Goal: Communication & Community: Participate in discussion

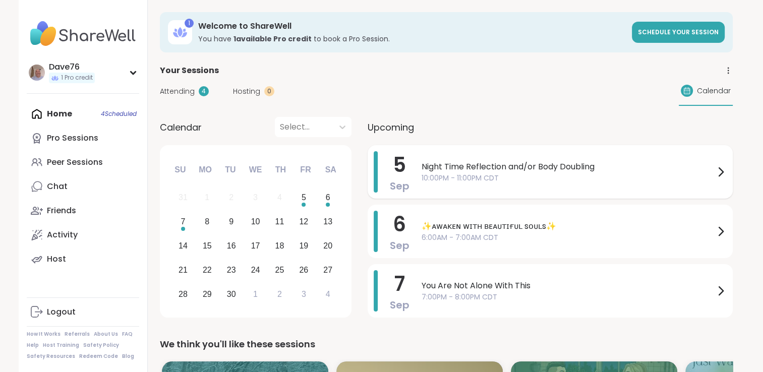
click at [642, 169] on span "Night Time Reflection and/or Body Doubling" at bounding box center [568, 167] width 293 height 12
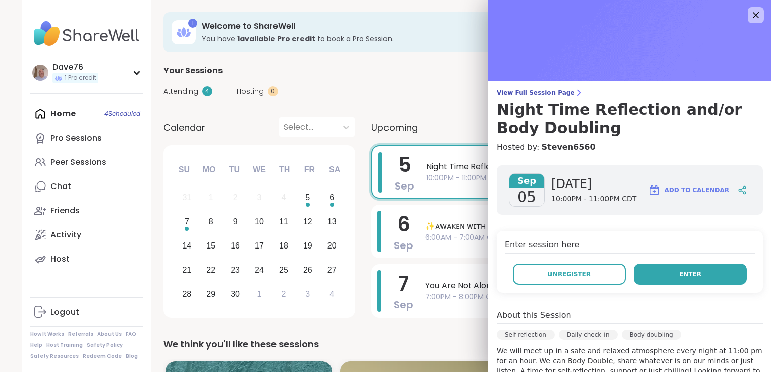
click at [679, 275] on span "Enter" at bounding box center [690, 274] width 22 height 9
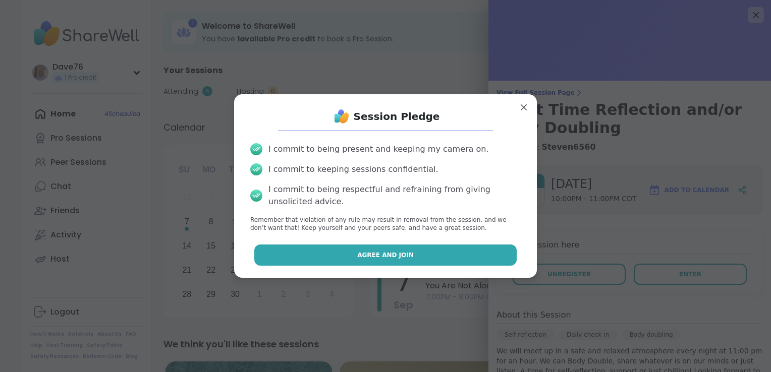
click at [422, 254] on button "Agree and Join" at bounding box center [385, 255] width 263 height 21
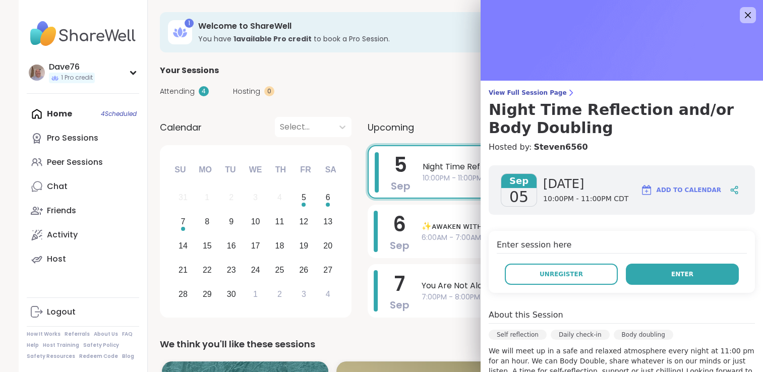
click at [704, 269] on button "Enter" at bounding box center [682, 274] width 113 height 21
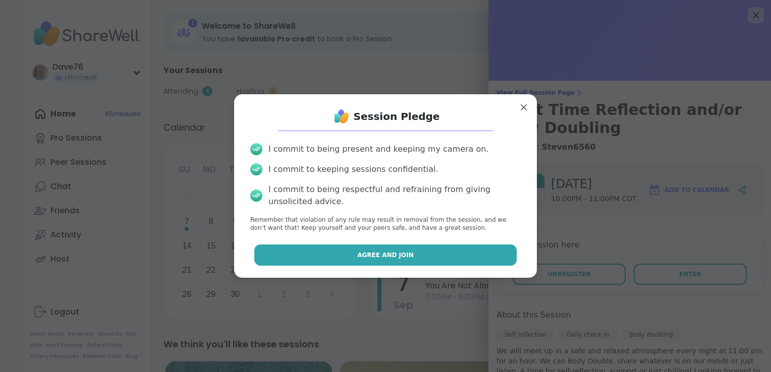
click at [404, 255] on button "Agree and Join" at bounding box center [385, 255] width 263 height 21
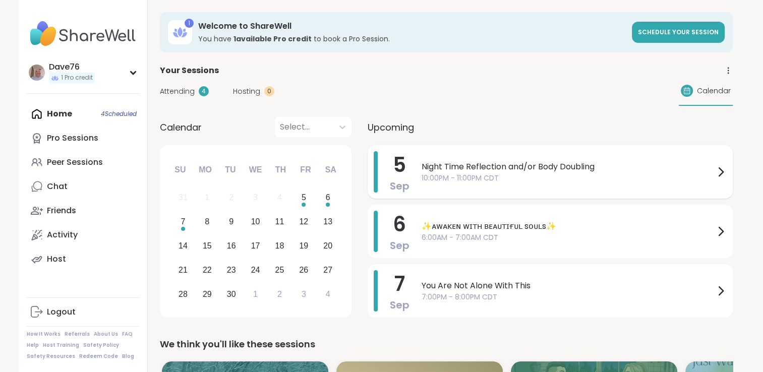
click at [625, 164] on span "Night Time Reflection and/or Body Doubling" at bounding box center [568, 167] width 293 height 12
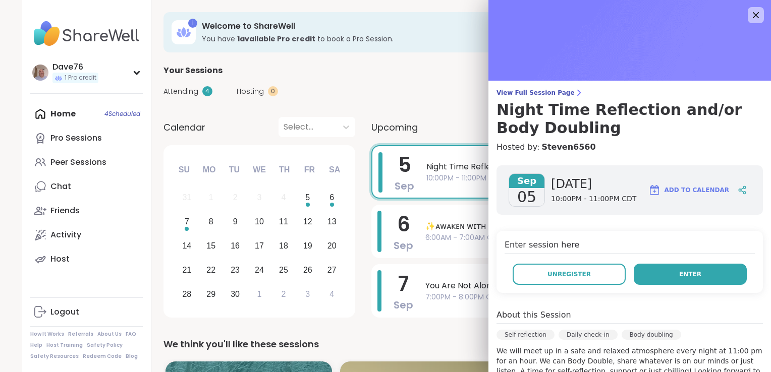
click at [686, 271] on button "Enter" at bounding box center [690, 274] width 113 height 21
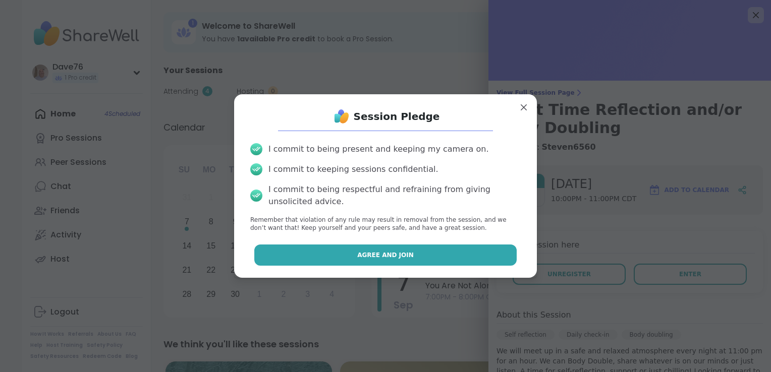
click at [458, 258] on button "Agree and Join" at bounding box center [385, 255] width 263 height 21
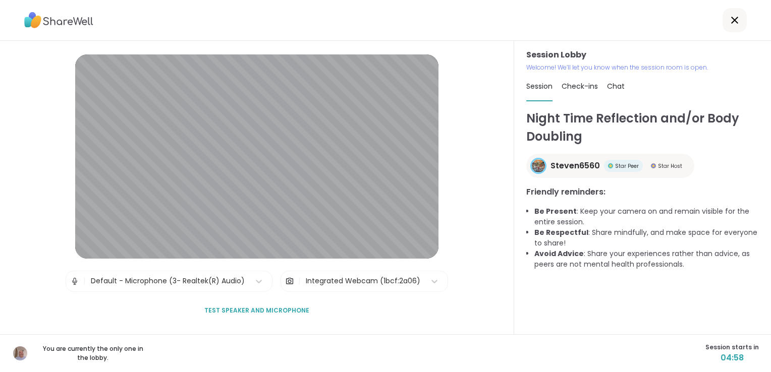
click at [579, 85] on span "Check-ins" at bounding box center [579, 86] width 36 height 10
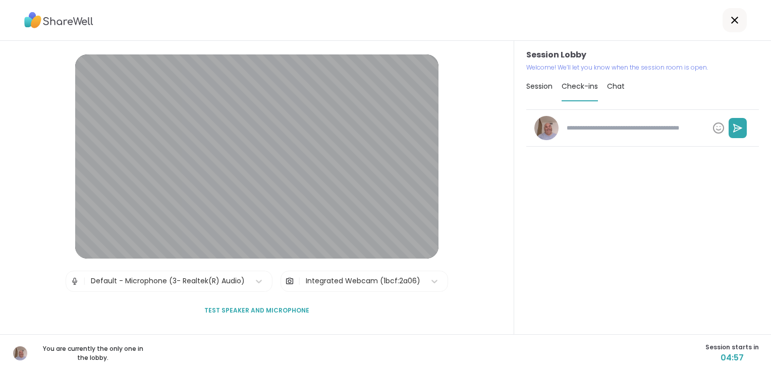
click at [594, 133] on textarea at bounding box center [635, 128] width 146 height 17
type textarea "*"
type textarea "**"
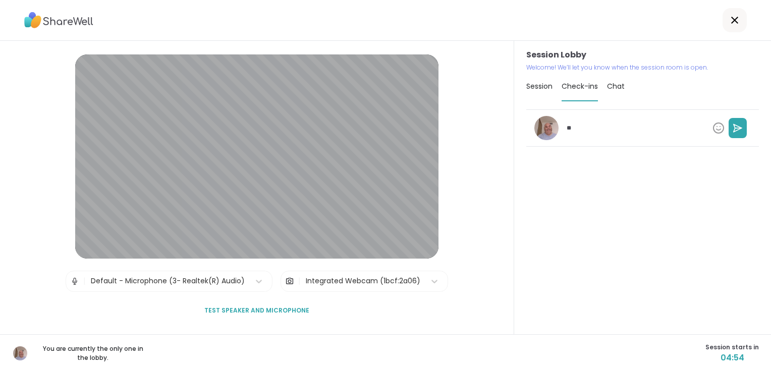
type textarea "*"
type textarea "***"
type textarea "*"
type textarea "****"
type textarea "*"
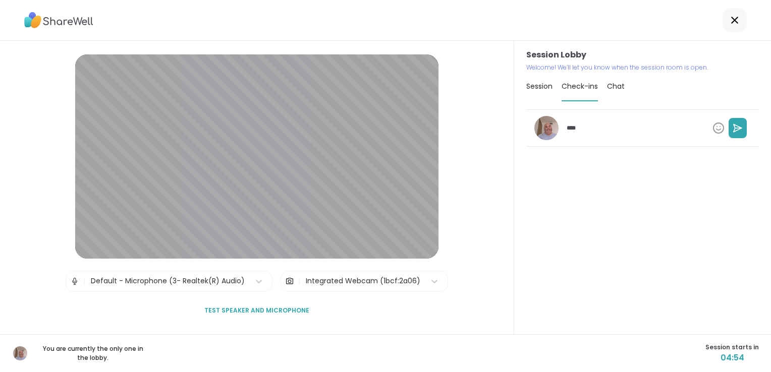
type textarea "*****"
type textarea "*"
type textarea "*****"
type textarea "*"
type textarea "*******"
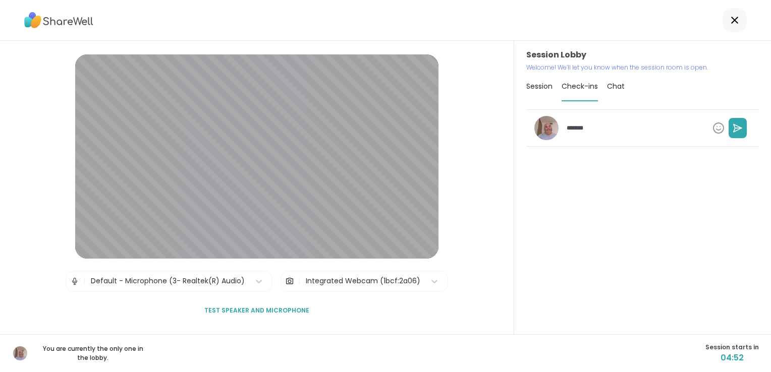
type textarea "*"
type textarea "********"
type textarea "*"
type textarea "*********"
type textarea "*"
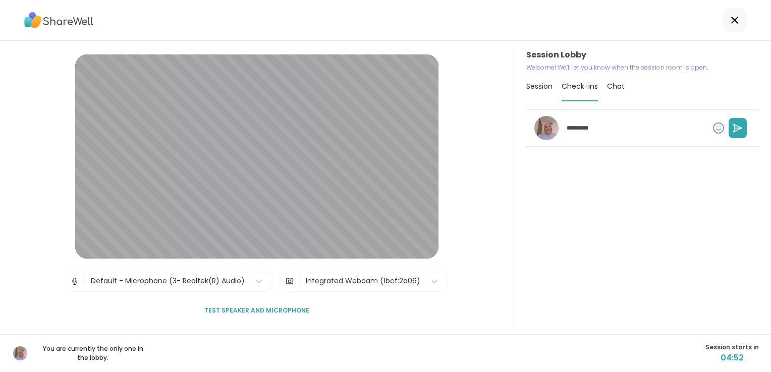
type textarea "**********"
type textarea "*"
type textarea "**********"
type textarea "*"
type textarea "**********"
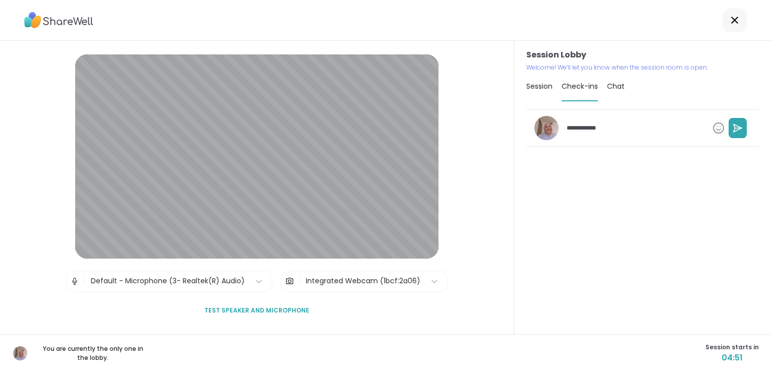
type textarea "*"
type textarea "**********"
type textarea "*"
type textarea "**********"
type textarea "*"
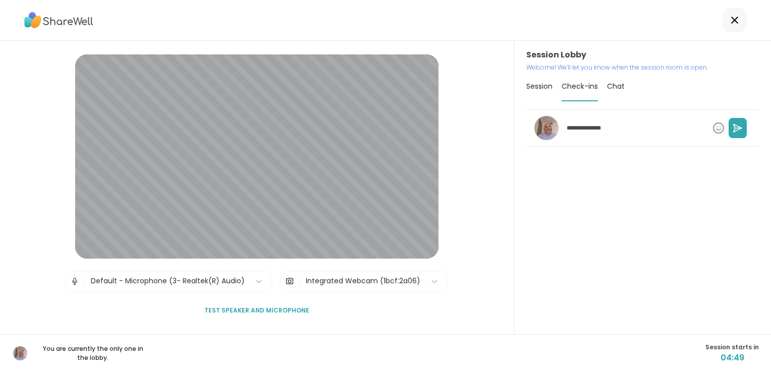
type textarea "**********"
type textarea "*"
type textarea "**********"
type textarea "*"
type textarea "**********"
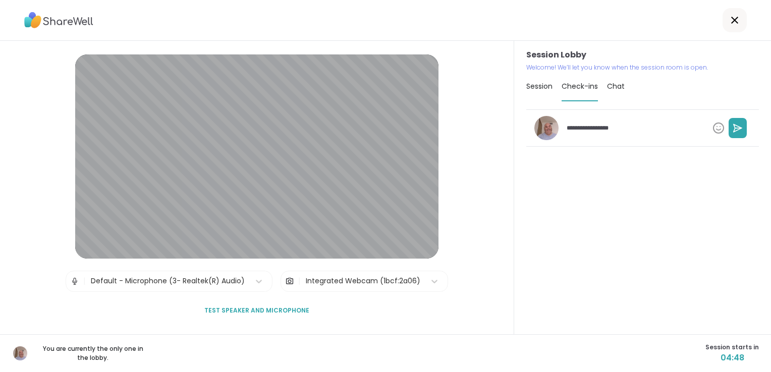
type textarea "*"
type textarea "**********"
type textarea "*"
type textarea "**********"
click at [732, 132] on icon at bounding box center [737, 128] width 10 height 10
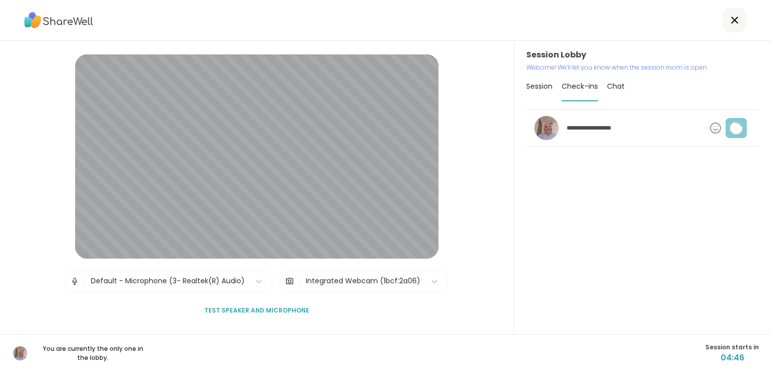
type textarea "*"
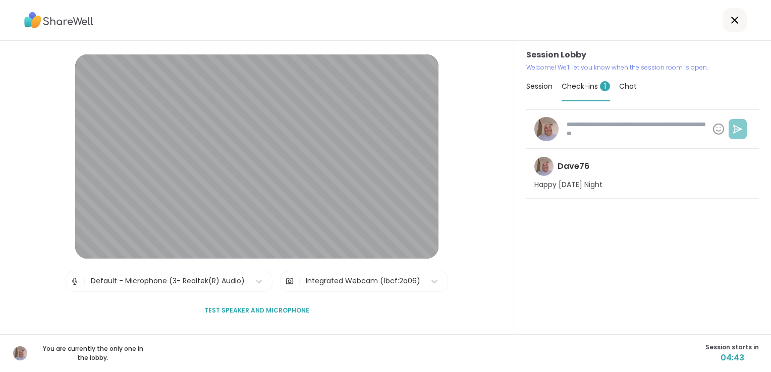
click at [533, 89] on span "Session" at bounding box center [539, 86] width 26 height 10
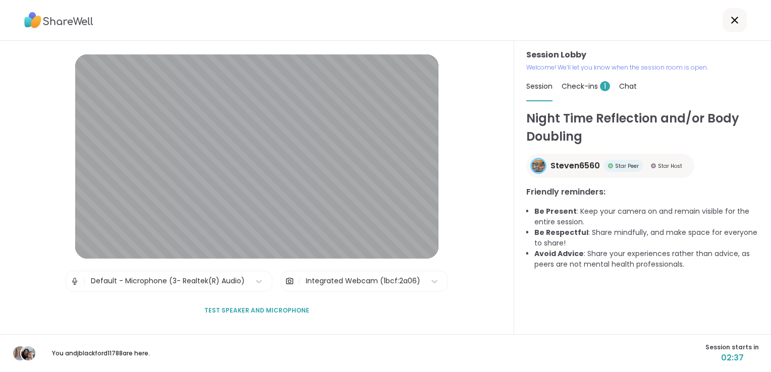
click at [627, 92] on div "Chat" at bounding box center [628, 86] width 18 height 28
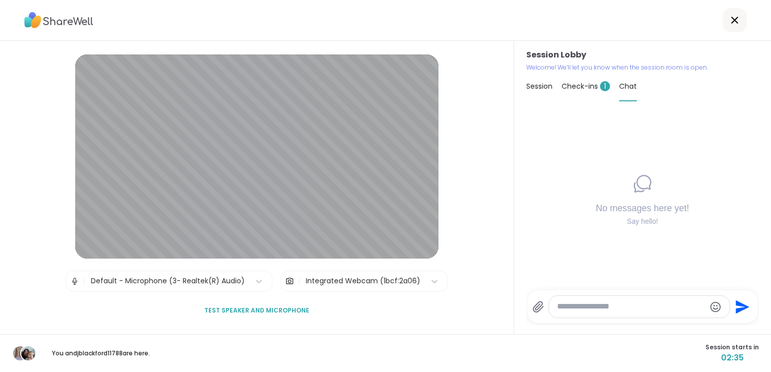
click at [599, 304] on textarea "Type your message" at bounding box center [631, 307] width 148 height 11
type textarea "**********"
click at [736, 305] on icon "Send" at bounding box center [743, 304] width 14 height 14
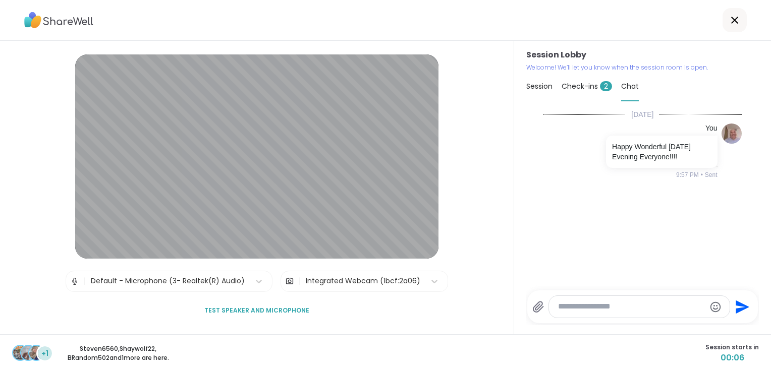
click at [581, 83] on span "Check-ins 2" at bounding box center [586, 86] width 50 height 10
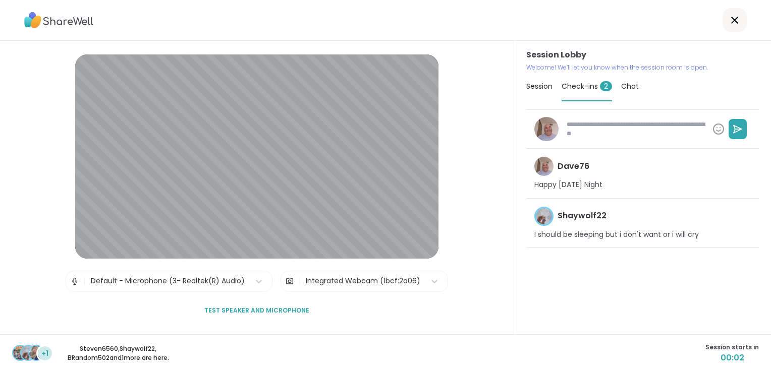
type textarea "*"
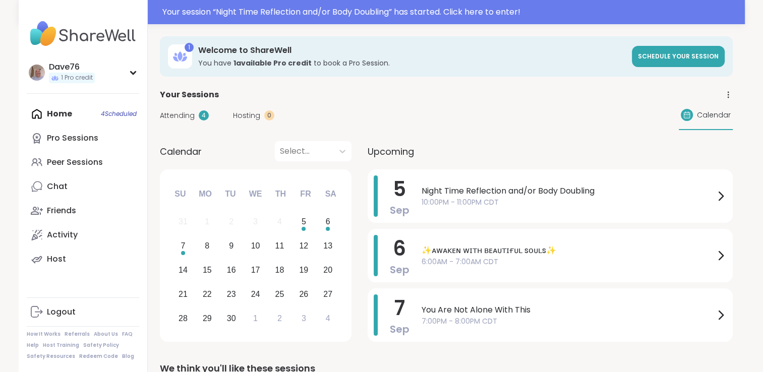
click at [464, 185] on span "Night Time Reflection and/or Body Doubling" at bounding box center [568, 191] width 293 height 12
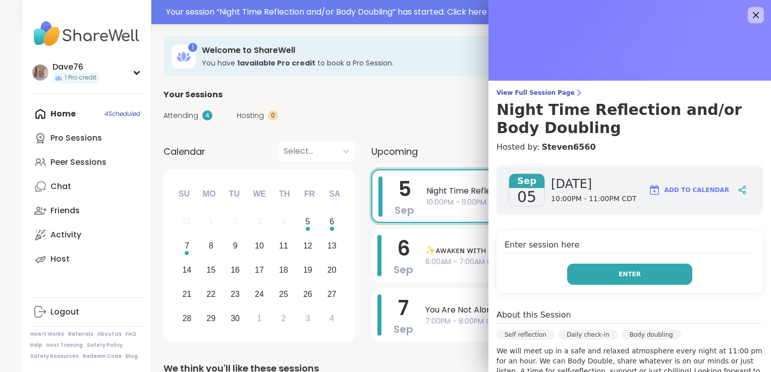
click at [603, 279] on button "Enter" at bounding box center [629, 274] width 125 height 21
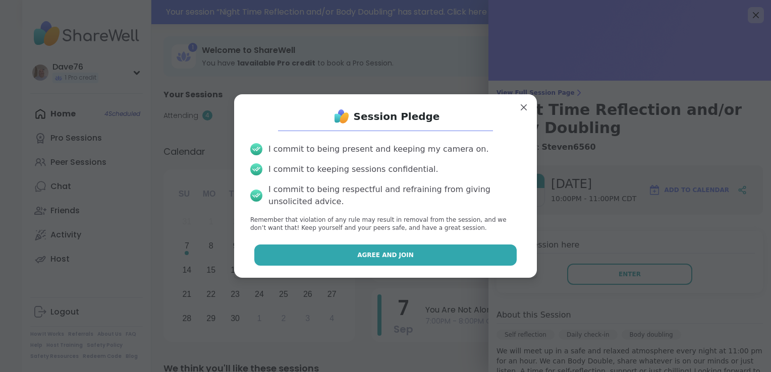
click at [454, 256] on button "Agree and Join" at bounding box center [385, 255] width 263 height 21
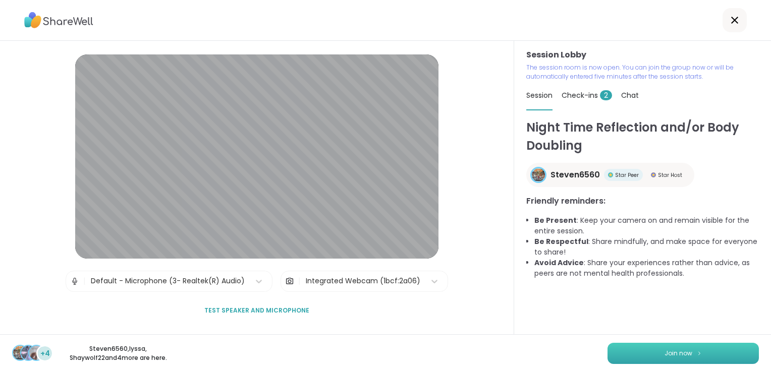
click at [680, 361] on button "Join now" at bounding box center [682, 353] width 151 height 21
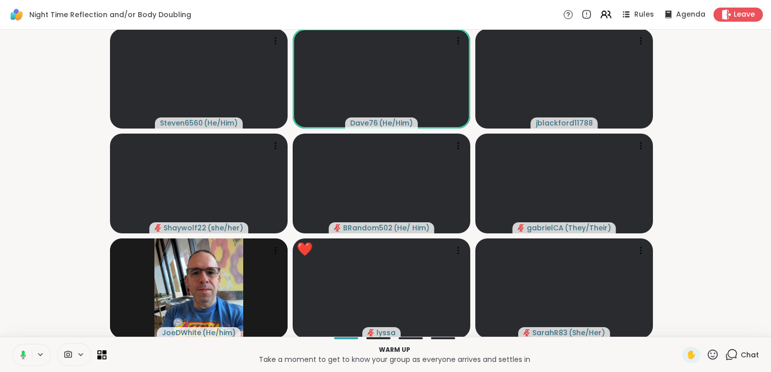
click at [706, 355] on icon at bounding box center [712, 355] width 13 height 13
click at [678, 330] on span "❤️" at bounding box center [683, 328] width 10 height 12
click at [24, 359] on icon at bounding box center [23, 355] width 9 height 9
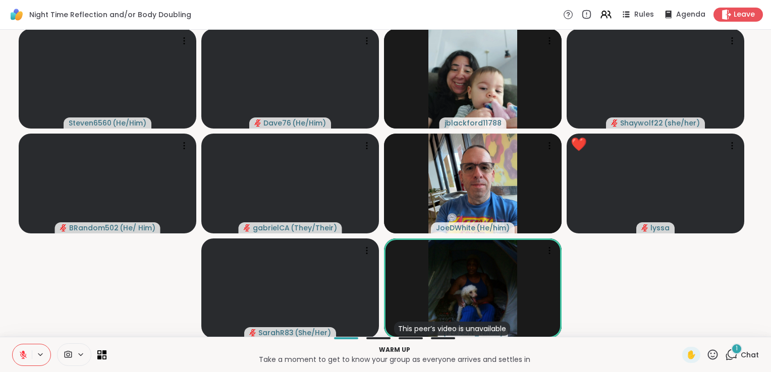
click at [640, 290] on video-player-container "Steven6560 ( He/Him ) Dave76 ( He/Him ) jblackford11788 Shaywolf22 ( she/her ) …" at bounding box center [385, 183] width 759 height 299
click at [729, 356] on icon at bounding box center [731, 355] width 13 height 13
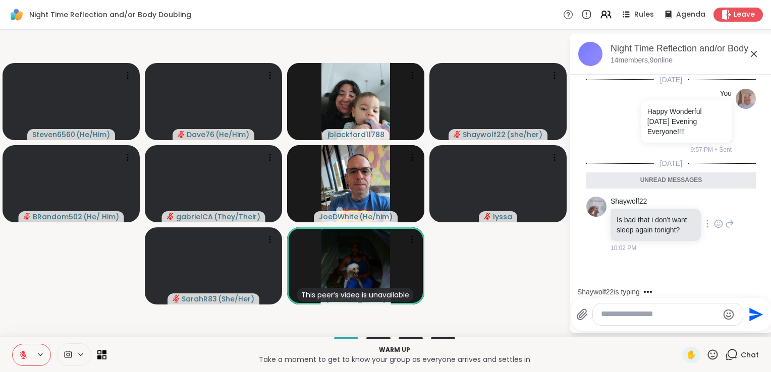
click at [717, 225] on icon at bounding box center [718, 225] width 3 height 1
click at [714, 205] on div "Select Reaction: Heart" at bounding box center [718, 207] width 9 height 9
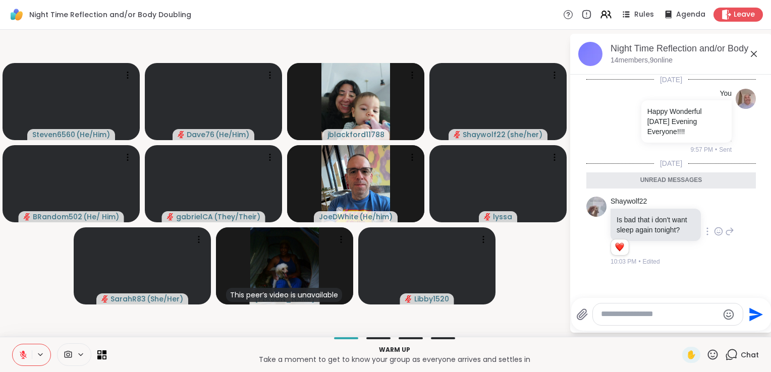
click at [708, 357] on icon at bounding box center [713, 355] width 10 height 10
click at [745, 328] on span "🎉" at bounding box center [750, 328] width 10 height 12
click at [755, 53] on icon at bounding box center [754, 54] width 12 height 12
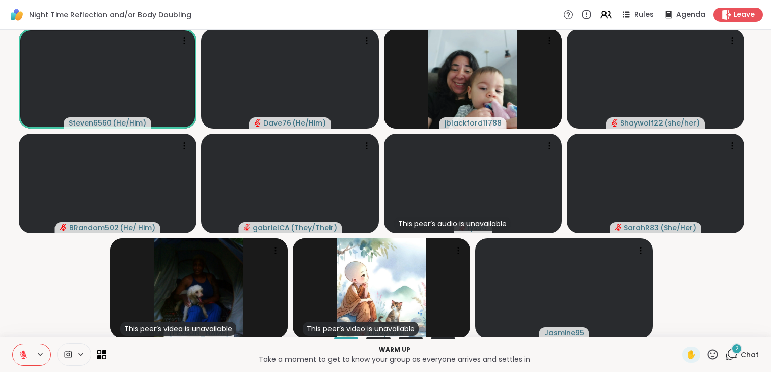
click at [735, 348] on div "2 Chat" at bounding box center [742, 355] width 34 height 16
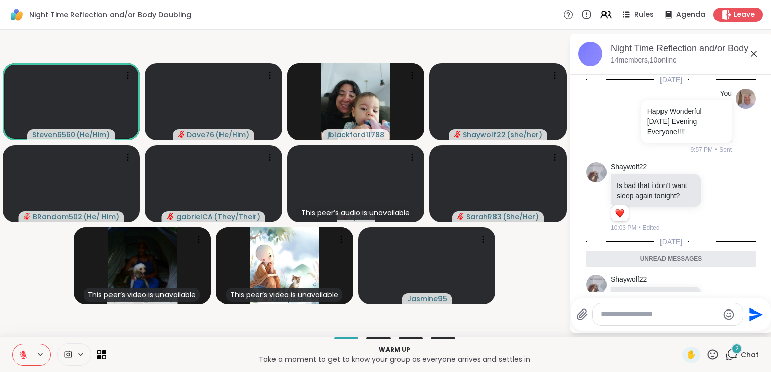
scroll to position [135, 0]
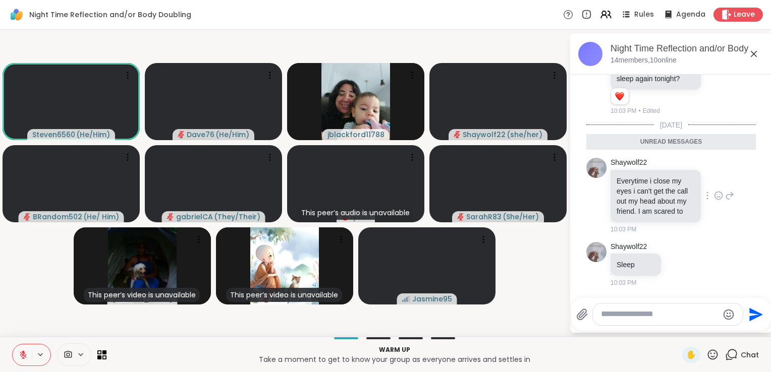
click at [725, 195] on icon at bounding box center [729, 196] width 9 height 12
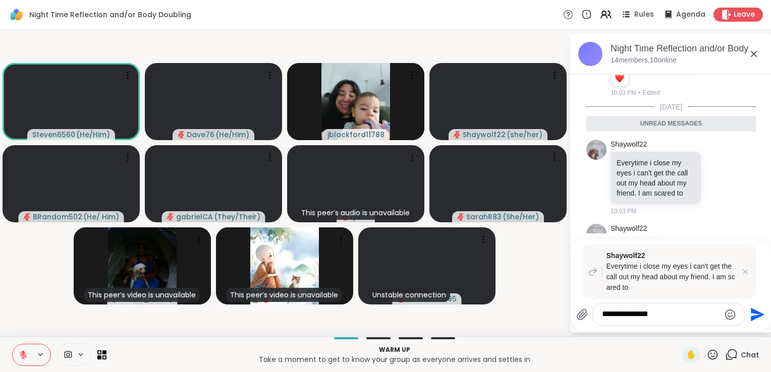
type textarea "**********"
click at [759, 316] on icon "Send" at bounding box center [758, 315] width 14 height 14
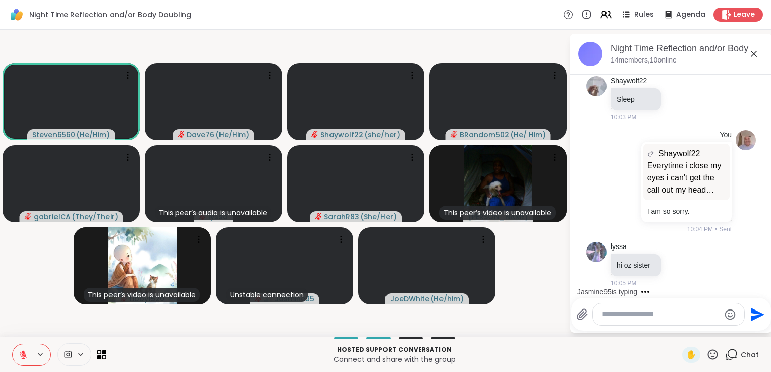
scroll to position [291, 0]
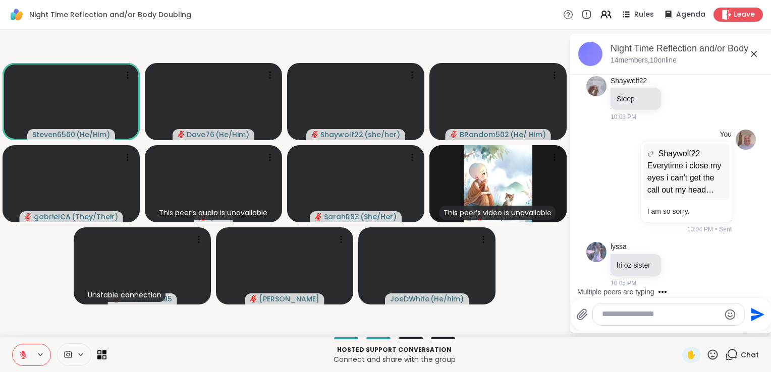
click at [665, 322] on div at bounding box center [668, 315] width 151 height 22
click at [664, 316] on textarea "Type your message" at bounding box center [661, 314] width 118 height 11
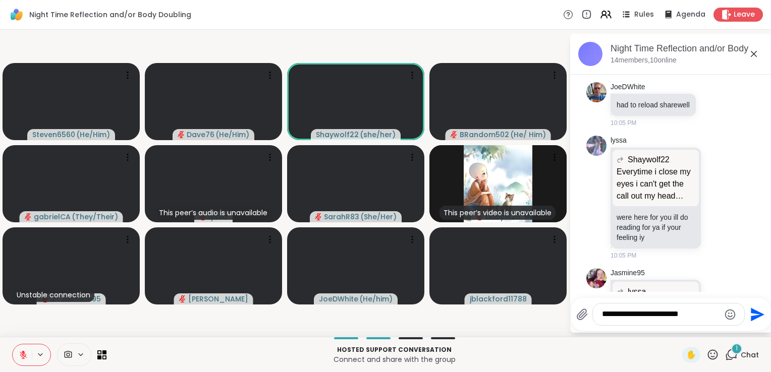
scroll to position [585, 0]
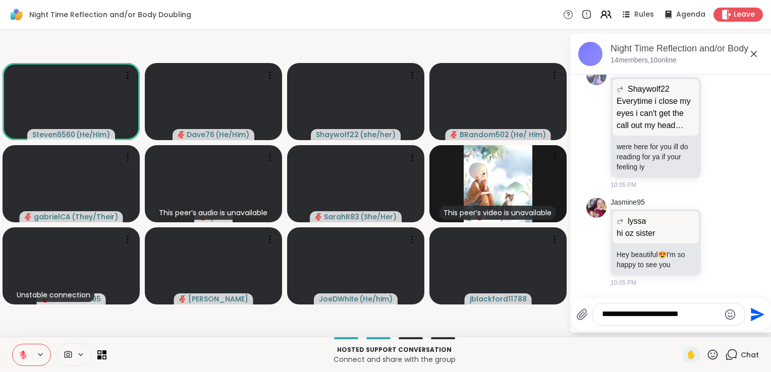
type textarea "**********"
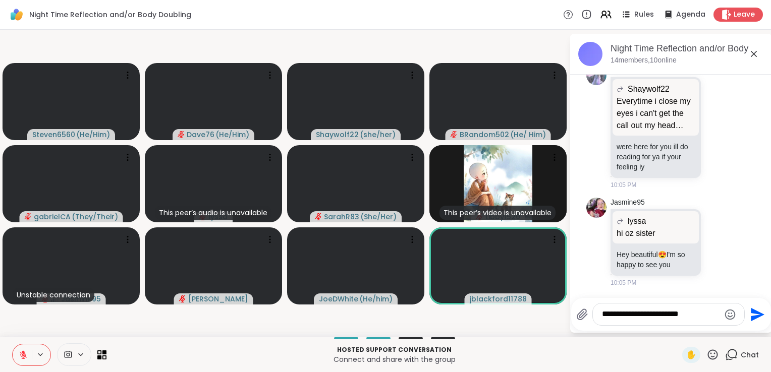
click at [759, 316] on icon "Send" at bounding box center [758, 315] width 14 height 14
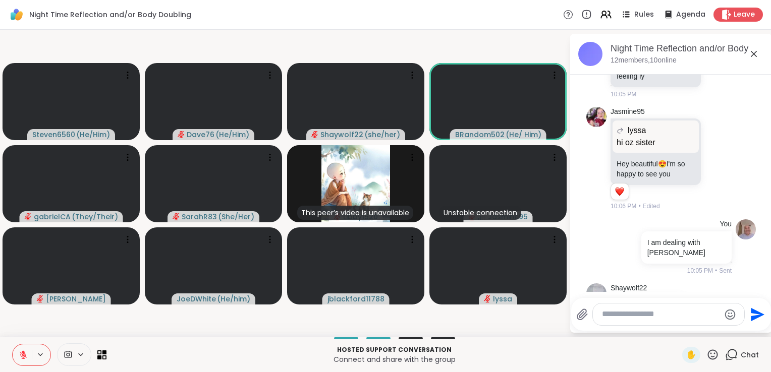
scroll to position [717, 0]
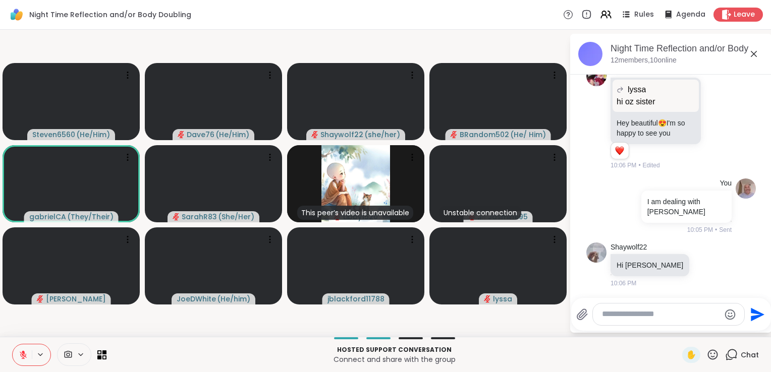
click at [682, 312] on textarea "Type your message" at bounding box center [661, 314] width 118 height 11
type textarea "*"
click at [706, 356] on icon at bounding box center [712, 355] width 13 height 13
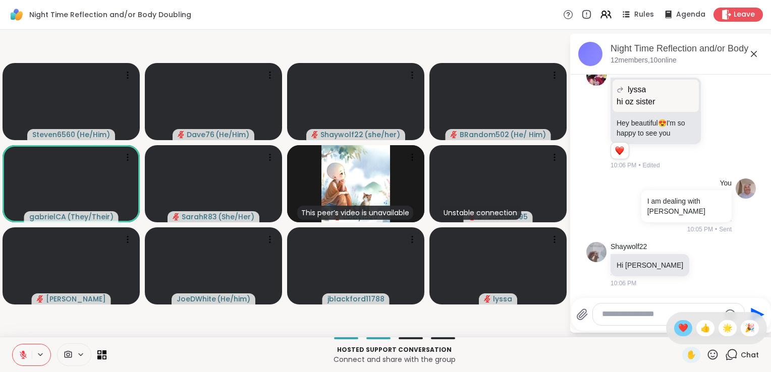
click at [678, 330] on span "❤️" at bounding box center [683, 328] width 10 height 12
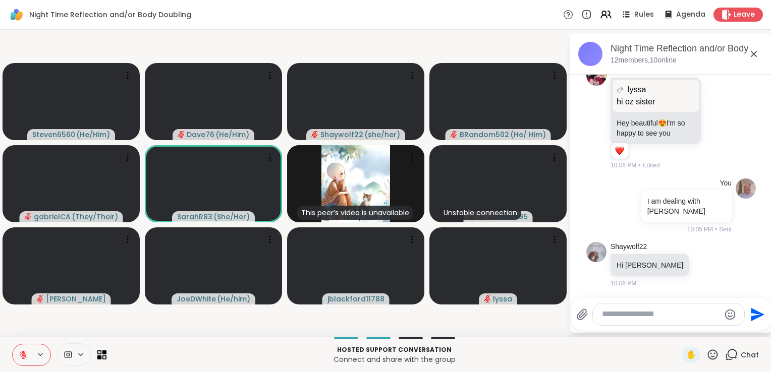
click at [708, 360] on icon at bounding box center [713, 355] width 10 height 10
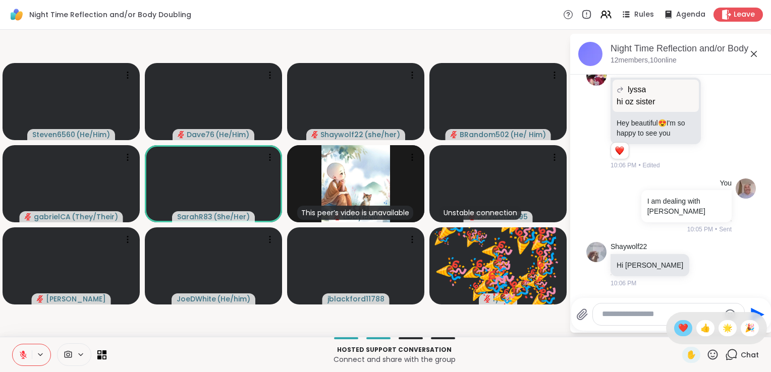
click at [678, 332] on span "❤️" at bounding box center [683, 328] width 10 height 12
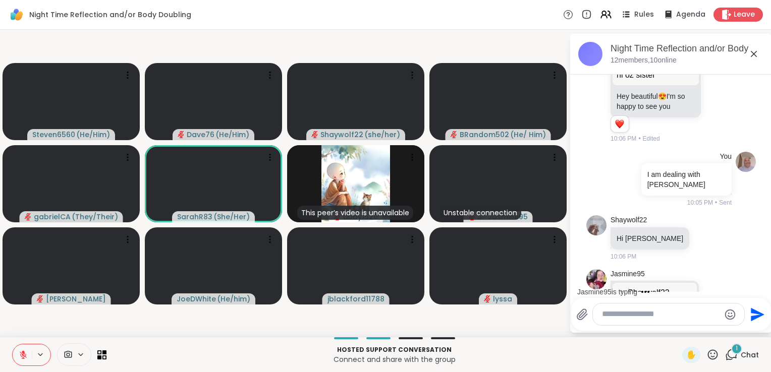
scroll to position [819, 0]
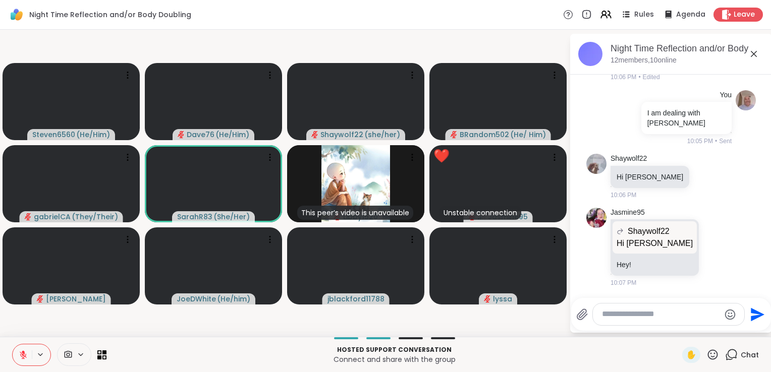
click at [706, 355] on icon at bounding box center [712, 355] width 13 height 13
click at [678, 325] on span "❤️" at bounding box center [683, 328] width 10 height 12
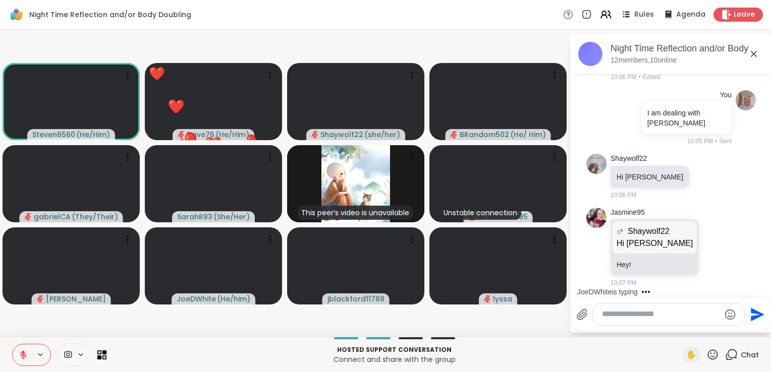
click at [652, 313] on textarea "Type your message" at bounding box center [661, 314] width 118 height 11
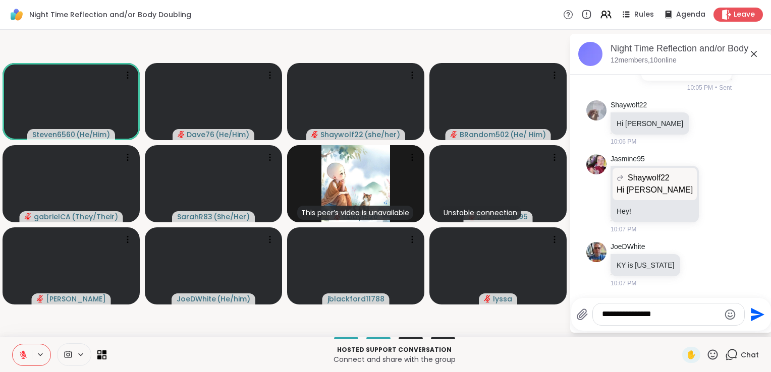
type textarea "**********"
click at [753, 314] on icon "Send" at bounding box center [756, 315] width 16 height 16
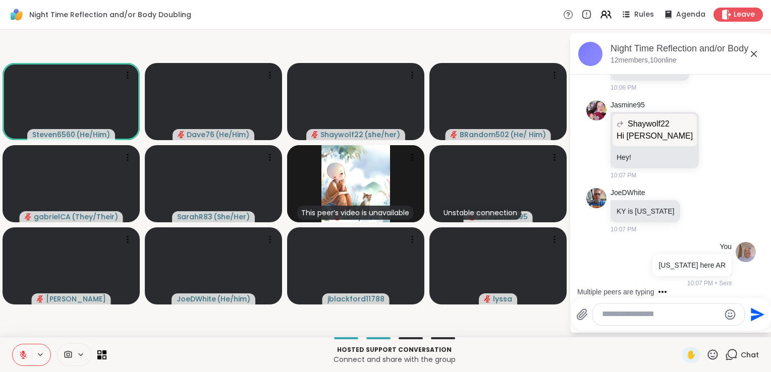
click at [18, 356] on button at bounding box center [22, 355] width 19 height 21
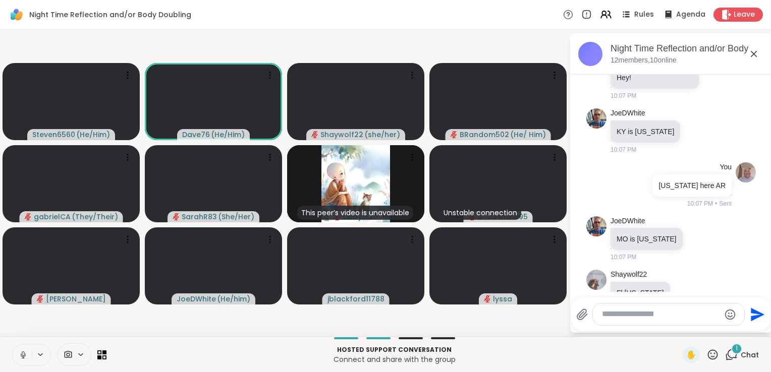
scroll to position [1033, 0]
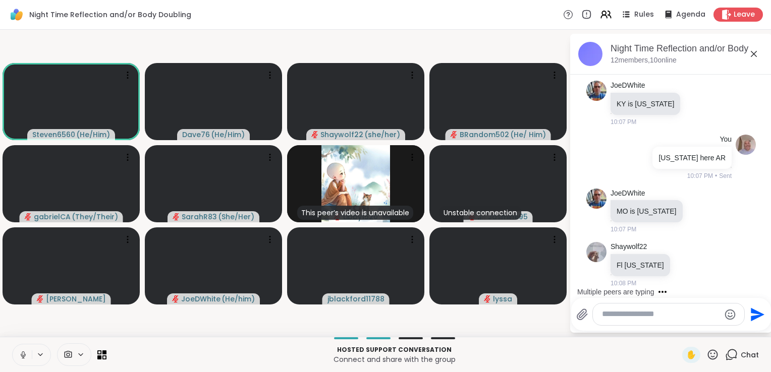
click at [20, 356] on icon at bounding box center [23, 355] width 9 height 9
click at [20, 356] on icon at bounding box center [23, 355] width 7 height 7
click at [20, 356] on icon at bounding box center [23, 355] width 9 height 9
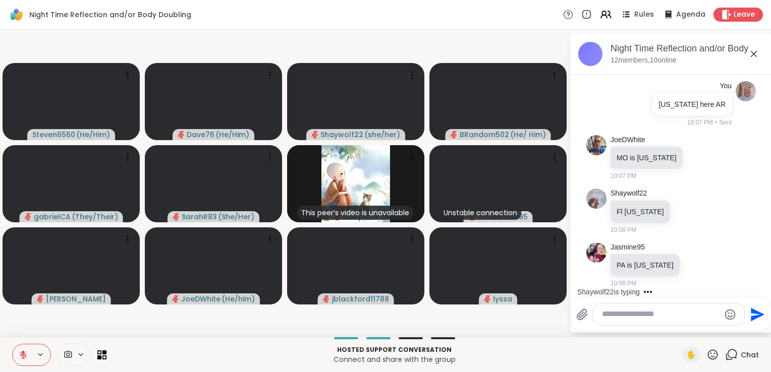
click at [706, 355] on icon at bounding box center [712, 355] width 13 height 13
click at [628, 318] on textarea "Type your message" at bounding box center [661, 314] width 118 height 11
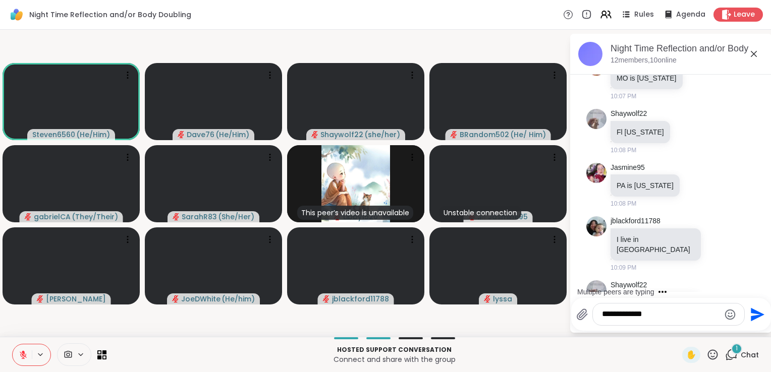
scroll to position [1265, 0]
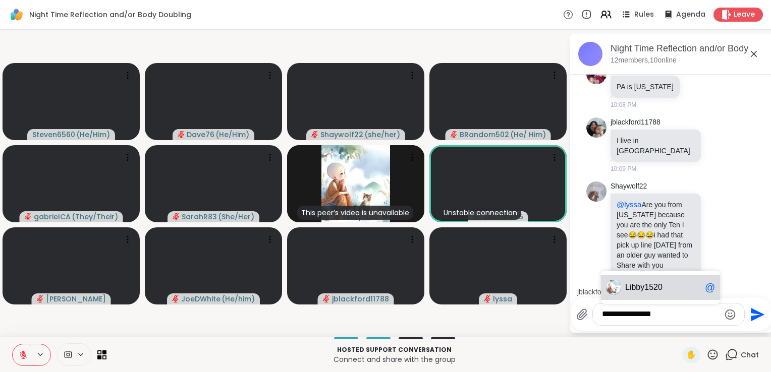
click at [632, 290] on span "bby1520" at bounding box center [646, 287] width 31 height 10
type textarea "**********"
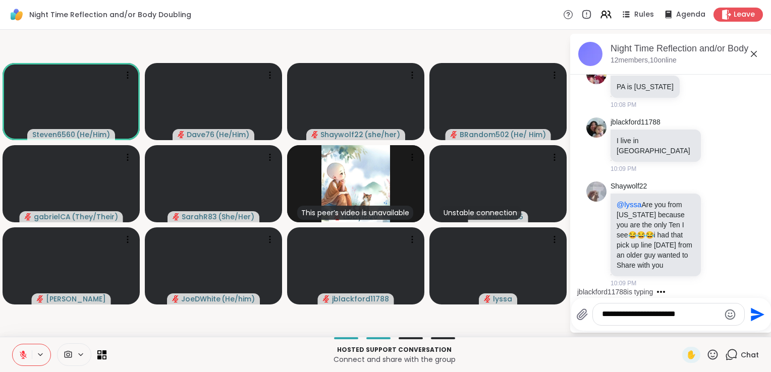
click at [755, 317] on icon "Send" at bounding box center [758, 315] width 14 height 14
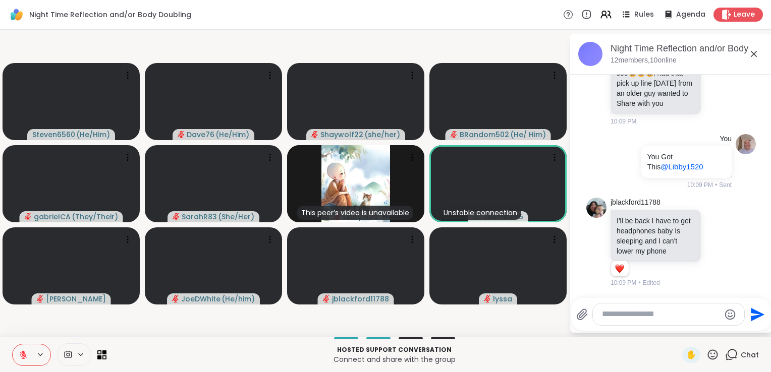
scroll to position [1490, 0]
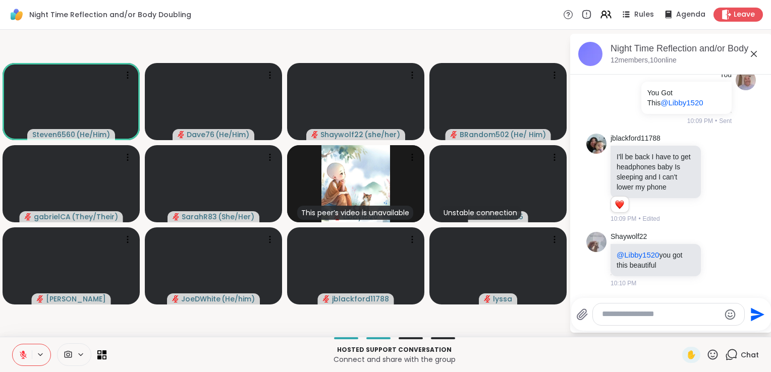
click at [655, 314] on textarea "Type your message" at bounding box center [661, 314] width 118 height 11
type textarea "**********"
click at [754, 317] on icon "Send" at bounding box center [758, 315] width 14 height 14
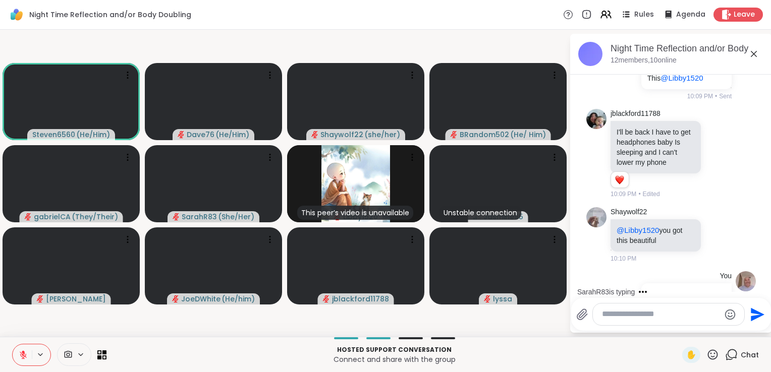
scroll to position [1554, 0]
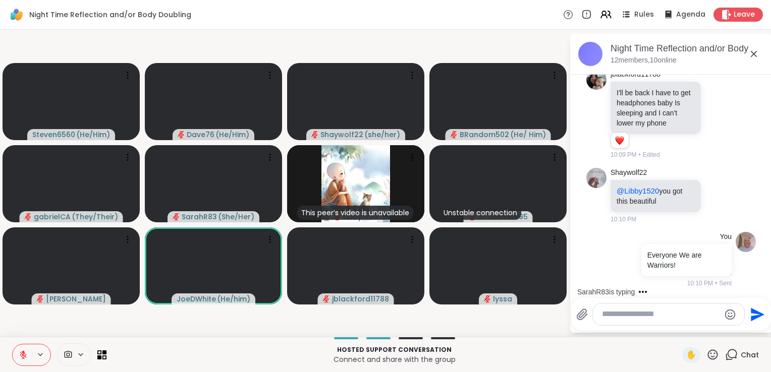
click at [706, 355] on icon at bounding box center [712, 355] width 13 height 13
click at [678, 332] on span "❤️" at bounding box center [683, 328] width 10 height 12
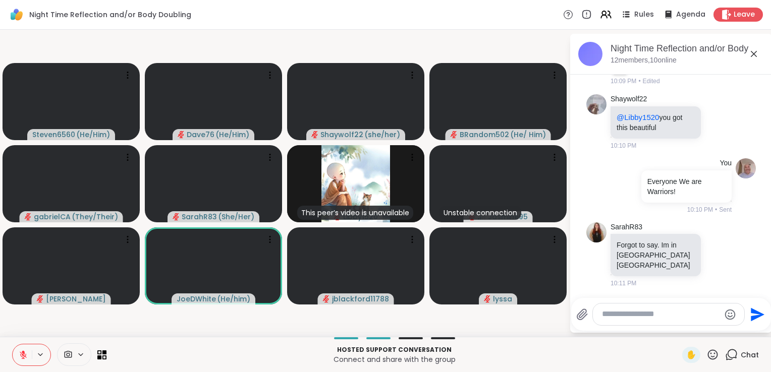
scroll to position [1632, 0]
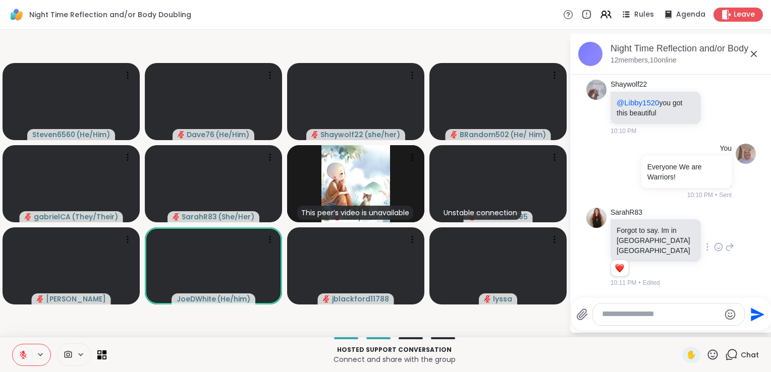
click at [714, 251] on icon at bounding box center [718, 247] width 9 height 10
click at [714, 236] on div "Select Reaction: Heart" at bounding box center [718, 230] width 9 height 9
click at [708, 352] on icon at bounding box center [713, 355] width 10 height 10
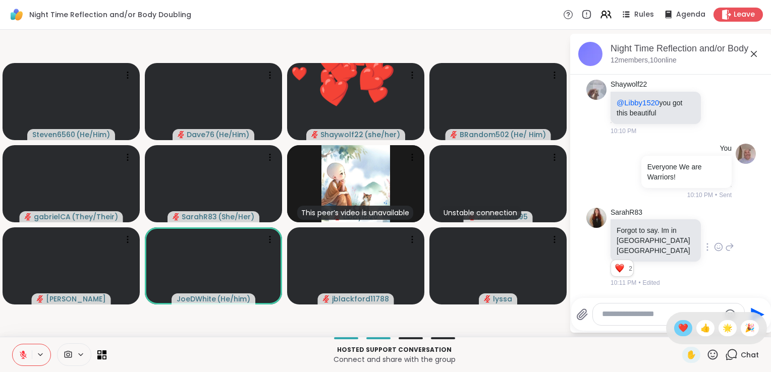
click at [678, 330] on span "❤️" at bounding box center [683, 328] width 10 height 12
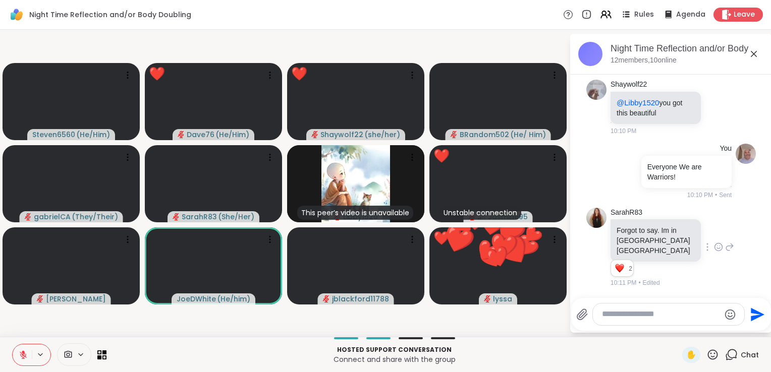
click at [637, 318] on textarea "Type your message" at bounding box center [661, 314] width 118 height 11
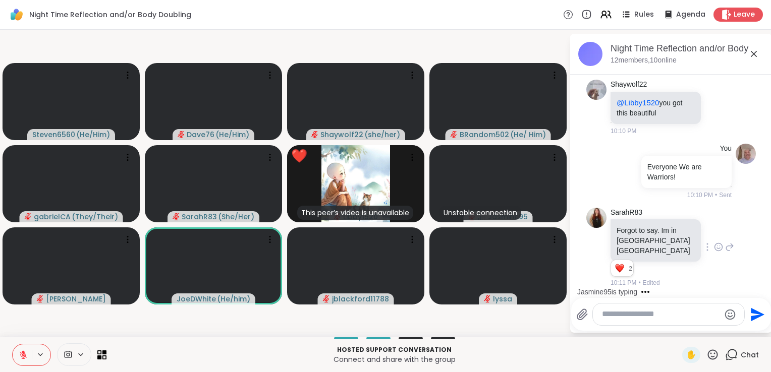
click at [706, 358] on icon at bounding box center [712, 355] width 13 height 13
click at [745, 329] on span "🎉" at bounding box center [750, 328] width 10 height 12
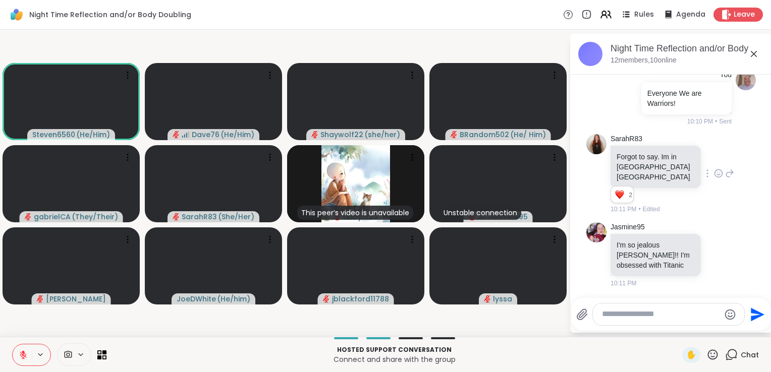
click at [706, 354] on icon at bounding box center [712, 355] width 13 height 13
click at [678, 326] on span "❤️" at bounding box center [683, 328] width 10 height 12
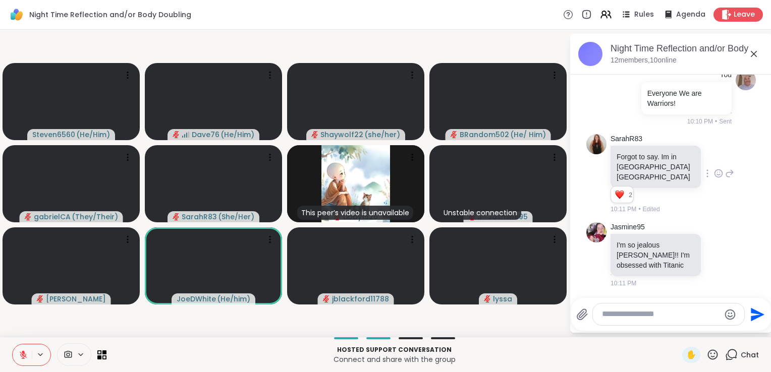
scroll to position [1720, 0]
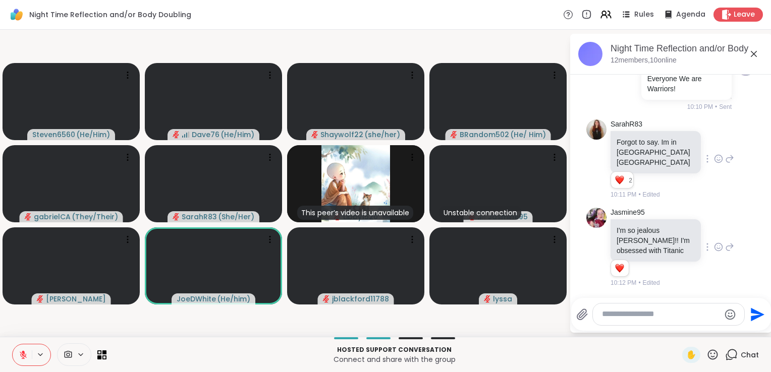
click at [714, 249] on icon at bounding box center [718, 247] width 9 height 10
click at [714, 235] on div "Select Reaction: Heart" at bounding box center [718, 230] width 9 height 9
click at [620, 320] on div at bounding box center [668, 315] width 151 height 22
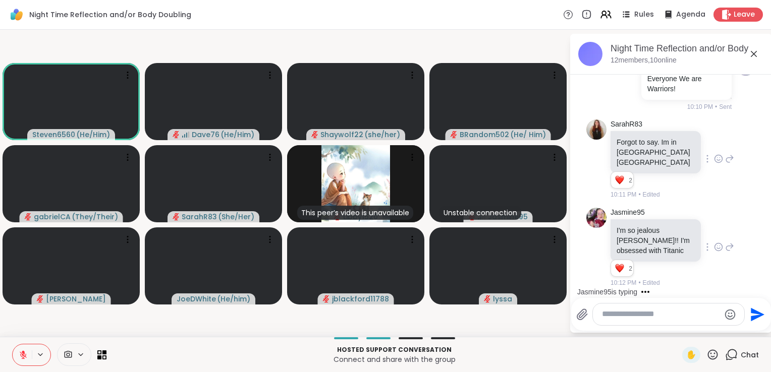
click at [620, 317] on textarea "Type your message" at bounding box center [661, 314] width 118 height 11
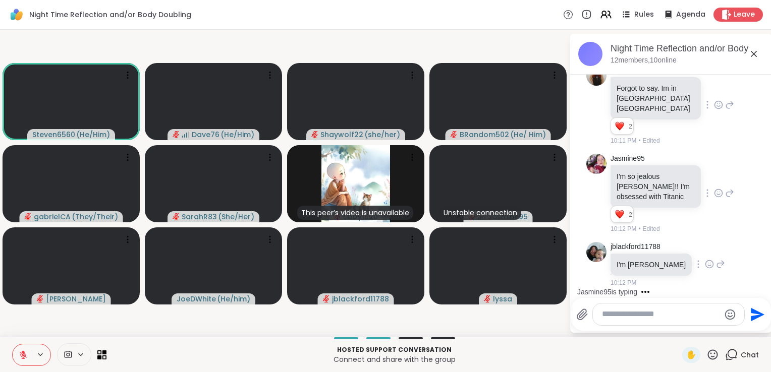
click at [705, 267] on icon at bounding box center [709, 264] width 9 height 10
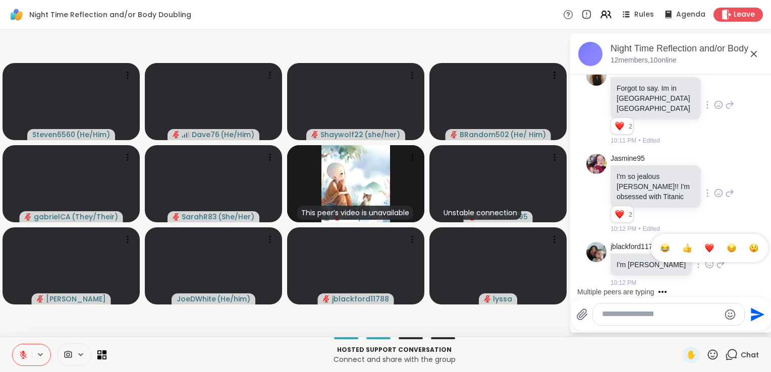
click at [705, 252] on div "Select Reaction: Heart" at bounding box center [709, 248] width 9 height 9
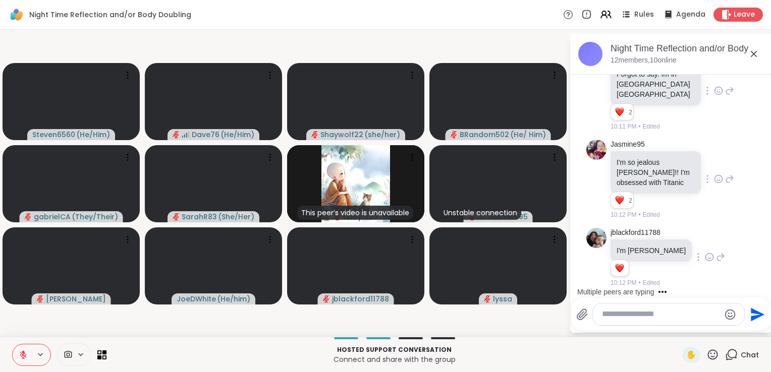
click at [621, 316] on textarea "Type your message" at bounding box center [661, 314] width 118 height 11
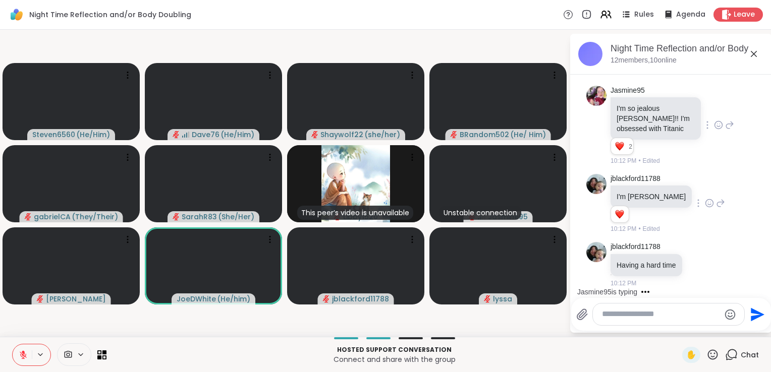
scroll to position [1856, 0]
click at [711, 264] on icon at bounding box center [710, 264] width 7 height 7
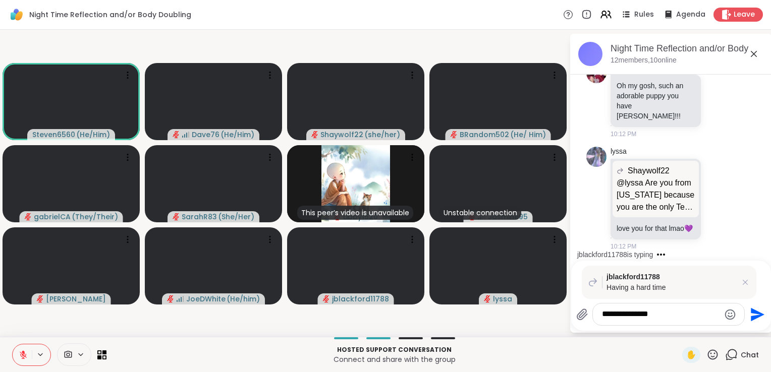
scroll to position [2104, 0]
type textarea "**********"
click at [754, 316] on icon "Send" at bounding box center [758, 315] width 14 height 14
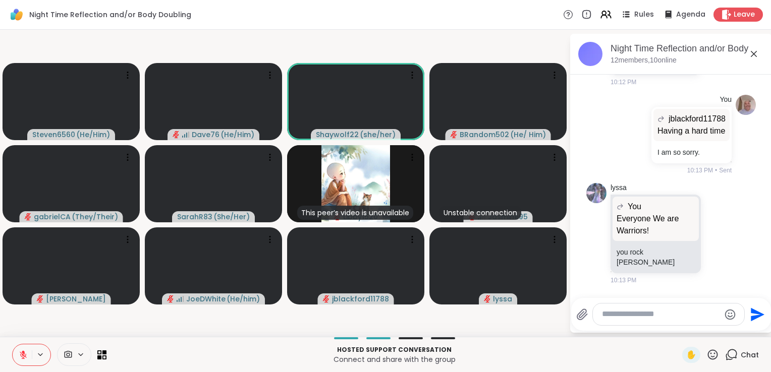
scroll to position [2308, 0]
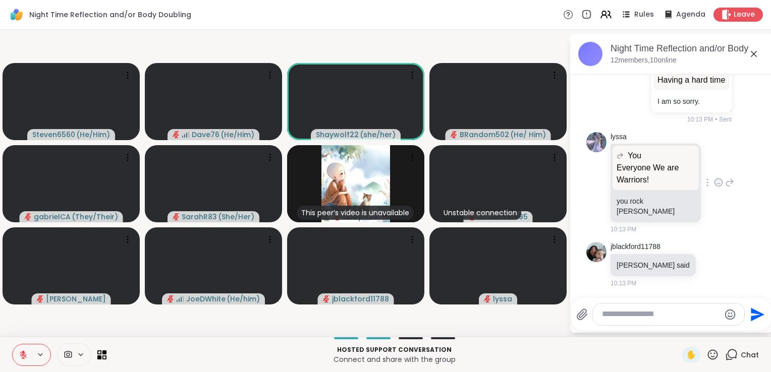
click at [714, 188] on icon at bounding box center [718, 183] width 9 height 10
click at [714, 171] on div "Select Reaction: Heart" at bounding box center [718, 166] width 9 height 9
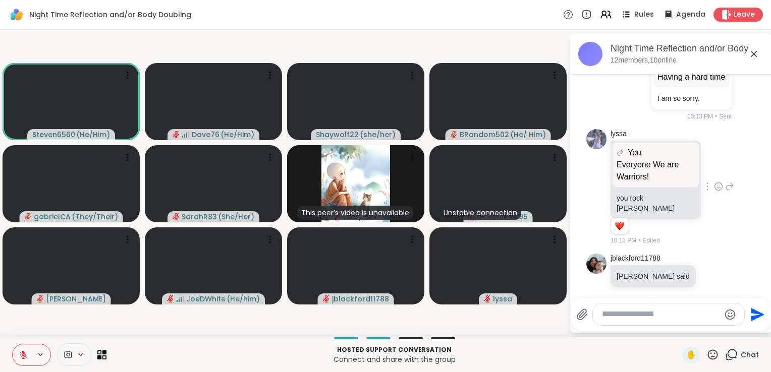
click at [651, 310] on textarea "Type your message" at bounding box center [661, 314] width 118 height 11
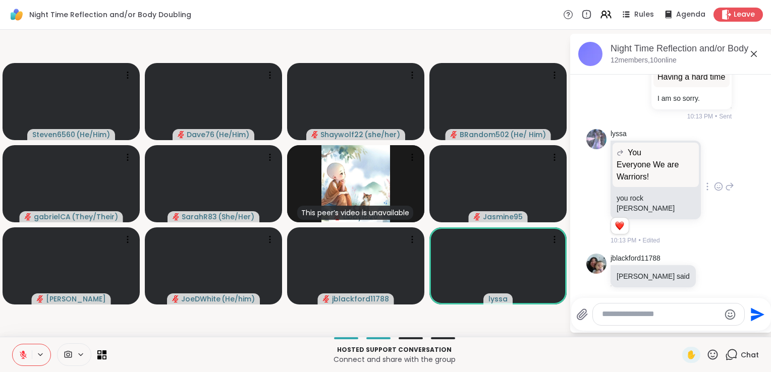
click at [708, 357] on icon at bounding box center [713, 355] width 10 height 10
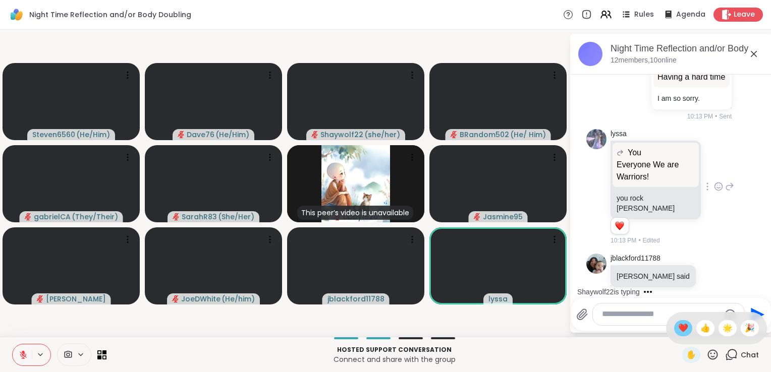
click at [678, 332] on span "❤️" at bounding box center [683, 328] width 10 height 12
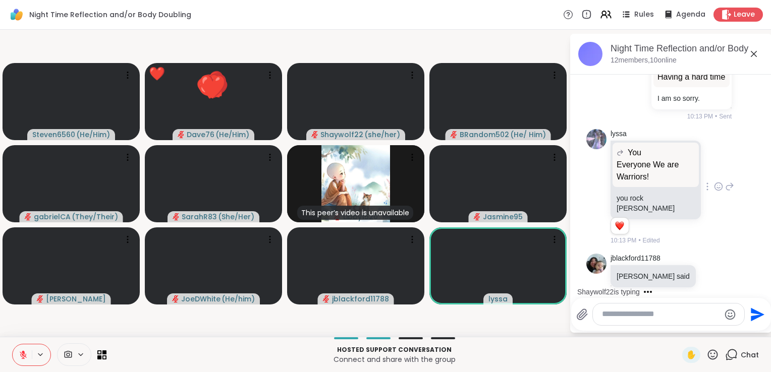
scroll to position [2410, 0]
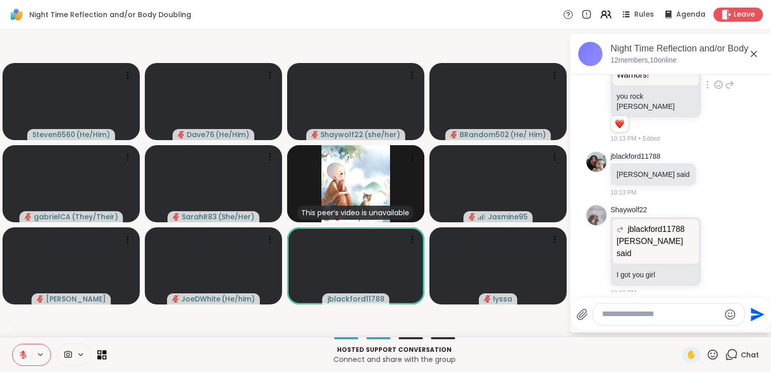
click at [710, 357] on icon at bounding box center [713, 355] width 10 height 10
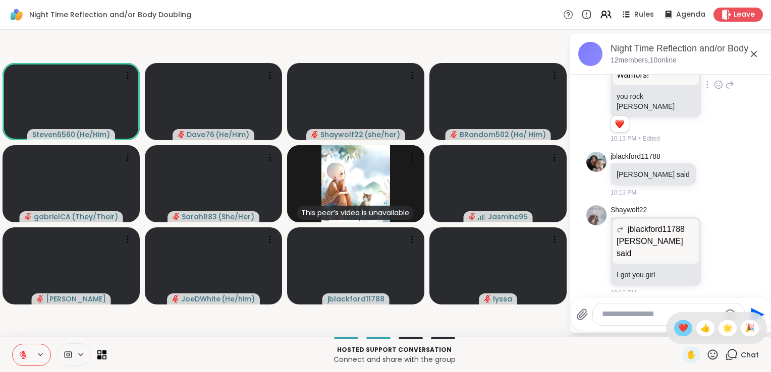
click at [678, 326] on span "❤️" at bounding box center [683, 328] width 10 height 12
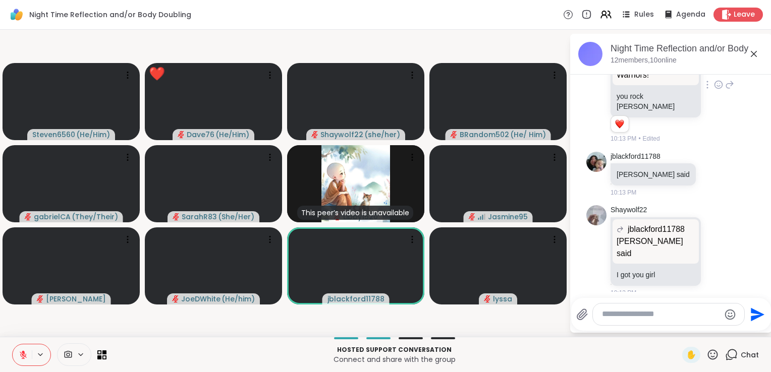
click at [658, 320] on textarea "Type your message" at bounding box center [661, 314] width 118 height 11
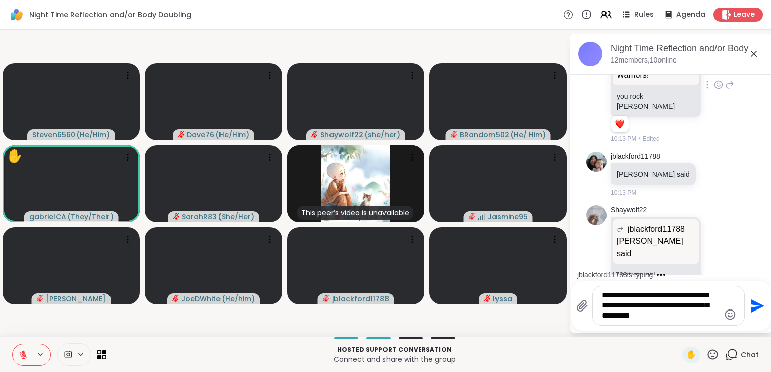
scroll to position [2481, 0]
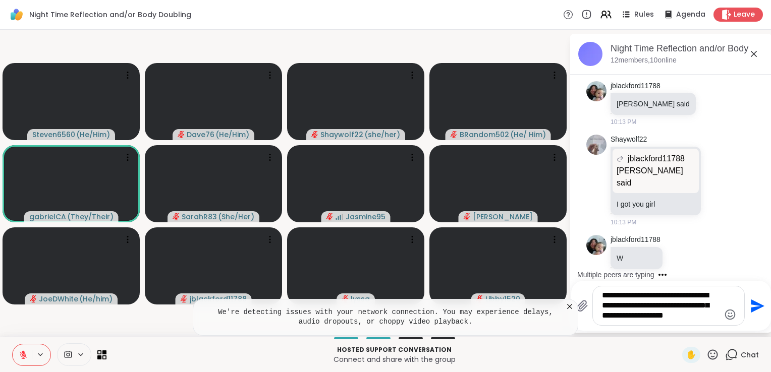
type textarea "**********"
click at [751, 302] on icon "Send" at bounding box center [758, 306] width 14 height 14
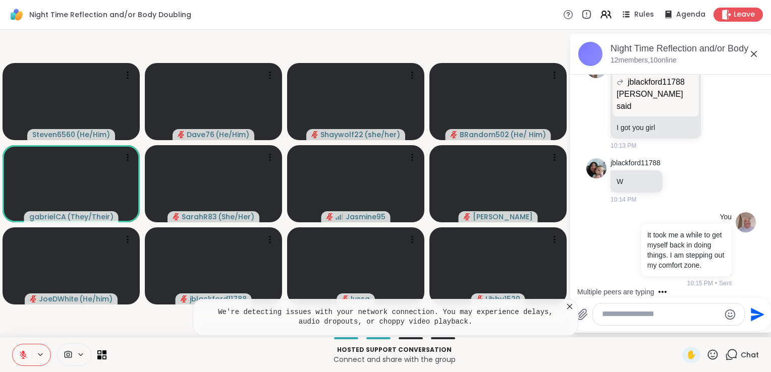
scroll to position [2655, 0]
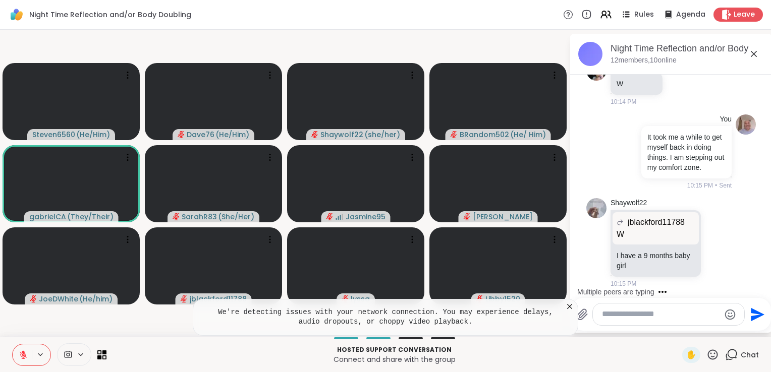
click at [570, 308] on icon at bounding box center [569, 306] width 5 height 5
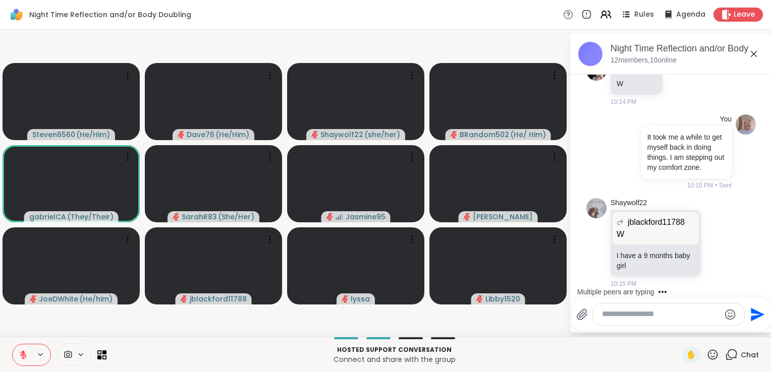
click at [638, 317] on textarea "Type your message" at bounding box center [661, 314] width 118 height 11
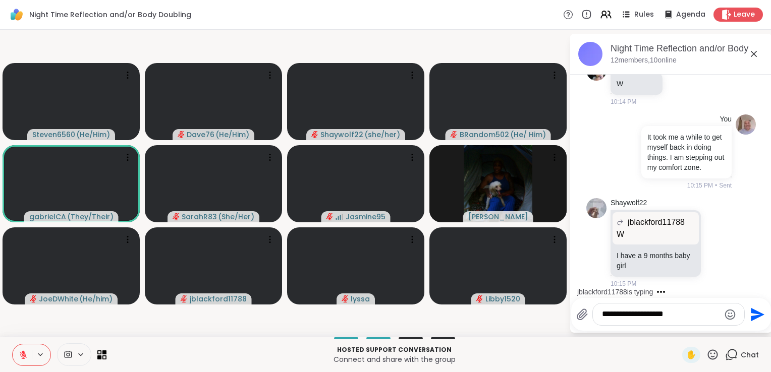
scroll to position [2729, 0]
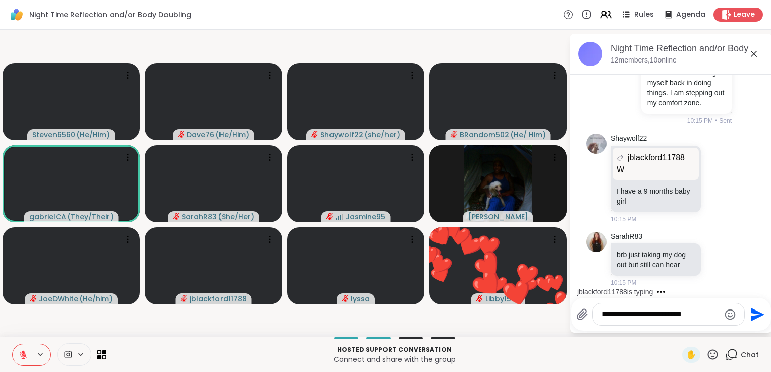
type textarea "**********"
click at [752, 313] on icon "Send" at bounding box center [758, 315] width 14 height 14
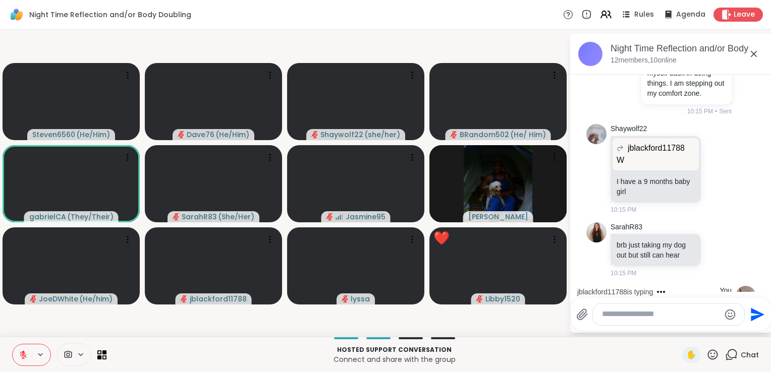
scroll to position [2793, 0]
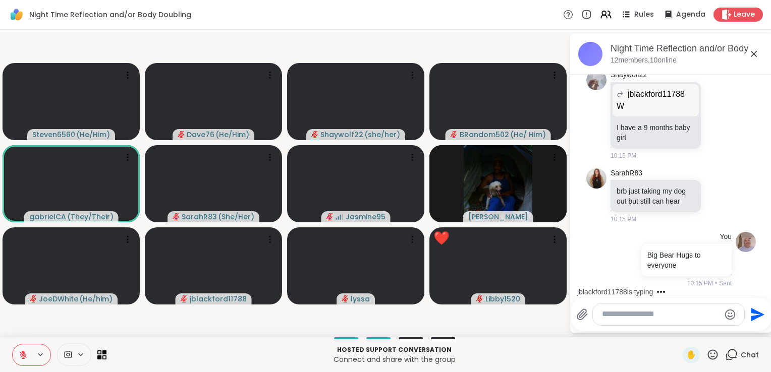
click at [708, 360] on icon at bounding box center [713, 355] width 10 height 10
click at [678, 331] on span "❤️" at bounding box center [683, 328] width 10 height 12
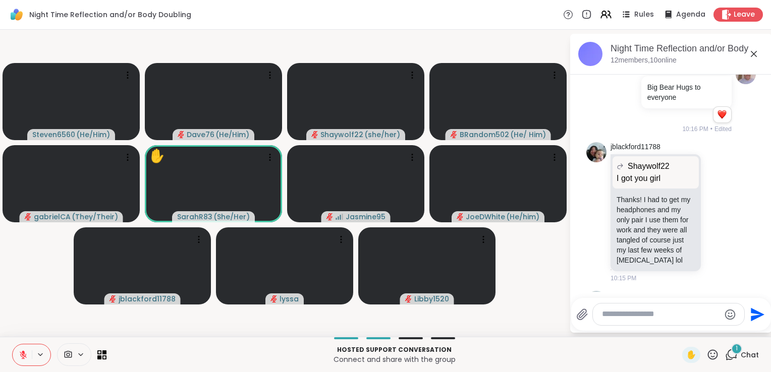
scroll to position [3131, 0]
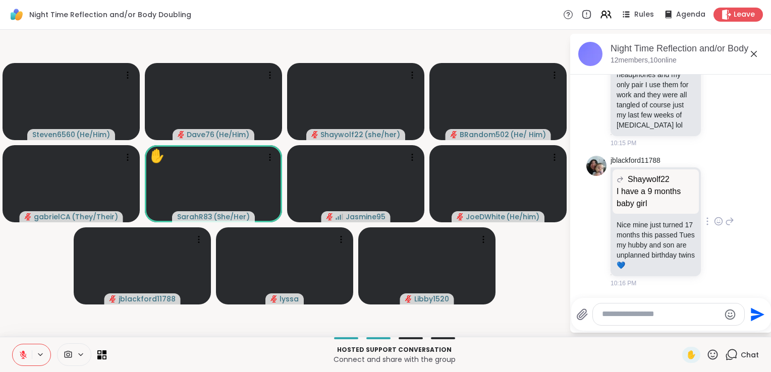
click at [717, 222] on icon at bounding box center [718, 222] width 3 height 1
click at [714, 201] on div "Select Reaction: Heart" at bounding box center [718, 205] width 9 height 9
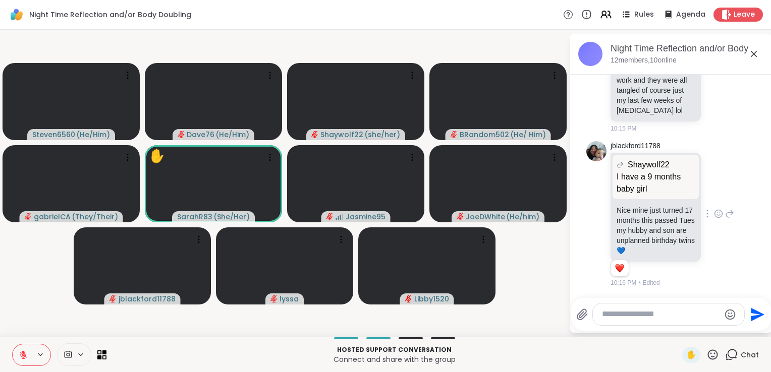
click at [639, 312] on textarea "Type your message" at bounding box center [661, 314] width 118 height 11
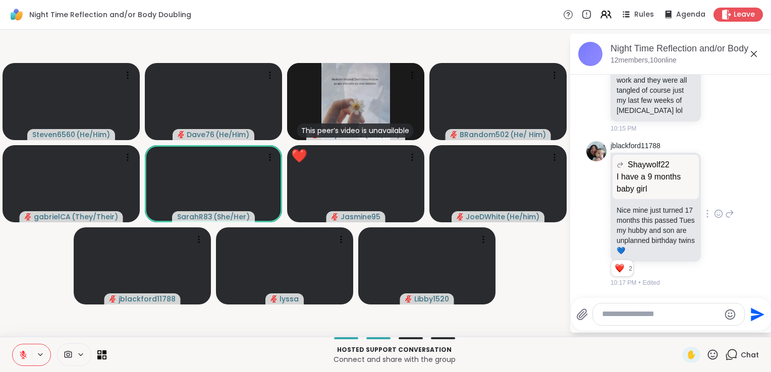
click at [706, 353] on icon at bounding box center [712, 355] width 13 height 13
click at [678, 330] on span "❤️" at bounding box center [683, 328] width 10 height 12
click at [643, 318] on textarea "Type your message" at bounding box center [661, 314] width 118 height 11
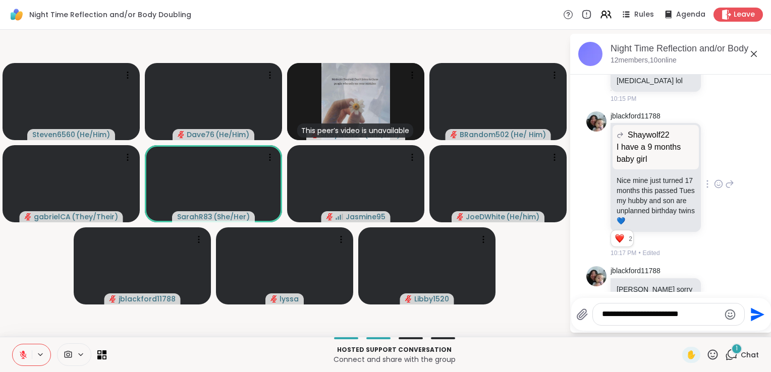
scroll to position [3219, 0]
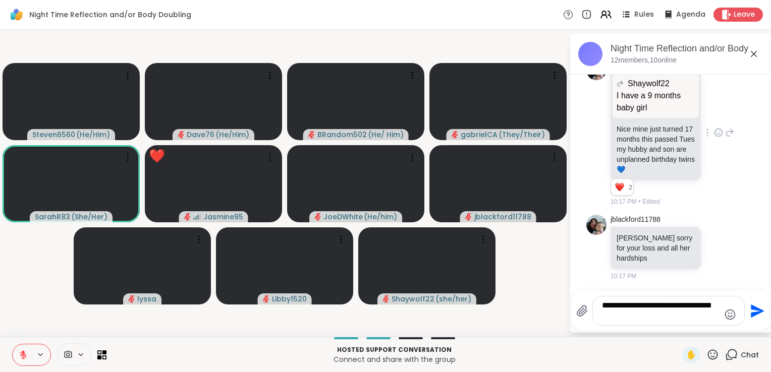
type textarea "**********"
click at [756, 313] on icon "Send" at bounding box center [758, 311] width 14 height 14
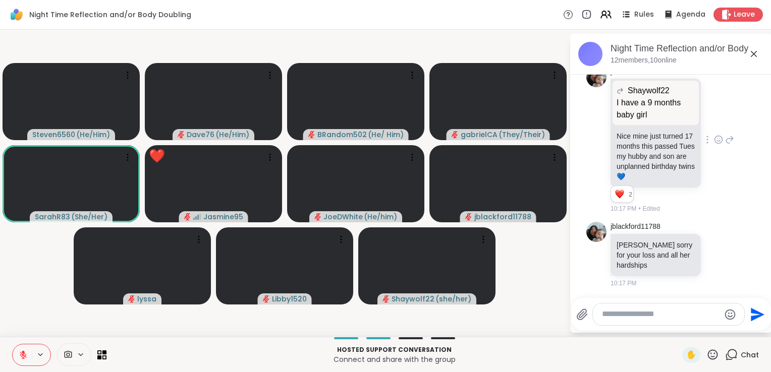
scroll to position [3283, 0]
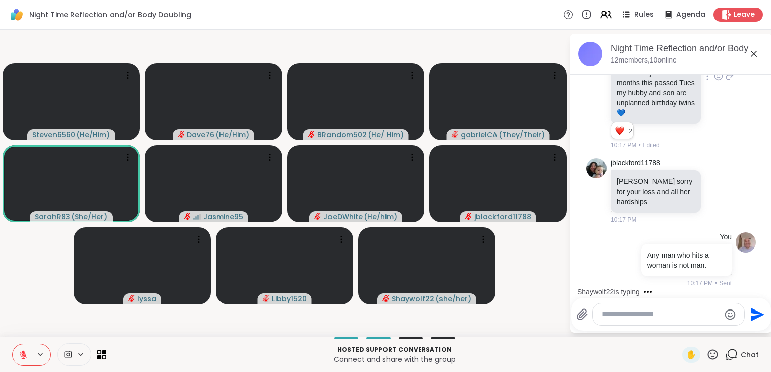
click at [706, 356] on icon at bounding box center [712, 355] width 13 height 13
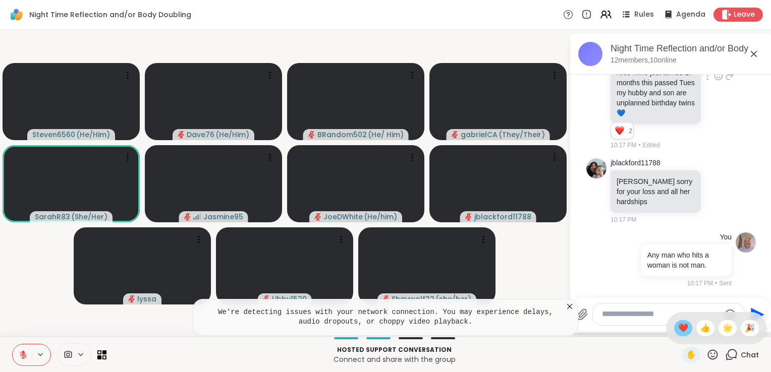
click at [678, 332] on span "❤️" at bounding box center [683, 328] width 10 height 12
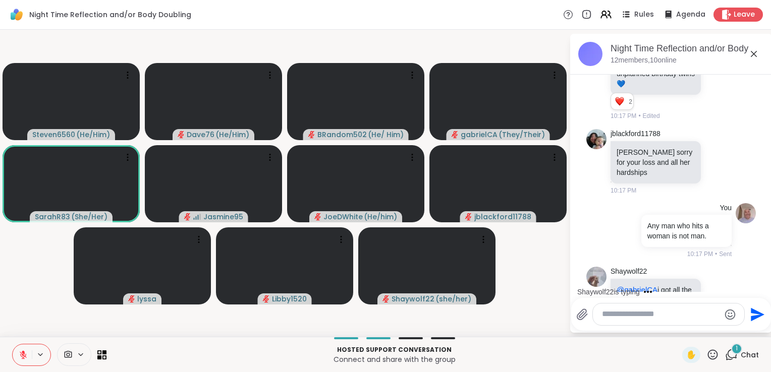
scroll to position [3387, 0]
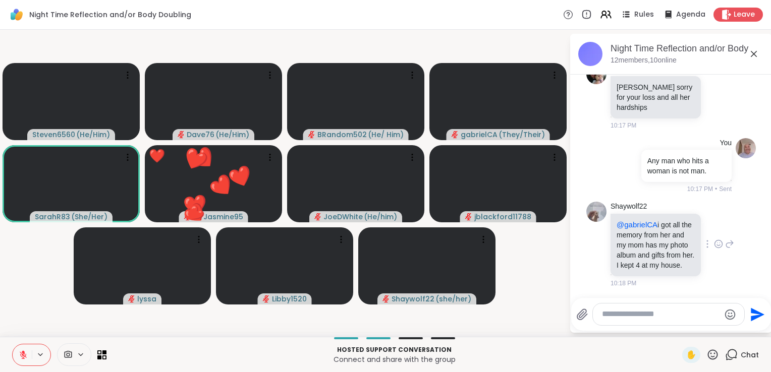
click at [714, 241] on icon at bounding box center [718, 244] width 9 height 10
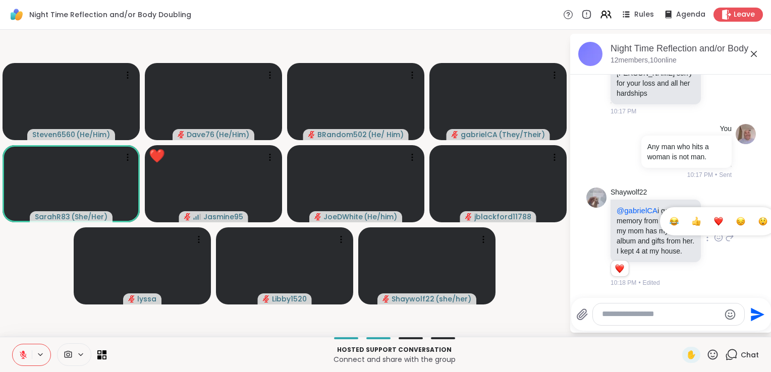
scroll to position [3401, 0]
click at [705, 229] on ul at bounding box center [718, 221] width 117 height 28
click at [648, 312] on textarea "Type your message" at bounding box center [661, 314] width 118 height 11
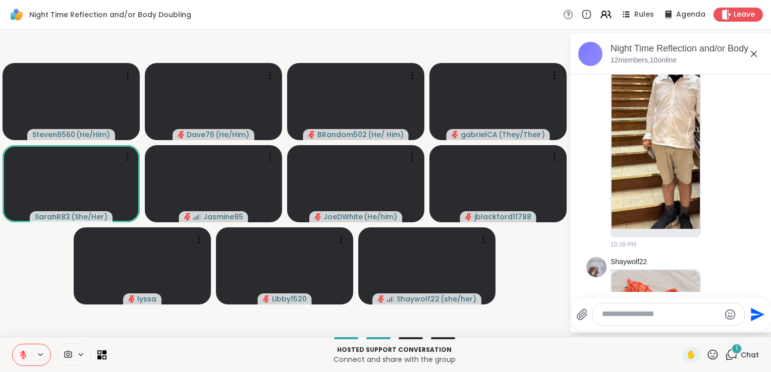
scroll to position [3963, 0]
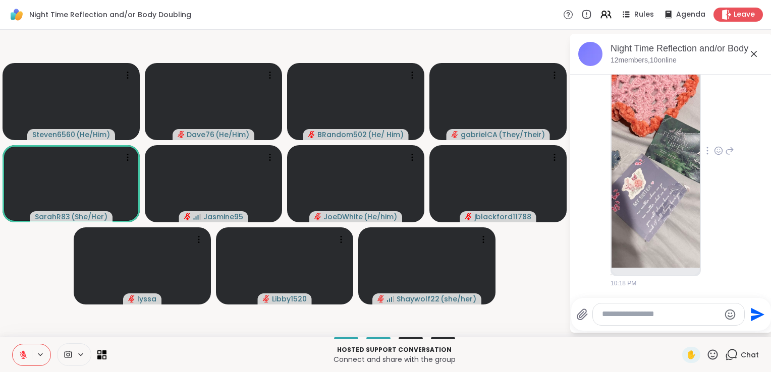
click at [715, 152] on icon at bounding box center [719, 151] width 8 height 8
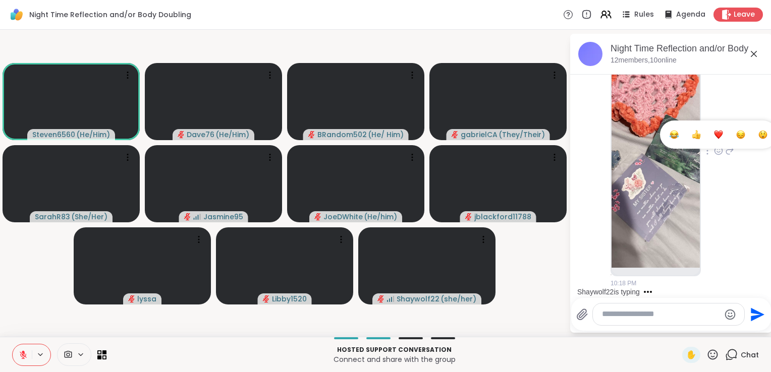
click at [714, 138] on div "Select Reaction: Heart" at bounding box center [718, 134] width 9 height 9
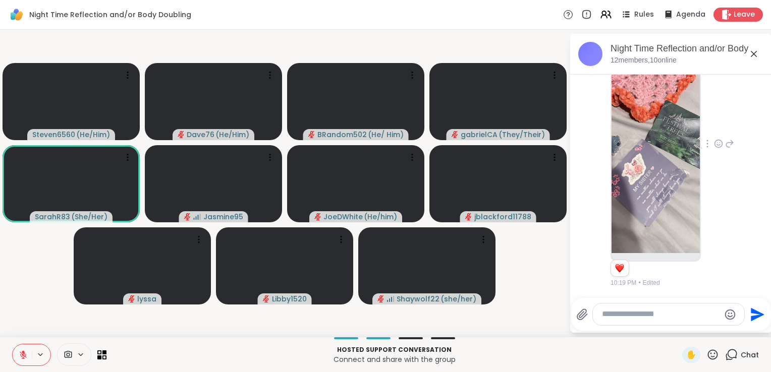
scroll to position [3992, 0]
click at [706, 356] on icon at bounding box center [712, 355] width 13 height 13
click at [678, 331] on span "❤️" at bounding box center [683, 328] width 10 height 12
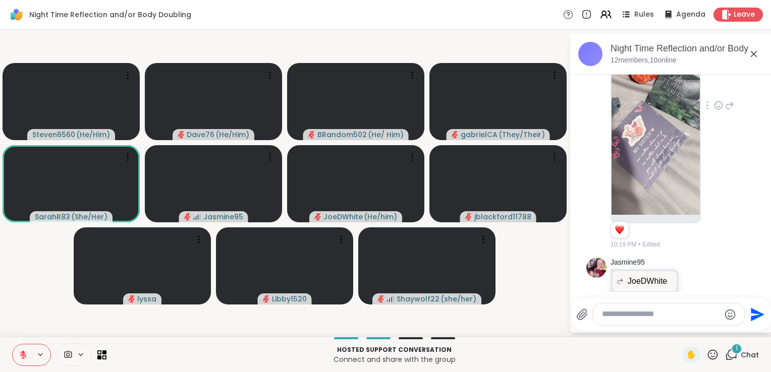
scroll to position [4068, 0]
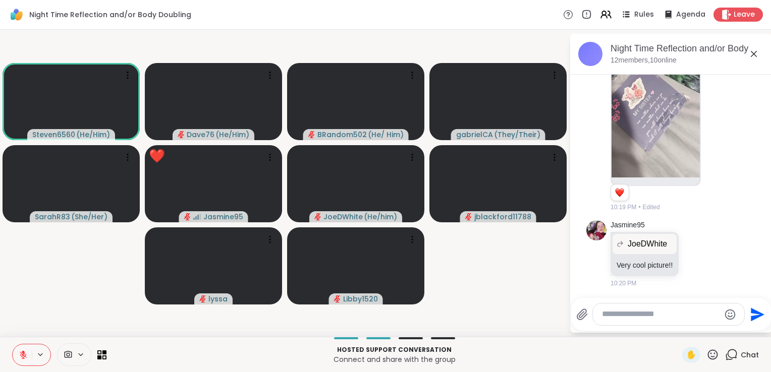
click at [706, 359] on icon at bounding box center [712, 355] width 13 height 13
click at [678, 332] on span "❤️" at bounding box center [683, 328] width 10 height 12
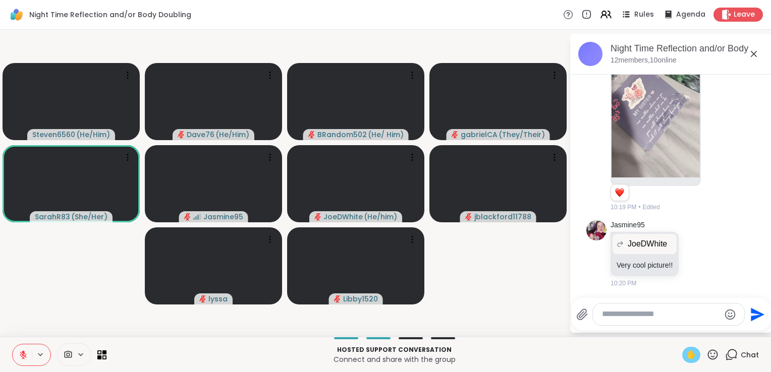
click at [686, 355] on span "✋" at bounding box center [691, 355] width 10 height 12
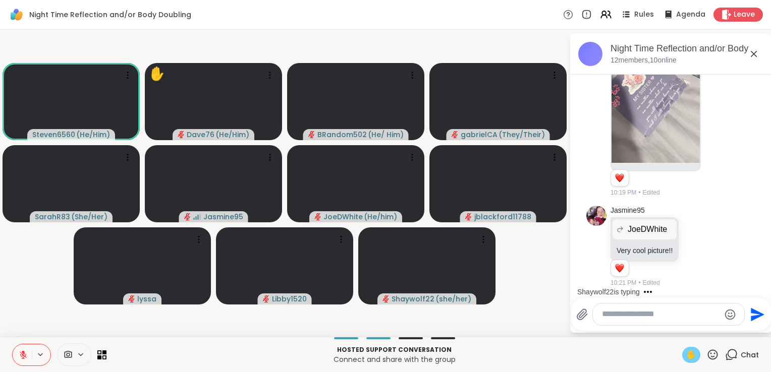
scroll to position [4166, 0]
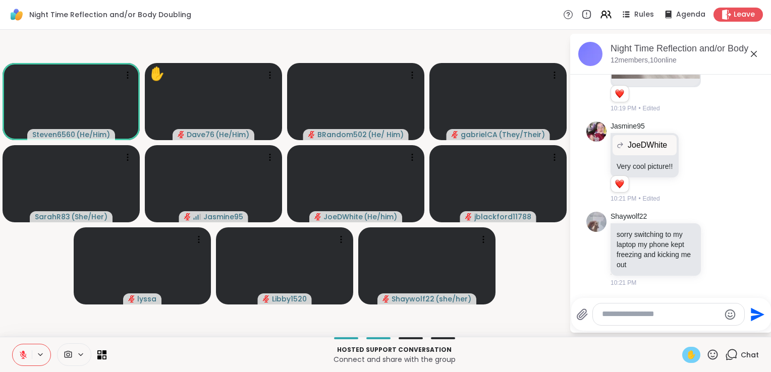
click at [686, 355] on span "✋" at bounding box center [691, 355] width 10 height 12
click at [26, 354] on icon at bounding box center [23, 355] width 9 height 9
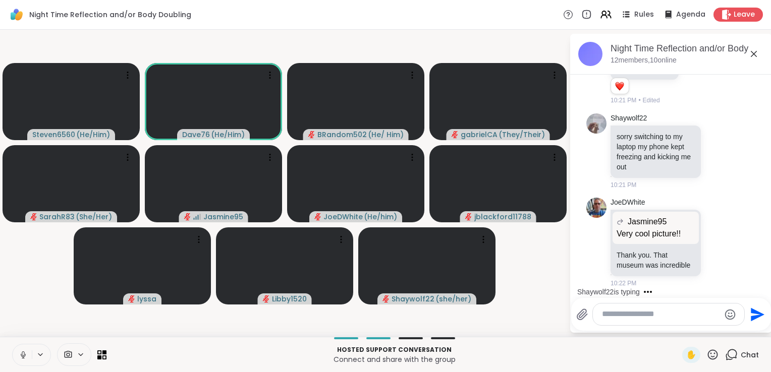
scroll to position [4423, 0]
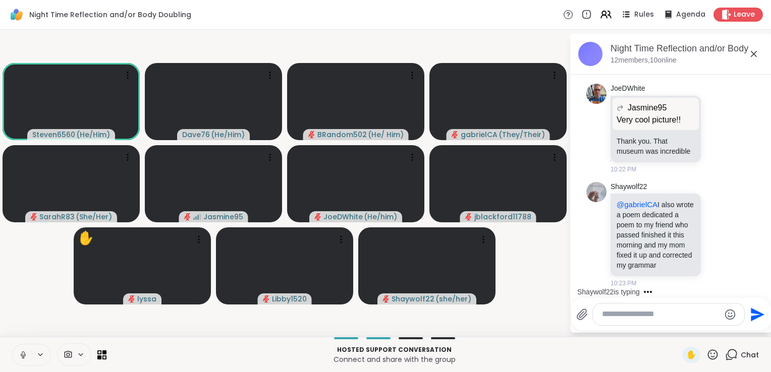
click at [26, 354] on icon at bounding box center [23, 355] width 9 height 9
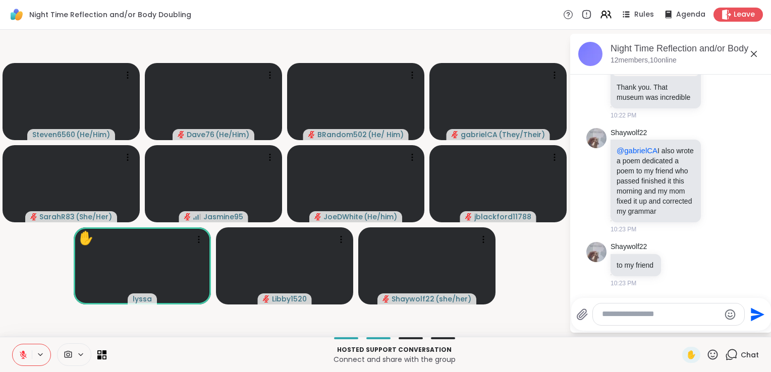
click at [706, 353] on icon at bounding box center [712, 355] width 13 height 13
click at [678, 331] on span "❤️" at bounding box center [683, 328] width 10 height 12
click at [706, 356] on icon at bounding box center [712, 355] width 13 height 13
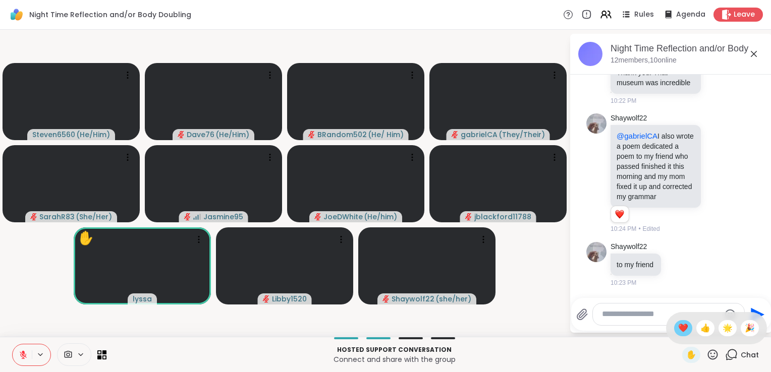
click at [678, 329] on span "❤️" at bounding box center [683, 328] width 10 height 12
click at [677, 269] on icon at bounding box center [678, 264] width 9 height 10
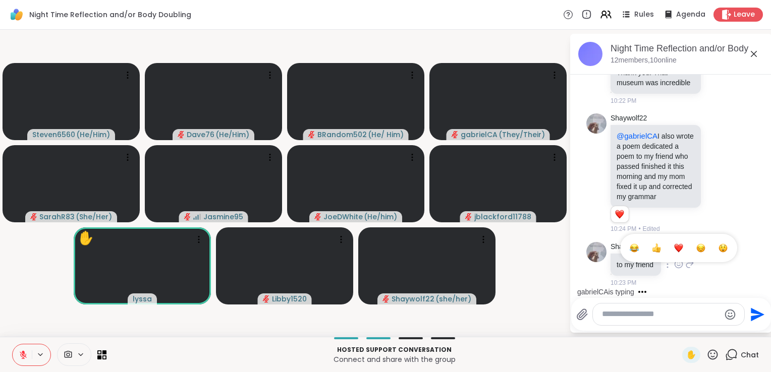
click at [678, 253] on div "Select Reaction: Heart" at bounding box center [678, 248] width 9 height 9
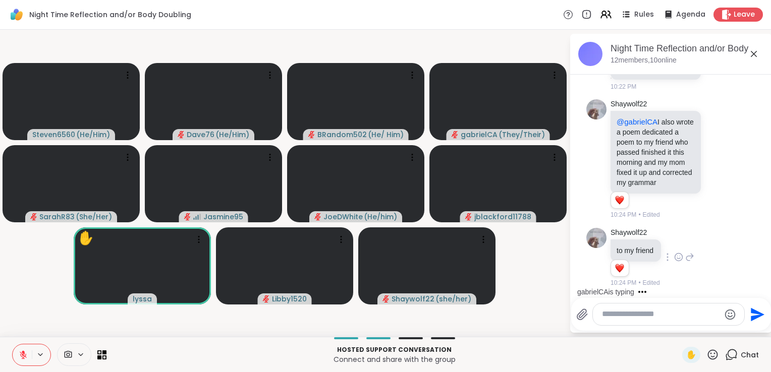
click at [642, 318] on textarea "Type your message" at bounding box center [661, 314] width 118 height 11
click at [706, 358] on icon at bounding box center [712, 355] width 13 height 13
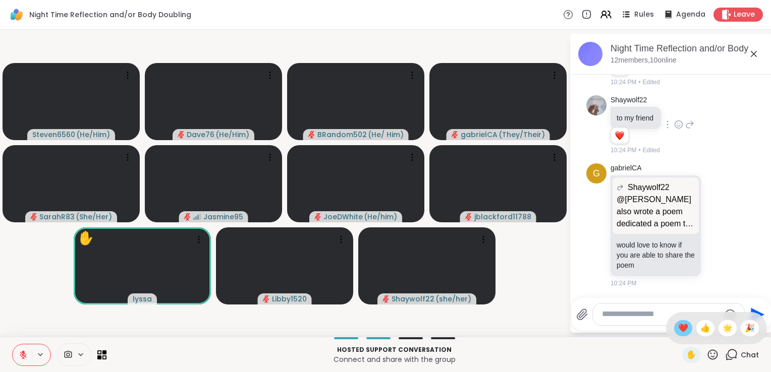
click at [678, 331] on span "❤️" at bounding box center [683, 328] width 10 height 12
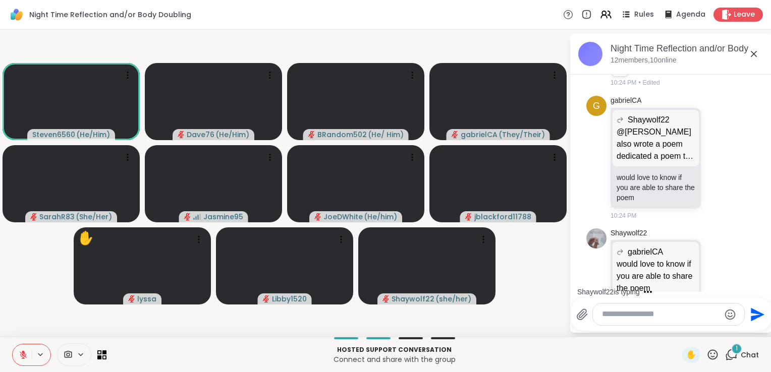
scroll to position [4780, 0]
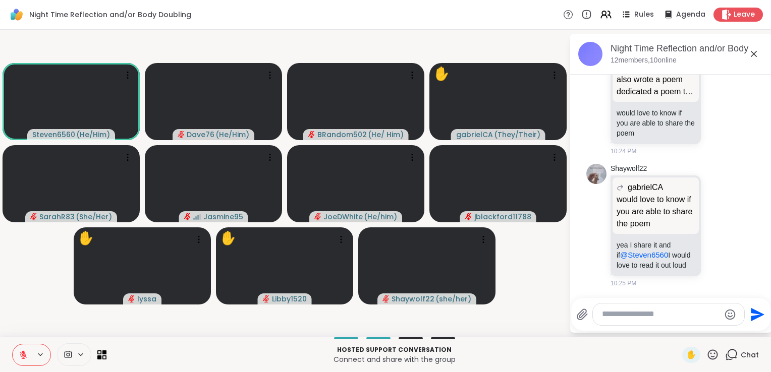
click at [709, 353] on icon at bounding box center [713, 355] width 10 height 10
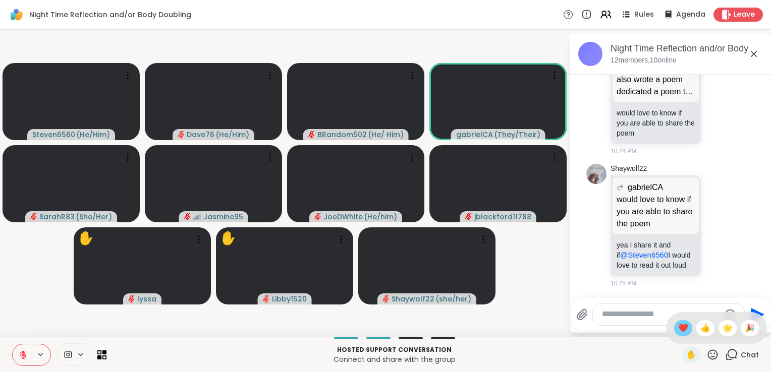
click at [678, 331] on span "❤️" at bounding box center [683, 328] width 10 height 12
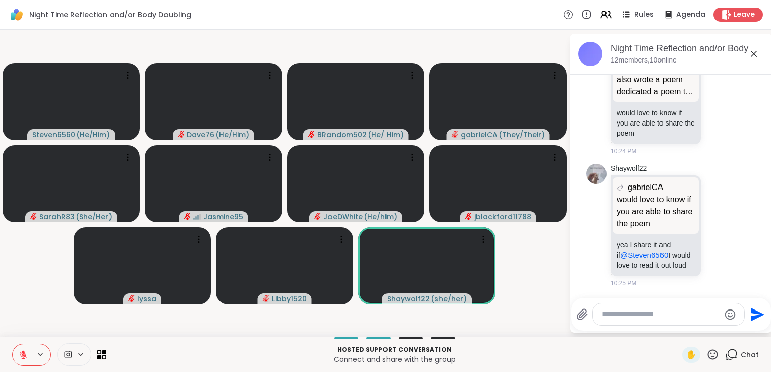
click at [706, 355] on icon at bounding box center [712, 355] width 13 height 13
click at [745, 330] on span "🎉" at bounding box center [750, 328] width 10 height 12
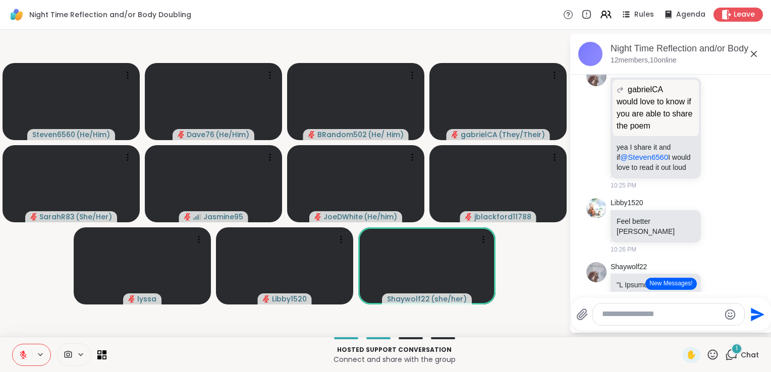
scroll to position [4874, 0]
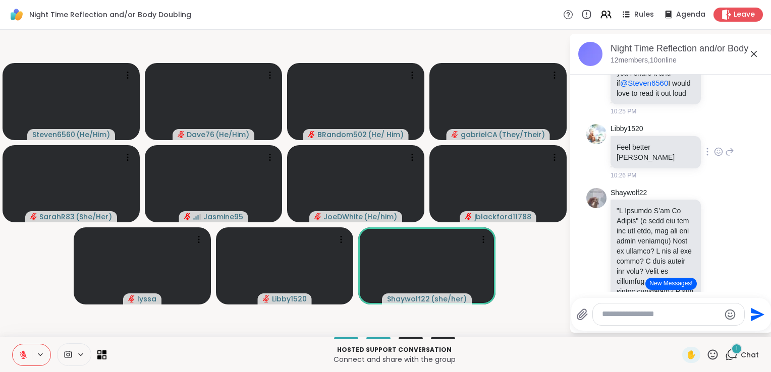
click at [714, 157] on icon at bounding box center [718, 152] width 9 height 10
click at [714, 140] on div "Select Reaction: Heart" at bounding box center [718, 135] width 9 height 9
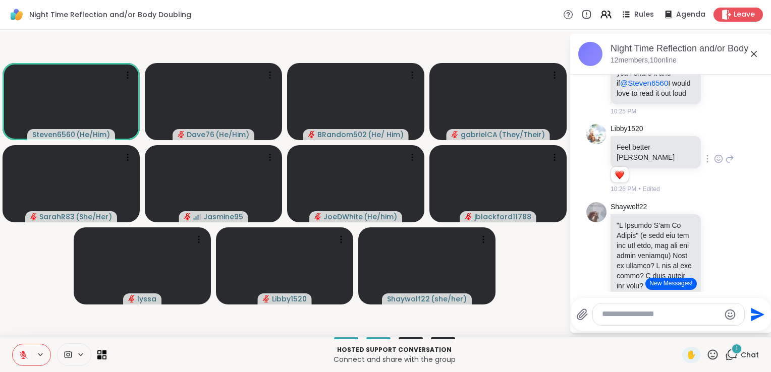
click at [725, 165] on icon at bounding box center [729, 159] width 9 height 12
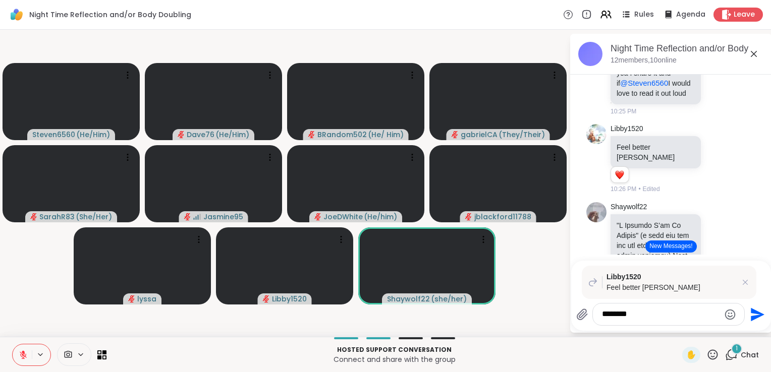
type textarea "*******"
click at [758, 318] on icon "Send" at bounding box center [756, 315] width 16 height 16
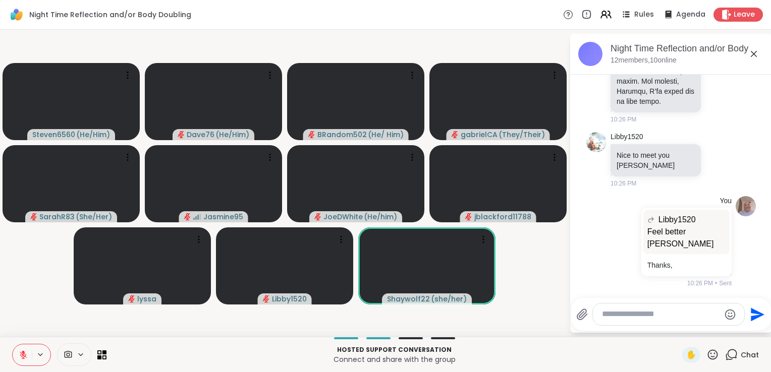
scroll to position [5880, 0]
drag, startPoint x: 666, startPoint y: 305, endPoint x: 660, endPoint y: 317, distance: 13.8
click at [660, 317] on div at bounding box center [668, 315] width 151 height 22
click at [660, 317] on textarea "Type your message" at bounding box center [661, 314] width 118 height 11
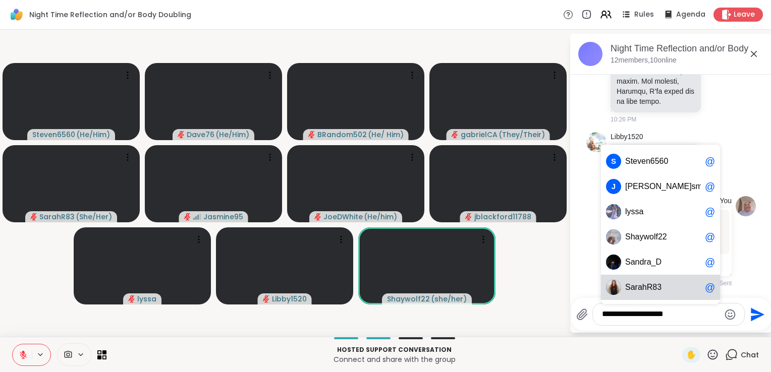
click at [642, 294] on div "S arahR83 @" at bounding box center [660, 287] width 119 height 25
type textarea "**********"
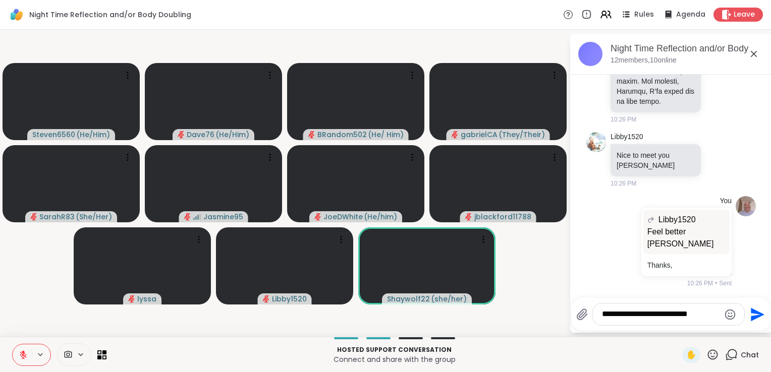
click at [759, 315] on icon "Send" at bounding box center [758, 315] width 14 height 14
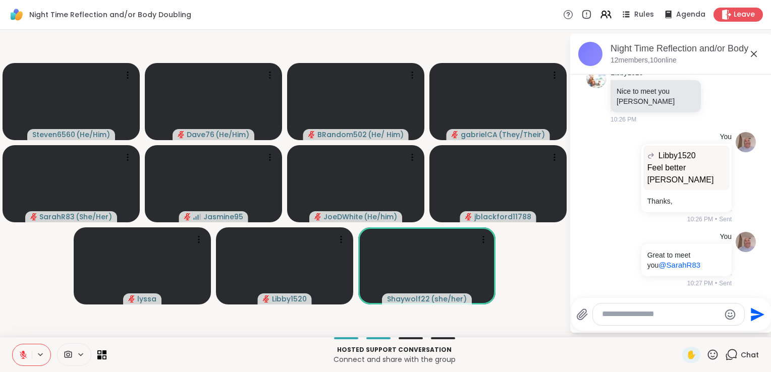
scroll to position [5944, 0]
click at [706, 353] on icon at bounding box center [712, 355] width 13 height 13
click at [678, 329] on span "❤️" at bounding box center [683, 328] width 10 height 12
click at [707, 361] on icon at bounding box center [712, 355] width 13 height 13
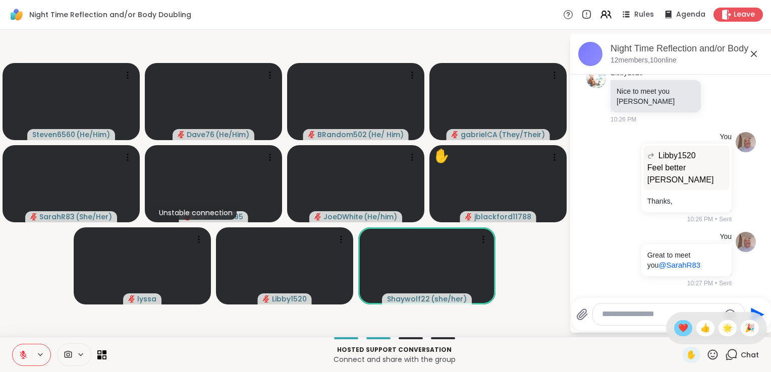
click at [674, 334] on div "❤️" at bounding box center [683, 328] width 18 height 16
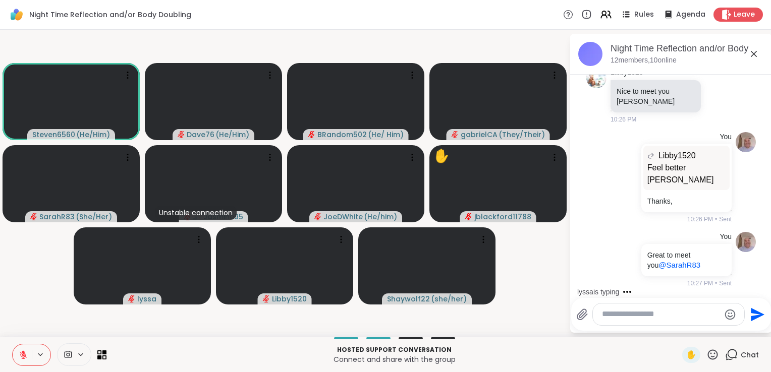
scroll to position [5998, 0]
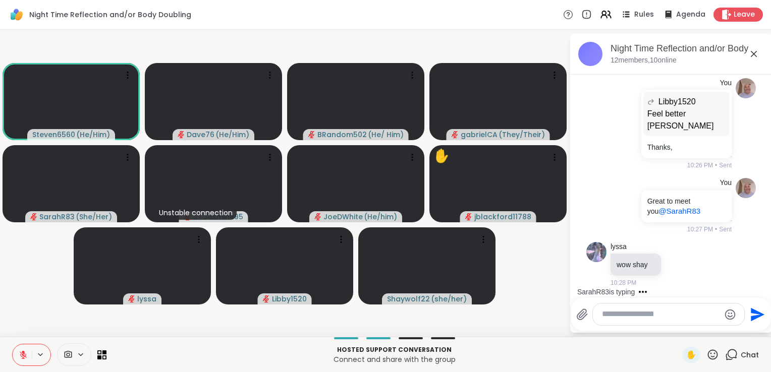
click at [641, 313] on textarea "Type your message" at bounding box center [661, 314] width 118 height 11
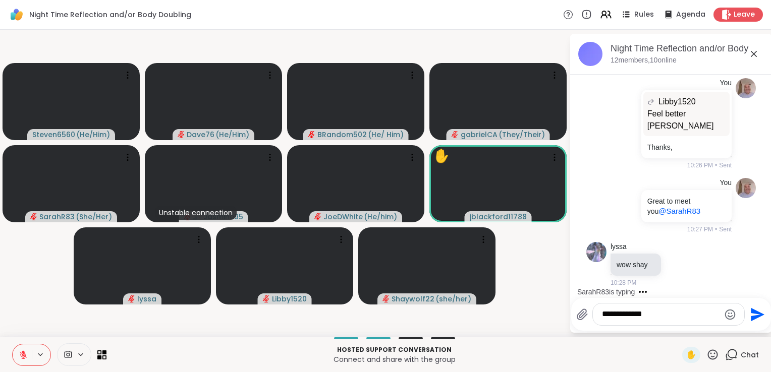
click at [667, 313] on textarea "**********" at bounding box center [661, 314] width 118 height 11
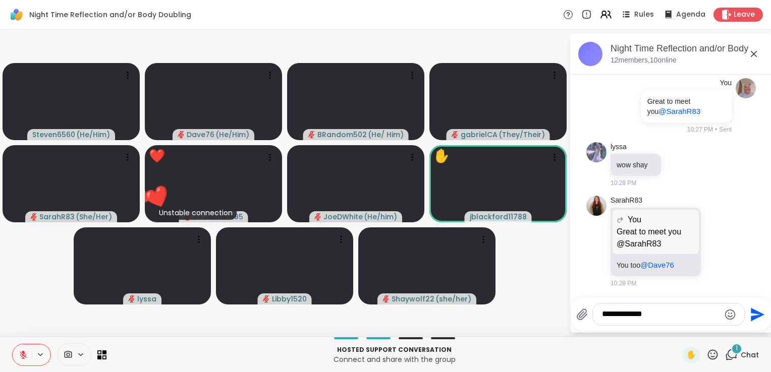
scroll to position [6097, 0]
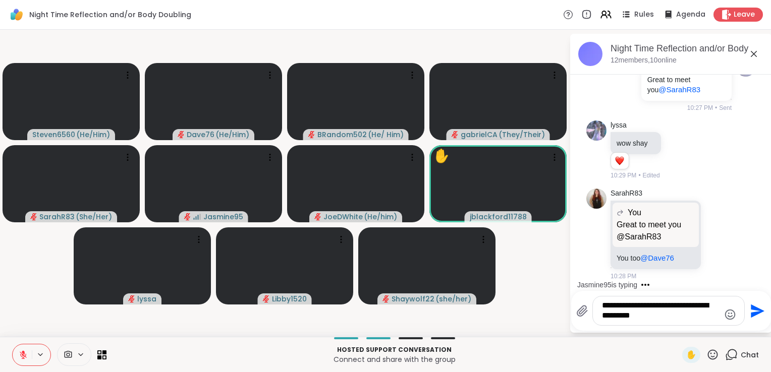
type textarea "**********"
click at [758, 310] on icon "Send" at bounding box center [758, 311] width 14 height 14
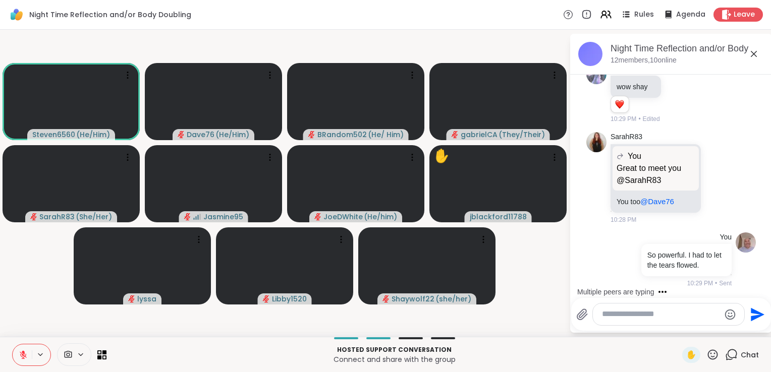
scroll to position [6176, 0]
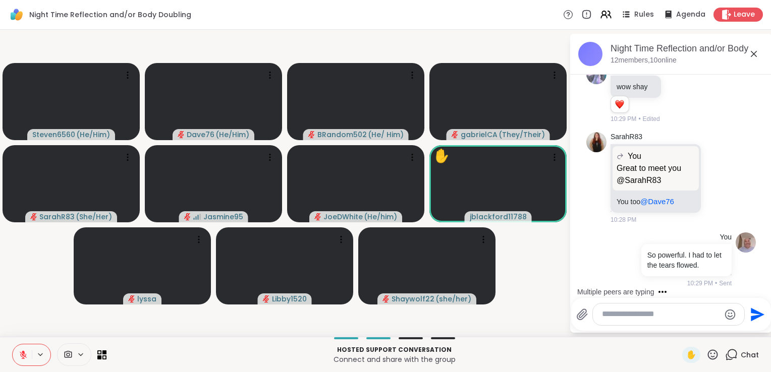
click at [708, 354] on icon at bounding box center [713, 355] width 10 height 10
click at [678, 331] on span "❤️" at bounding box center [683, 328] width 10 height 12
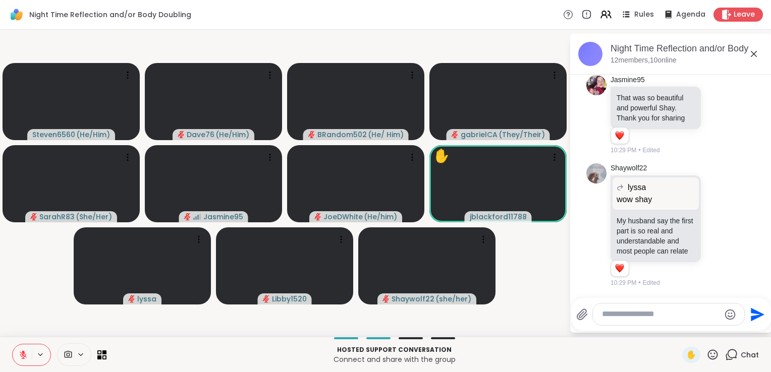
scroll to position [6504, 0]
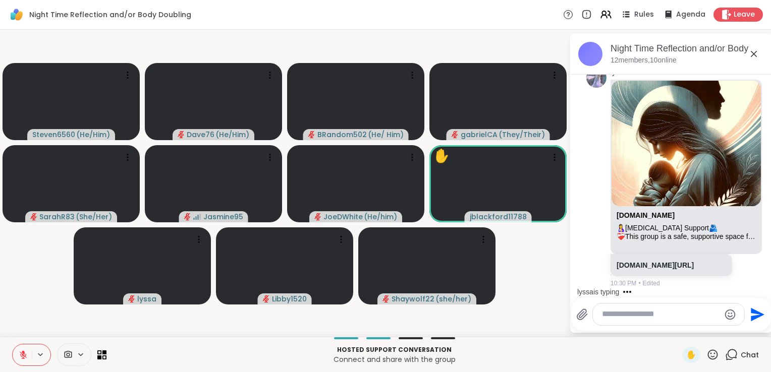
click at [762, 288] on div "lyssa is typing" at bounding box center [673, 292] width 198 height 16
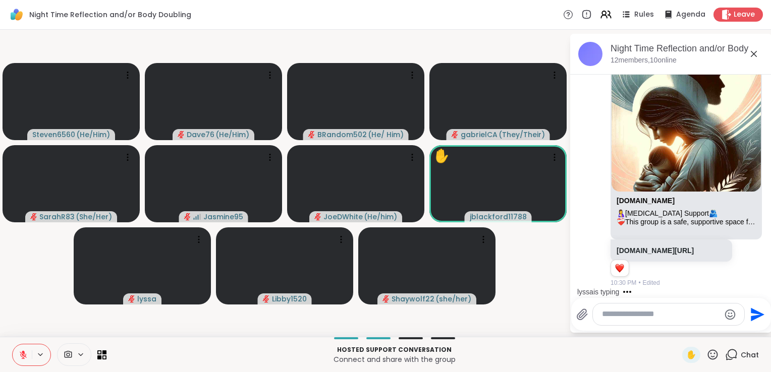
click at [660, 316] on textarea "Type your message" at bounding box center [661, 314] width 118 height 11
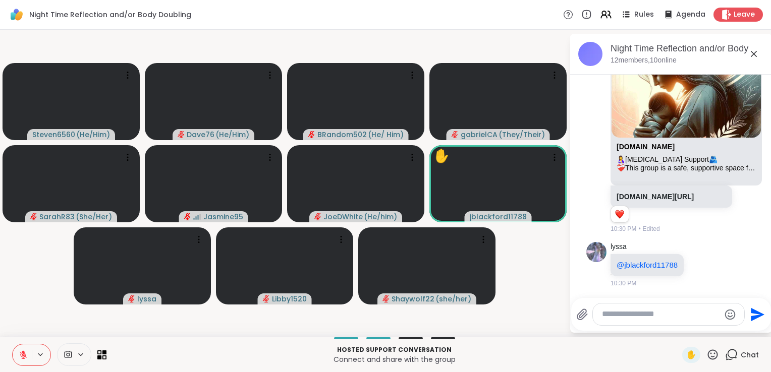
scroll to position [6737, 0]
click at [644, 311] on textarea "Type your message" at bounding box center [661, 314] width 118 height 11
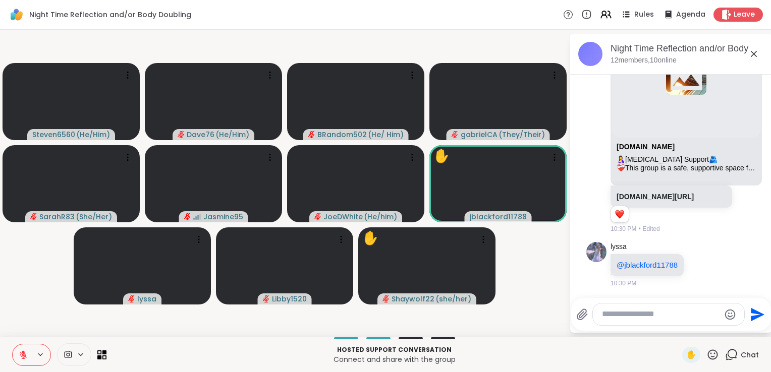
click at [706, 352] on icon at bounding box center [712, 355] width 13 height 13
click at [678, 326] on span "❤️" at bounding box center [683, 328] width 10 height 12
click at [706, 353] on icon at bounding box center [712, 355] width 13 height 13
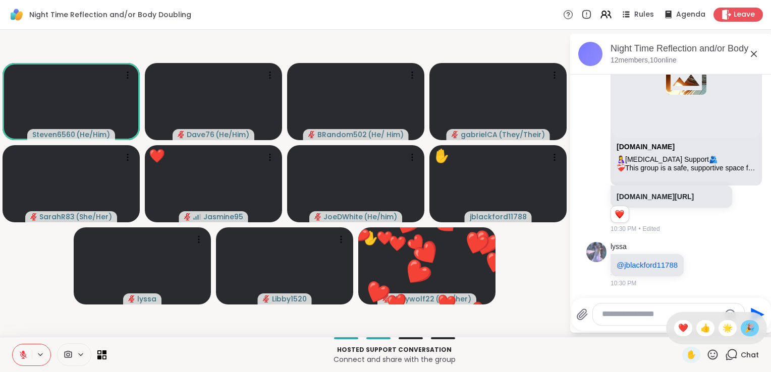
click at [745, 330] on span "🎉" at bounding box center [750, 328] width 10 height 12
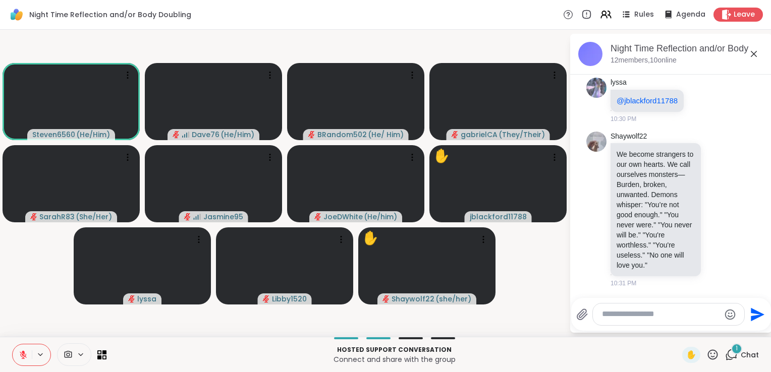
scroll to position [6912, 0]
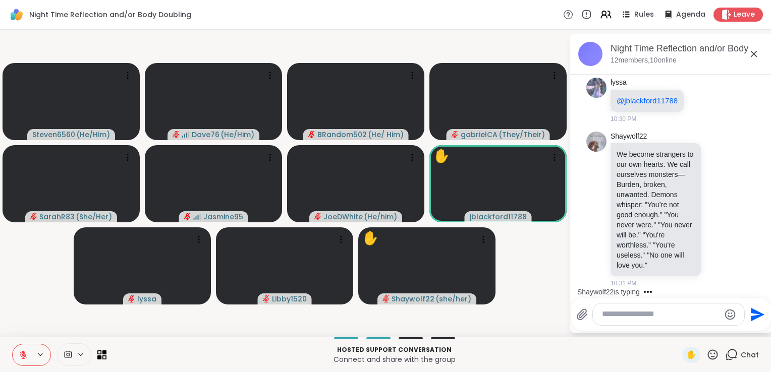
click at [708, 356] on icon at bounding box center [713, 355] width 10 height 10
click at [678, 330] on span "❤️" at bounding box center [683, 328] width 10 height 12
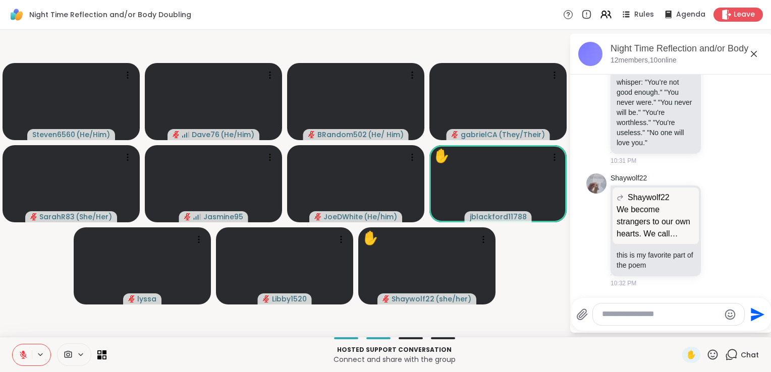
click at [644, 318] on textarea "Type your message" at bounding box center [661, 314] width 118 height 11
type textarea "*"
click at [714, 233] on icon at bounding box center [718, 230] width 9 height 10
click at [714, 213] on div "Select Reaction: Heart" at bounding box center [718, 213] width 9 height 9
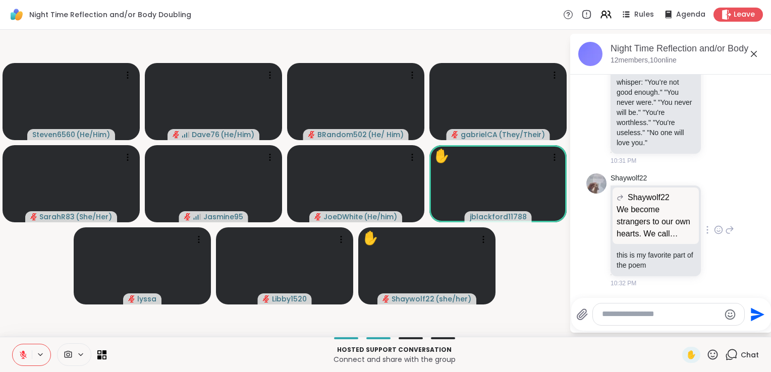
scroll to position [7048, 0]
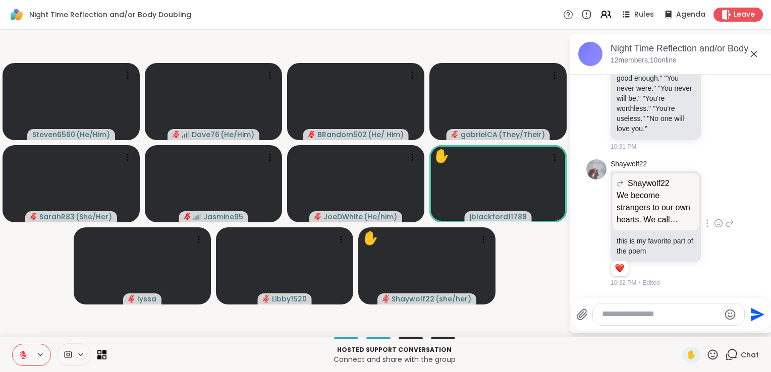
click at [612, 314] on textarea "Type your message" at bounding box center [661, 314] width 118 height 11
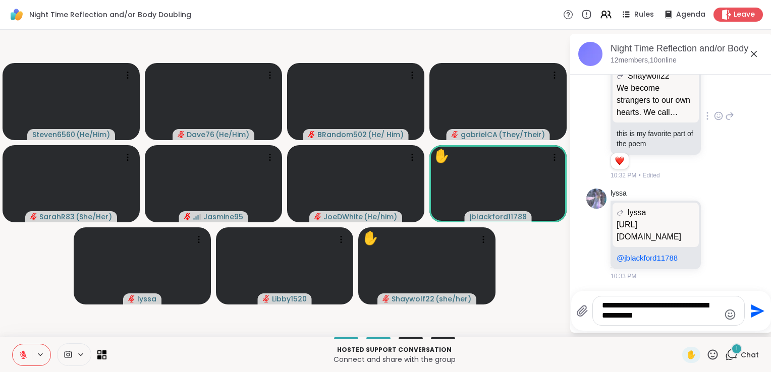
scroll to position [7167, 0]
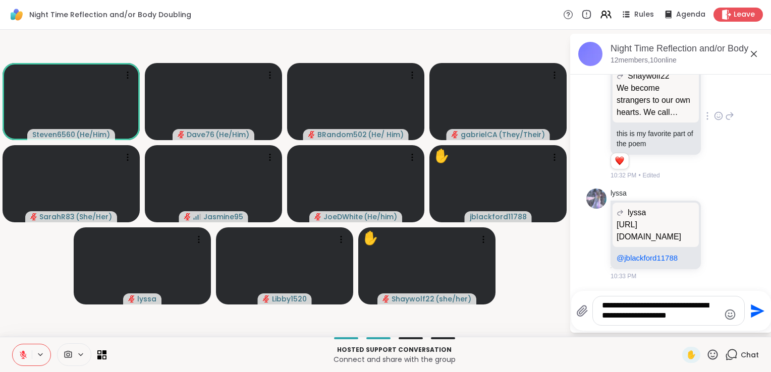
type textarea "**********"
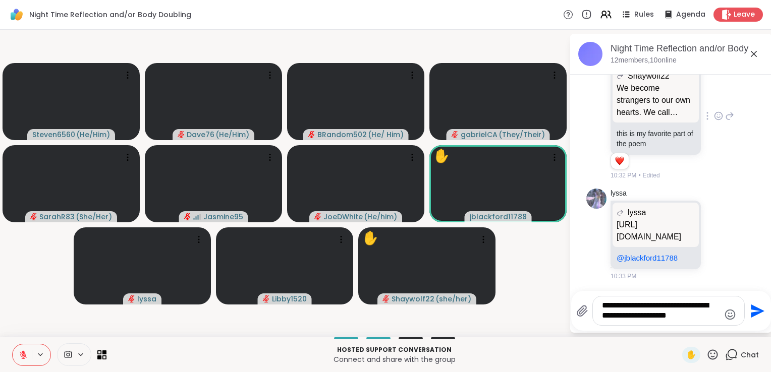
click at [751, 314] on icon "Send" at bounding box center [758, 311] width 14 height 14
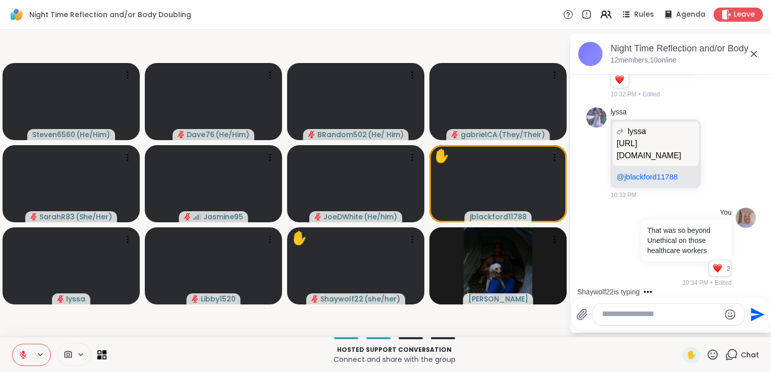
scroll to position [7381, 0]
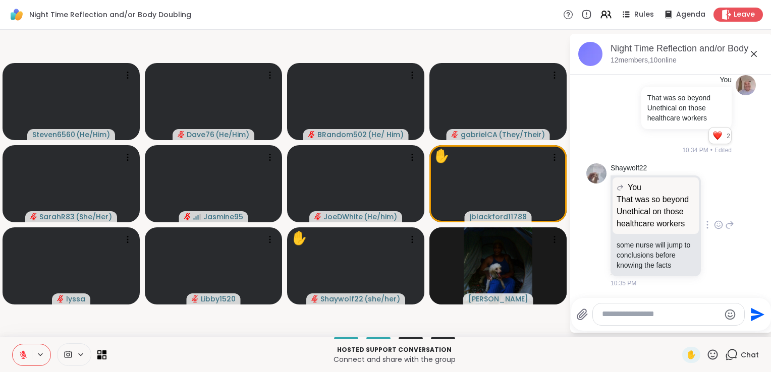
click at [726, 227] on icon at bounding box center [729, 225] width 7 height 7
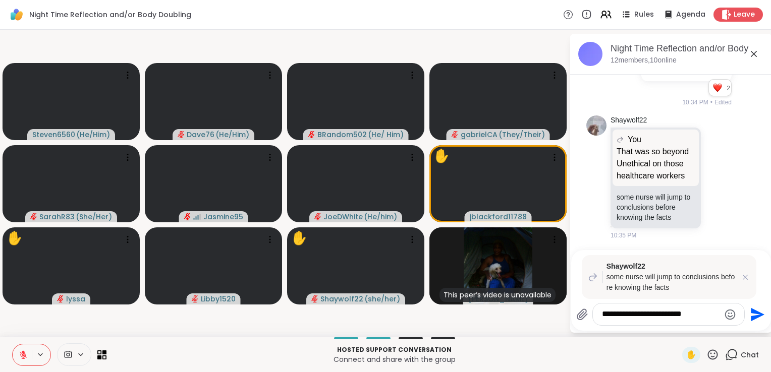
type textarea "**********"
click at [755, 315] on icon "Send" at bounding box center [756, 315] width 16 height 16
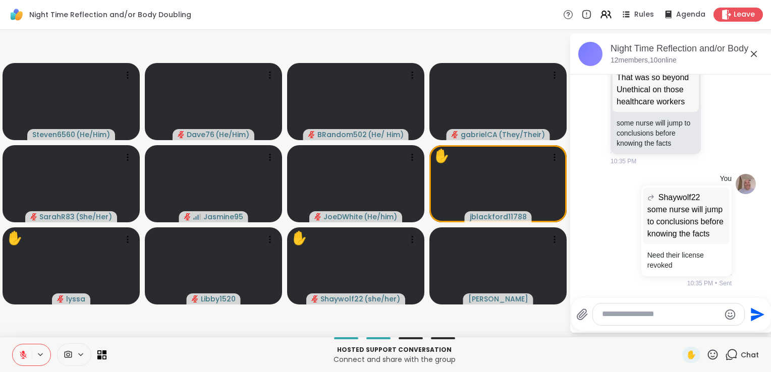
click at [706, 355] on icon at bounding box center [712, 355] width 13 height 13
click at [678, 326] on span "❤️" at bounding box center [683, 328] width 10 height 12
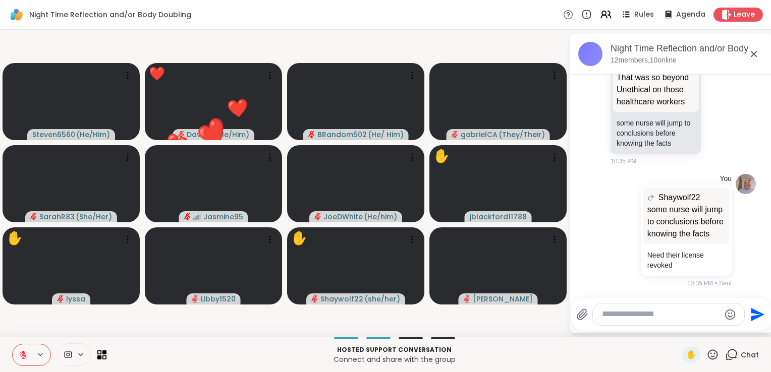
click at [656, 318] on textarea "Type your message" at bounding box center [661, 314] width 118 height 11
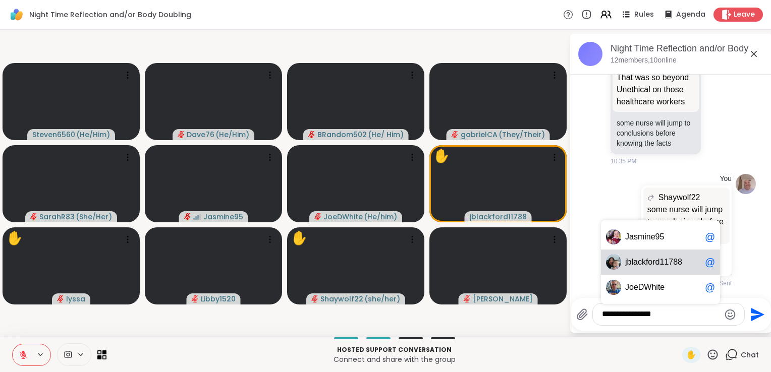
click at [665, 269] on div "j blackford11788 @" at bounding box center [660, 262] width 119 height 25
type textarea "**********"
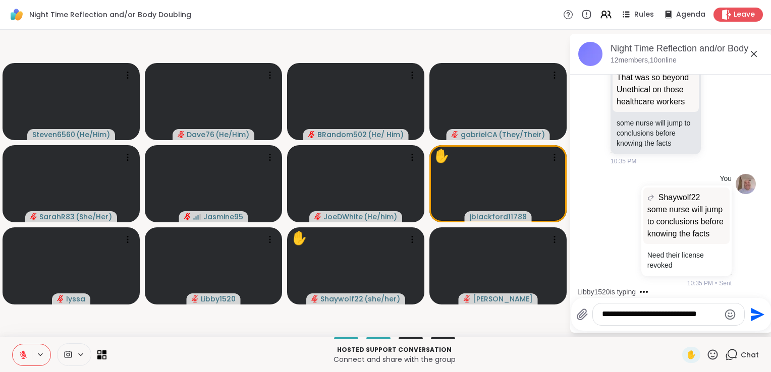
click at [757, 316] on icon "Send" at bounding box center [758, 315] width 14 height 14
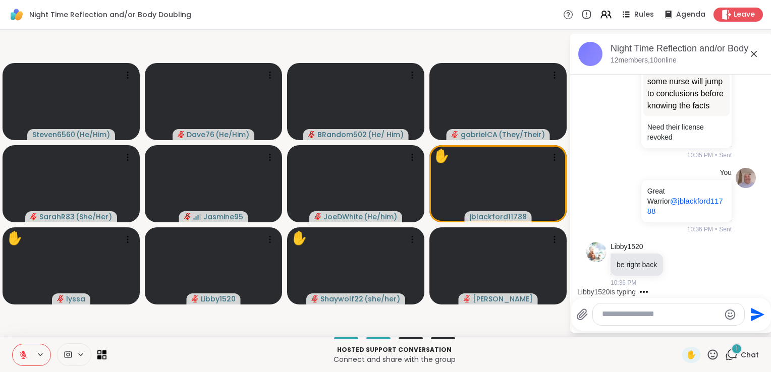
scroll to position [7621, 0]
click at [708, 352] on icon at bounding box center [713, 355] width 10 height 10
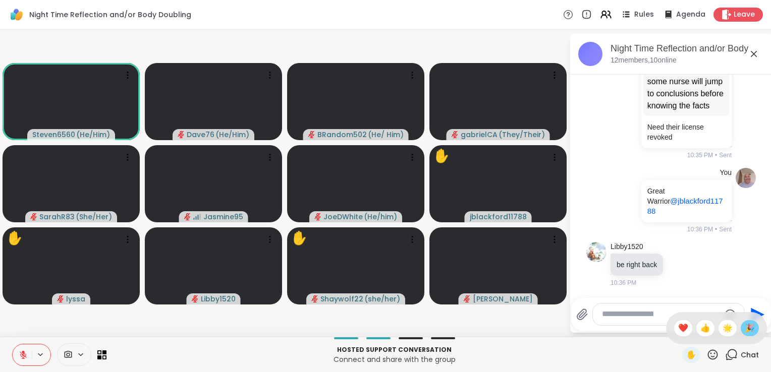
click at [745, 327] on span "🎉" at bounding box center [750, 328] width 10 height 12
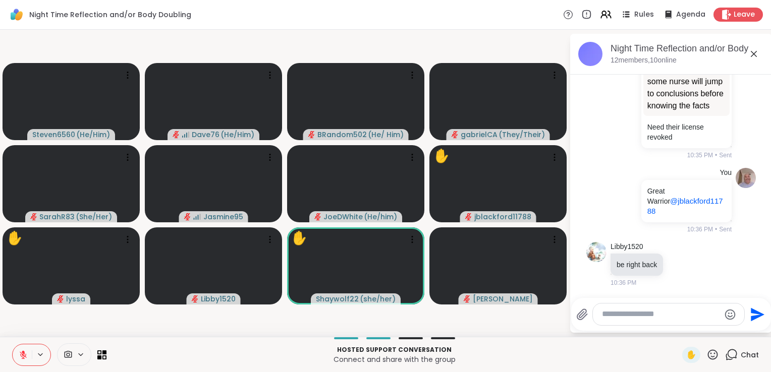
click at [642, 318] on textarea "Type your message" at bounding box center [661, 314] width 118 height 11
type textarea "*"
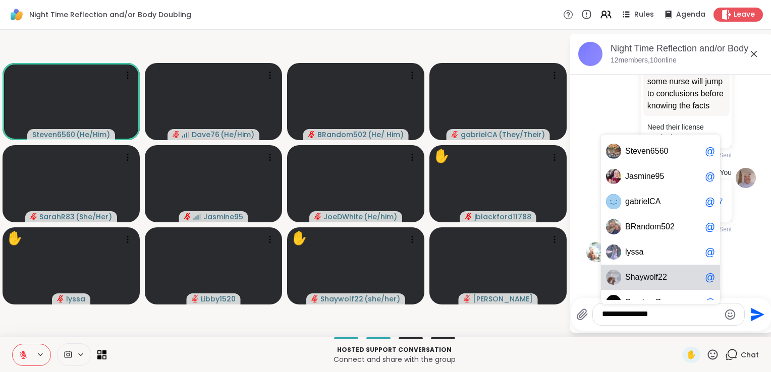
click at [646, 284] on div "S h a y w o l f 2 2 @" at bounding box center [660, 277] width 119 height 25
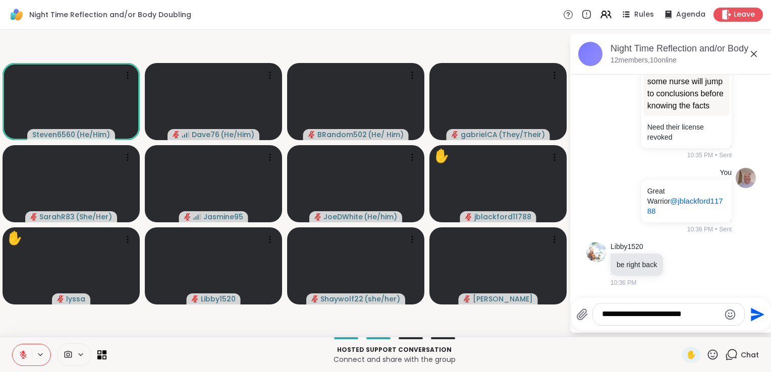
click at [648, 316] on textarea "**********" at bounding box center [661, 314] width 118 height 11
type textarea "**********"
click at [753, 314] on icon "Send" at bounding box center [758, 315] width 14 height 14
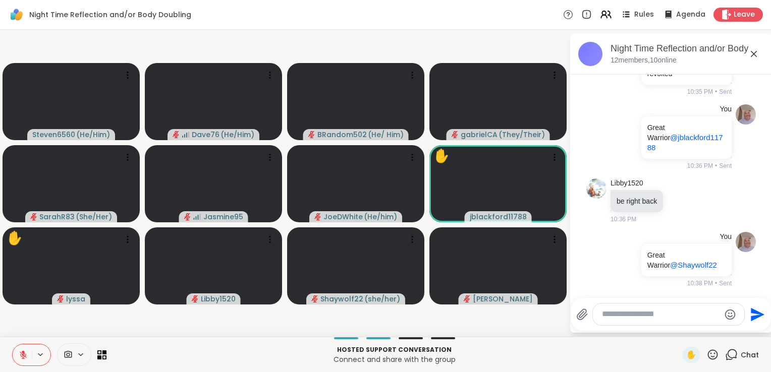
click at [651, 315] on textarea "Type your message" at bounding box center [661, 314] width 118 height 11
type textarea "**********"
click at [751, 318] on icon "Send" at bounding box center [758, 315] width 14 height 14
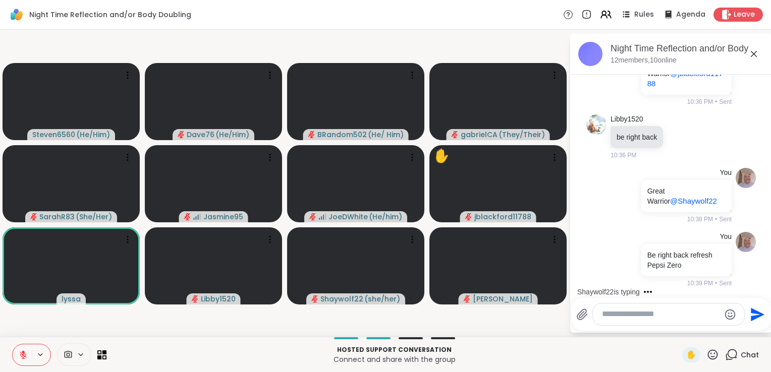
click at [709, 355] on icon at bounding box center [712, 355] width 13 height 13
click at [745, 330] on span "🎉" at bounding box center [750, 328] width 10 height 12
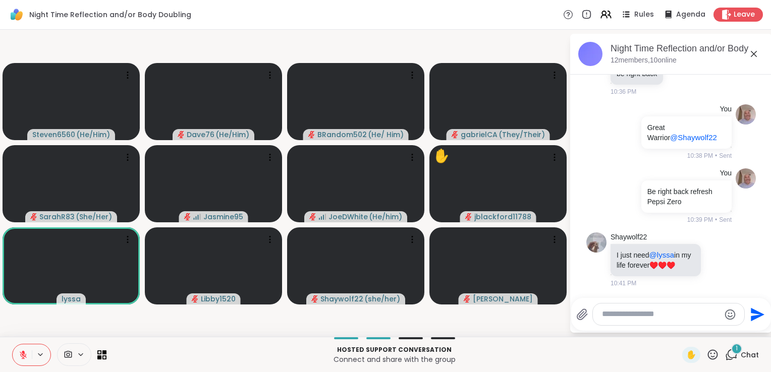
scroll to position [7822, 0]
click at [644, 316] on textarea "Type your message" at bounding box center [661, 314] width 118 height 11
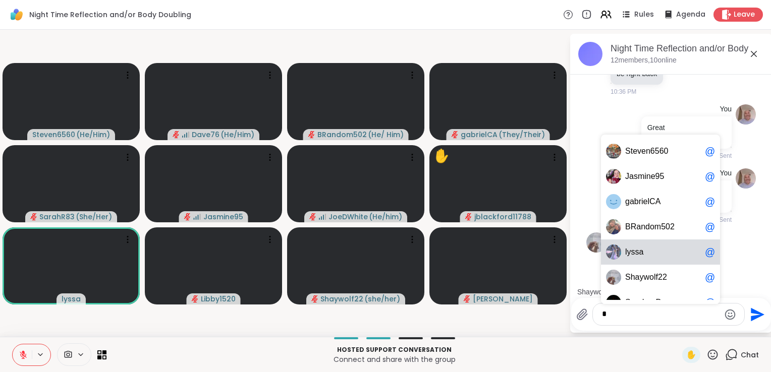
click at [646, 258] on div "l y s s a @" at bounding box center [660, 252] width 119 height 25
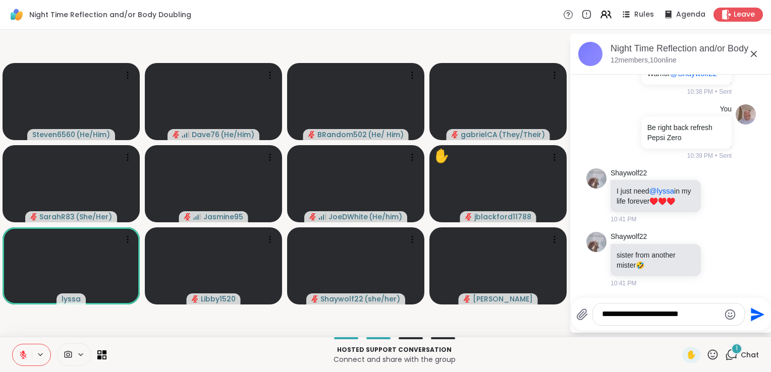
scroll to position [7885, 0]
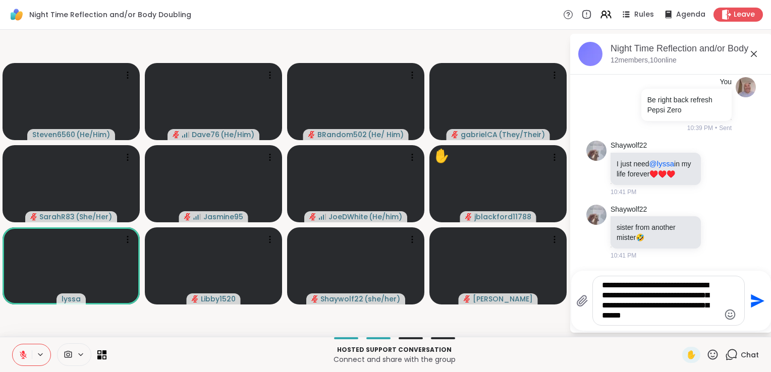
type textarea "**********"
click at [756, 303] on icon "Send" at bounding box center [758, 301] width 14 height 14
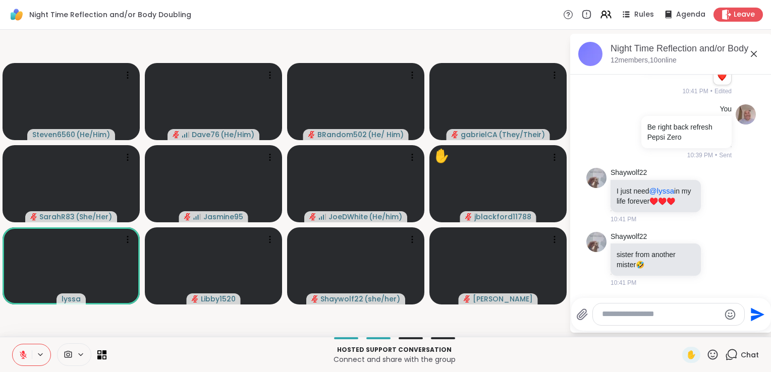
scroll to position [8004, 0]
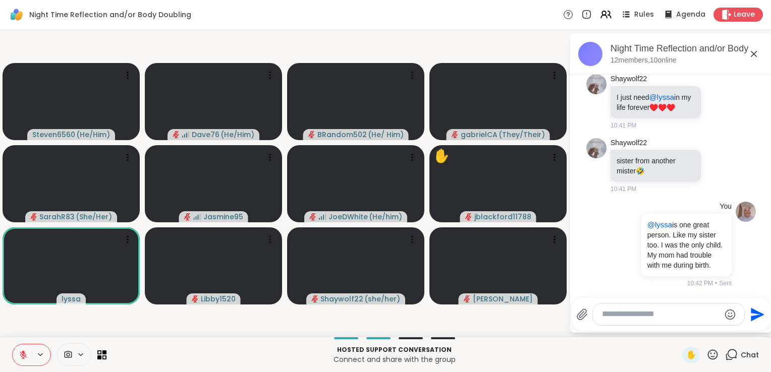
click at [649, 320] on textarea "Type your message" at bounding box center [661, 314] width 118 height 11
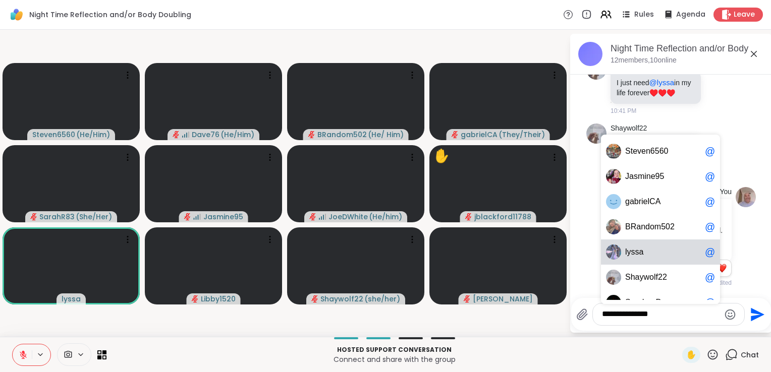
click at [648, 254] on span "l y s s a" at bounding box center [663, 252] width 76 height 10
type textarea "**********"
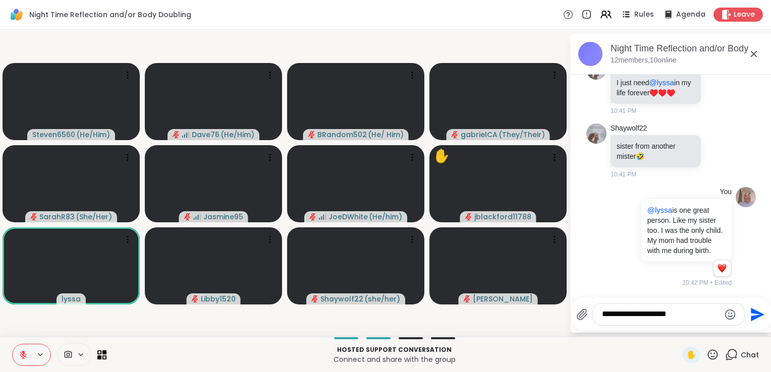
click at [755, 316] on icon "Send" at bounding box center [758, 315] width 14 height 14
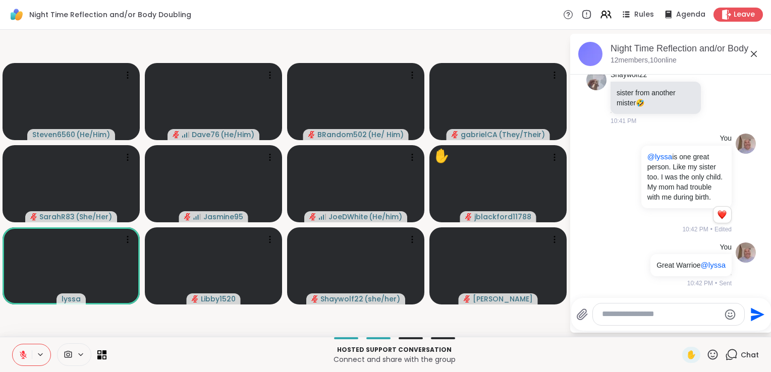
scroll to position [8096, 0]
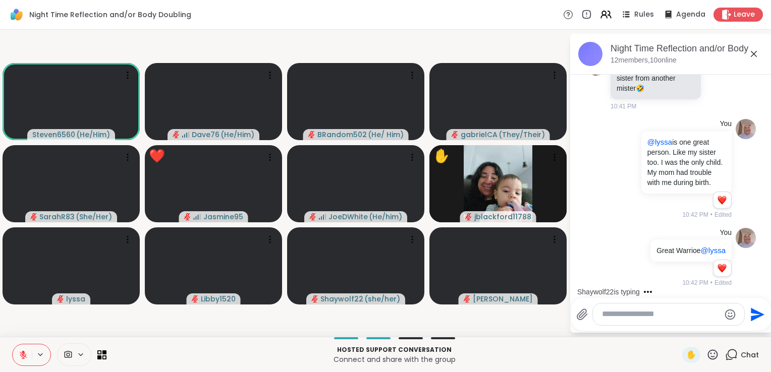
click at [708, 357] on icon at bounding box center [713, 355] width 10 height 10
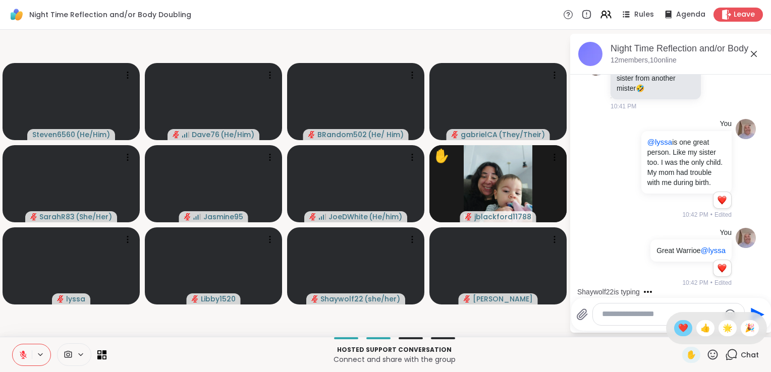
click at [678, 333] on span "❤️" at bounding box center [683, 328] width 10 height 12
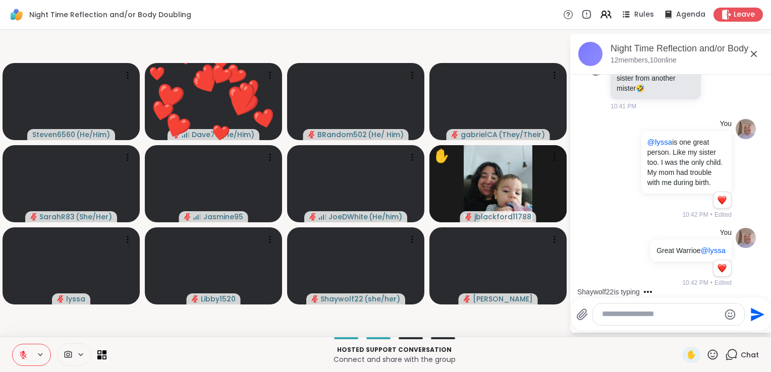
scroll to position [8238, 0]
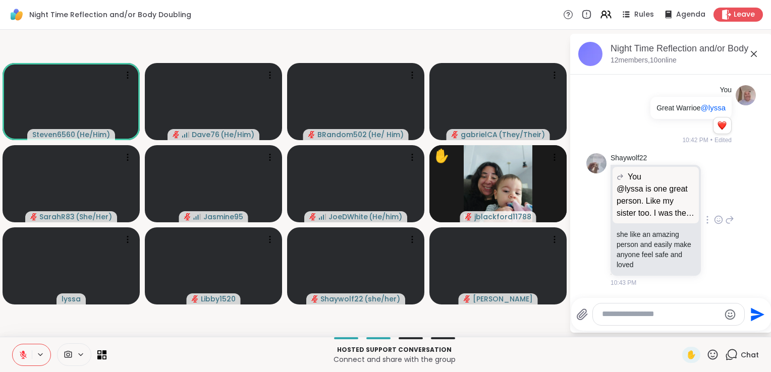
click at [714, 220] on icon at bounding box center [718, 220] width 9 height 10
click at [714, 203] on div "Select Reaction: Heart" at bounding box center [718, 203] width 9 height 9
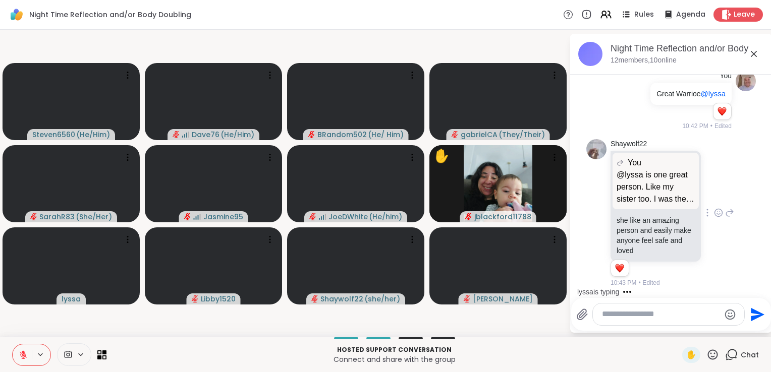
click at [626, 316] on textarea "Type your message" at bounding box center [661, 314] width 118 height 11
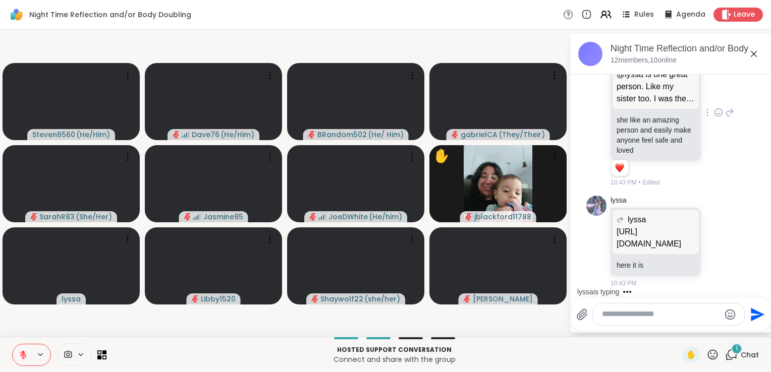
scroll to position [8365, 0]
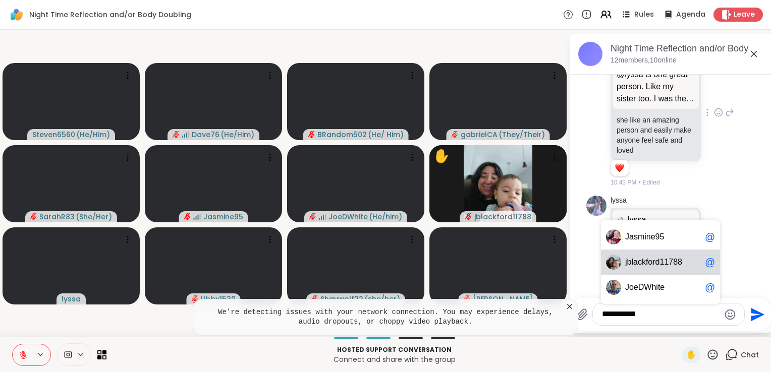
click at [681, 264] on span "blackford11788" at bounding box center [654, 262] width 55 height 10
type textarea "**********"
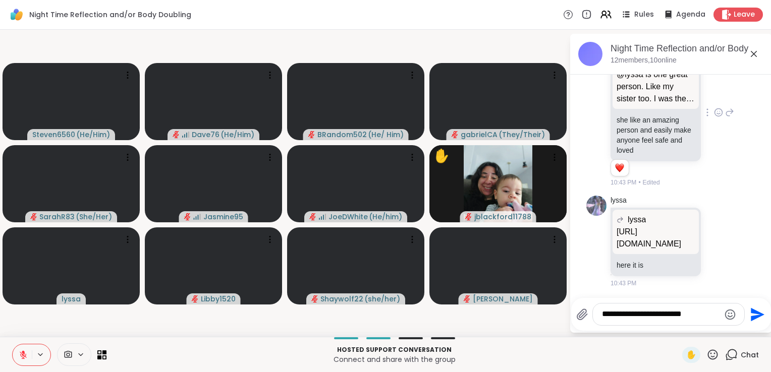
click at [758, 315] on icon "Send" at bounding box center [758, 315] width 14 height 14
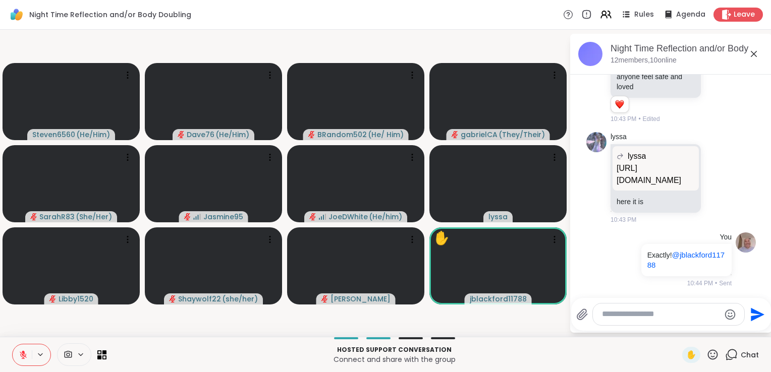
click at [708, 356] on icon at bounding box center [712, 355] width 13 height 13
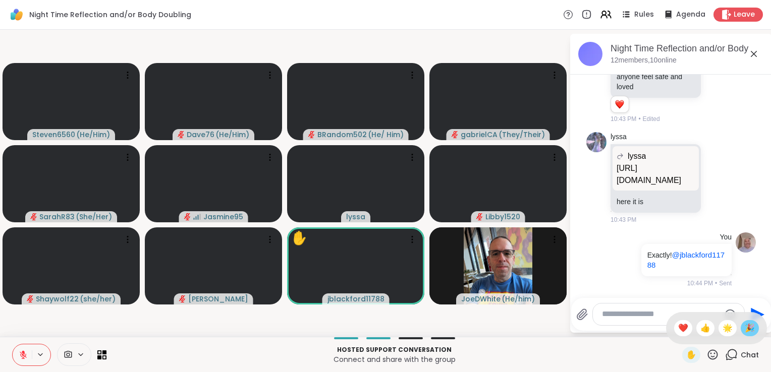
click at [745, 330] on span "🎉" at bounding box center [750, 328] width 10 height 12
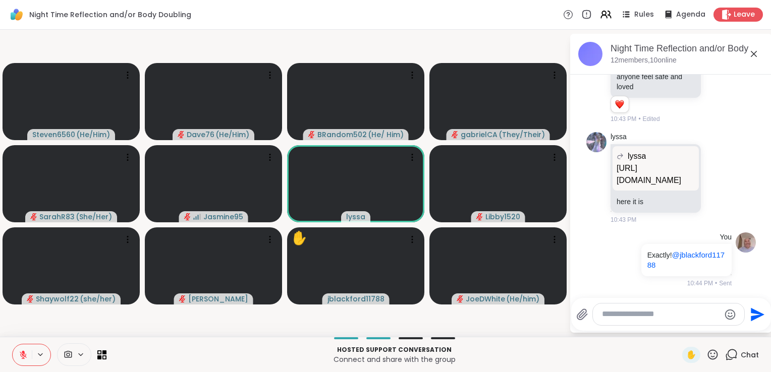
click at [711, 354] on icon at bounding box center [712, 355] width 13 height 13
click at [678, 328] on span "❤️" at bounding box center [683, 328] width 10 height 12
click at [708, 357] on icon at bounding box center [713, 355] width 10 height 10
click at [745, 332] on span "🎉" at bounding box center [750, 328] width 10 height 12
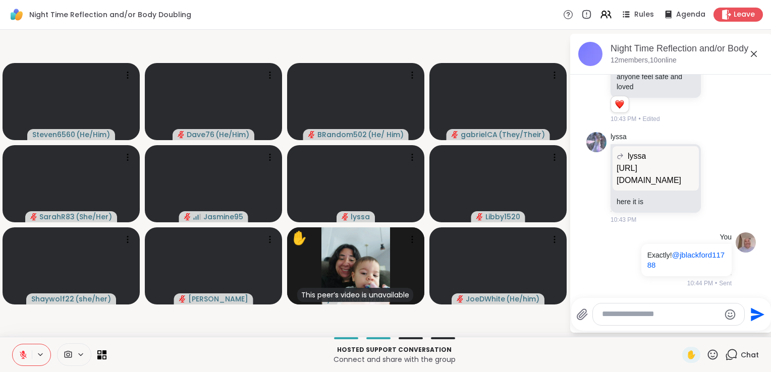
click at [706, 360] on icon at bounding box center [712, 355] width 13 height 13
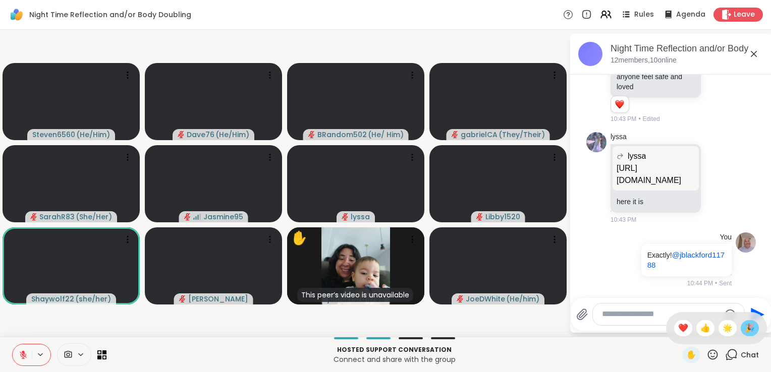
click at [745, 329] on span "🎉" at bounding box center [750, 328] width 10 height 12
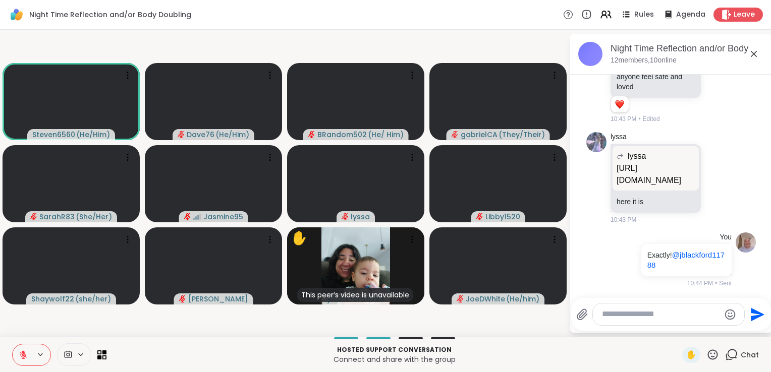
click at [660, 318] on textarea "Type your message" at bounding box center [661, 314] width 118 height 11
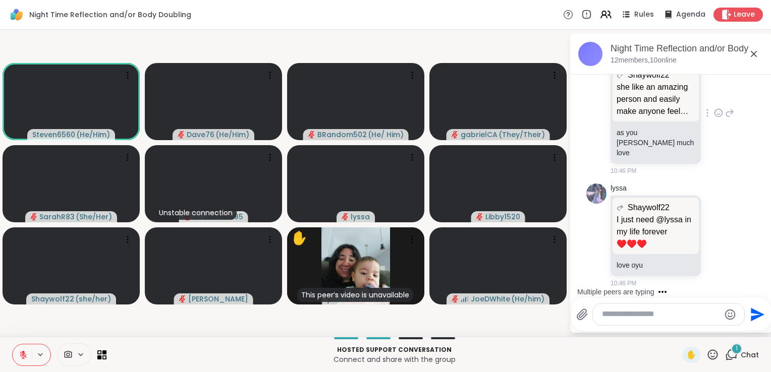
scroll to position [8677, 0]
click at [708, 229] on div "lyssa Shaywolf22 I just need @lyssa in my life forever ♥️♥️♥️ I just need @lyss…" at bounding box center [672, 236] width 124 height 104
click at [714, 117] on icon at bounding box center [718, 113] width 9 height 10
click at [714, 101] on div "Select Reaction: Heart" at bounding box center [718, 96] width 9 height 9
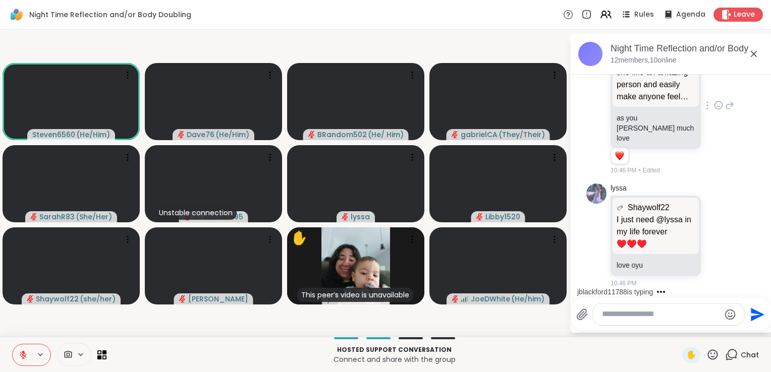
click at [636, 312] on textarea "Type your message" at bounding box center [661, 314] width 118 height 11
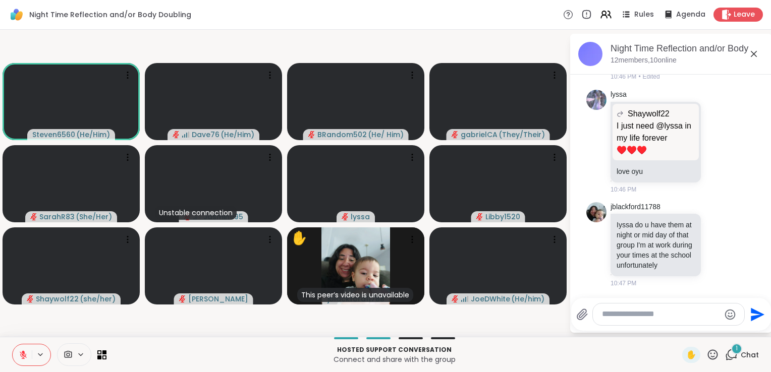
scroll to position [8796, 0]
type textarea "*"
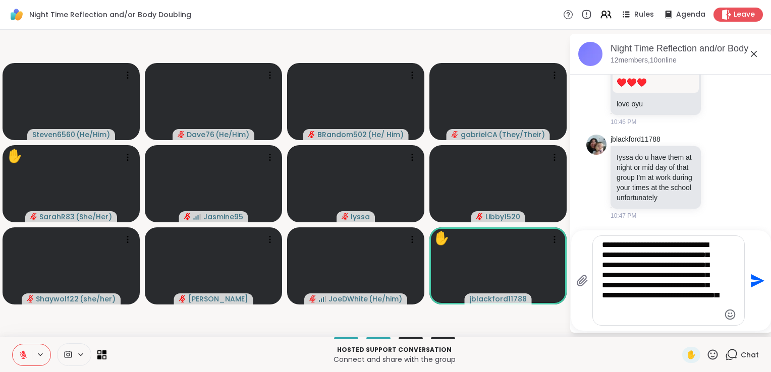
type textarea "**********"
click at [753, 281] on icon "Send" at bounding box center [756, 281] width 16 height 16
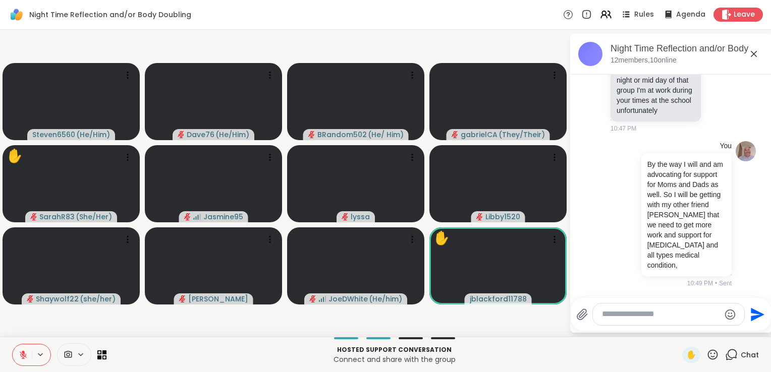
scroll to position [8960, 0]
click at [652, 319] on textarea "Type your message" at bounding box center [661, 314] width 118 height 11
click at [706, 354] on icon at bounding box center [712, 355] width 13 height 13
click at [678, 330] on span "❤️" at bounding box center [683, 328] width 10 height 12
click at [642, 314] on textarea "Type your message" at bounding box center [661, 314] width 118 height 11
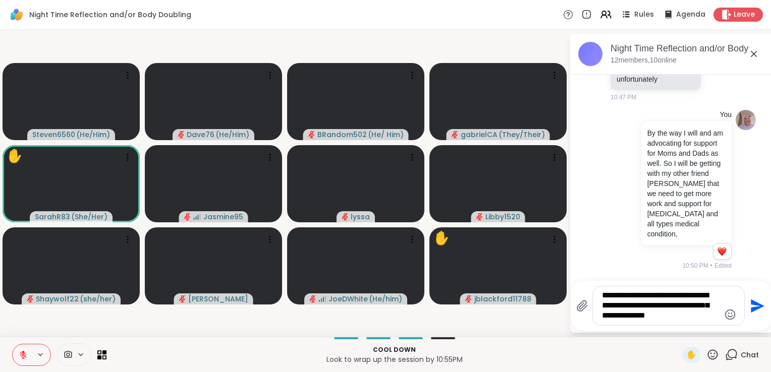
scroll to position [8992, 0]
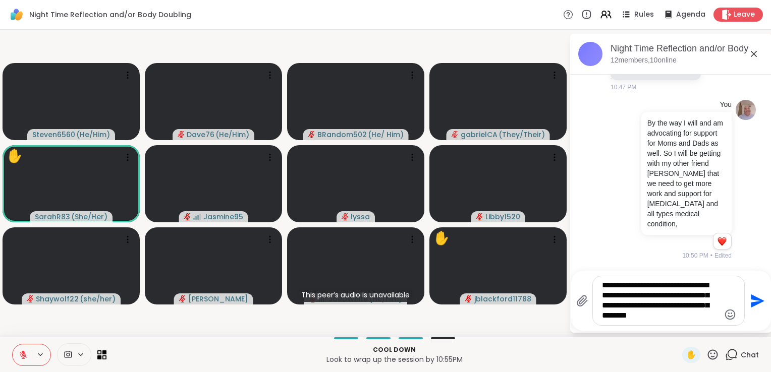
type textarea "**********"
click at [756, 304] on icon "Send" at bounding box center [758, 301] width 14 height 14
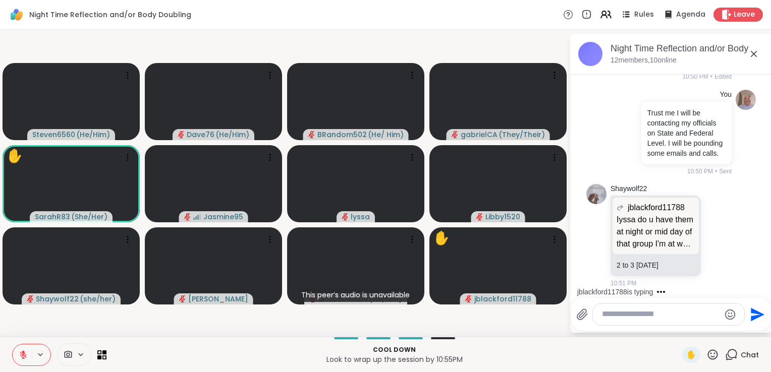
scroll to position [9336, 0]
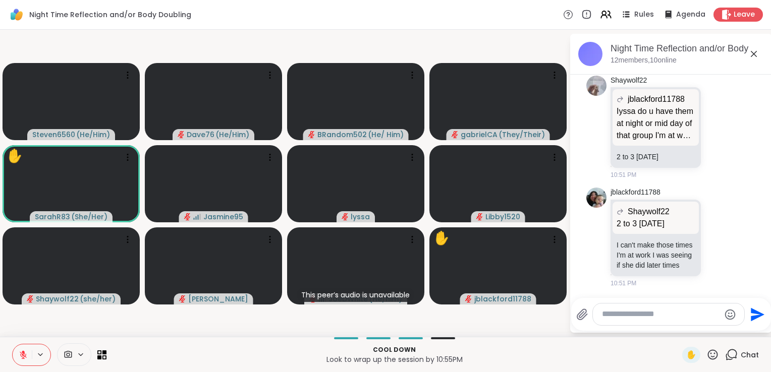
click at [649, 316] on textarea "Type your message" at bounding box center [661, 314] width 118 height 11
type textarea "**********"
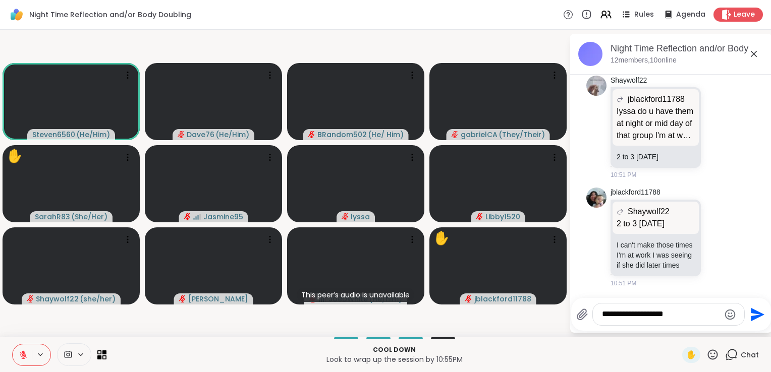
click at [759, 315] on icon "Send" at bounding box center [758, 315] width 14 height 14
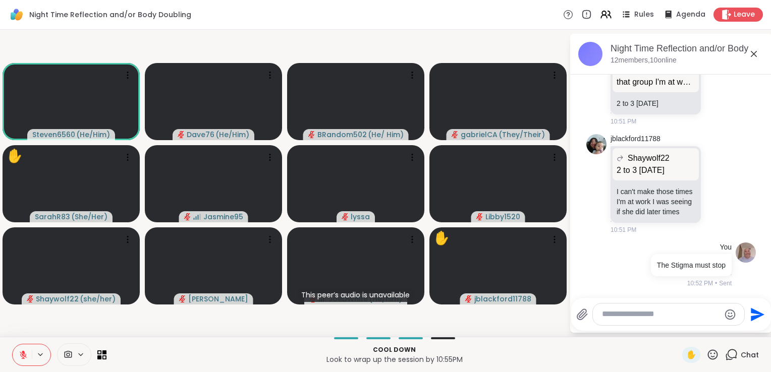
scroll to position [9389, 0]
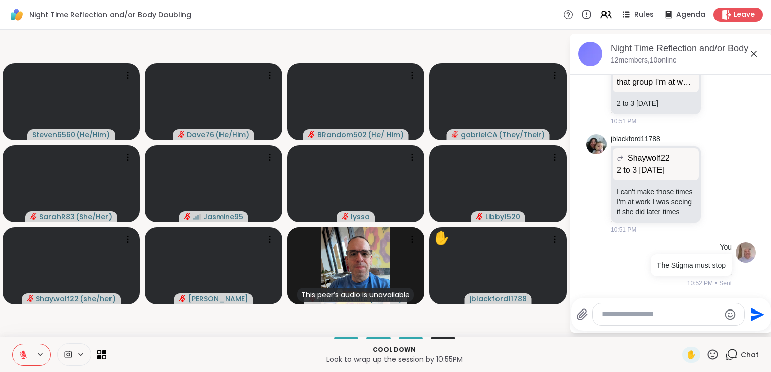
click at [645, 316] on textarea "Type your message" at bounding box center [661, 314] width 118 height 11
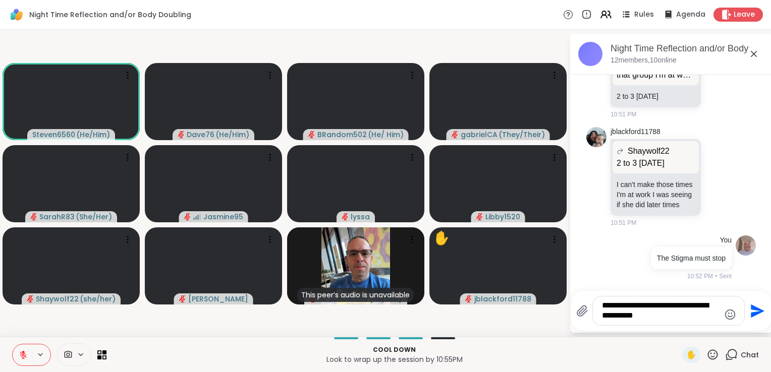
type textarea "**********"
click at [757, 314] on icon "Send" at bounding box center [756, 311] width 16 height 16
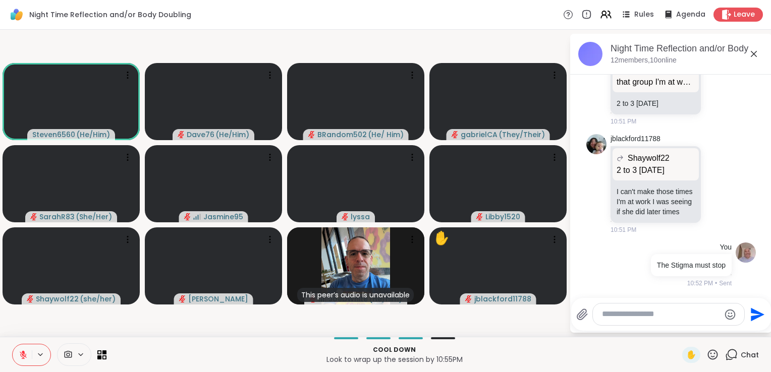
scroll to position [9463, 0]
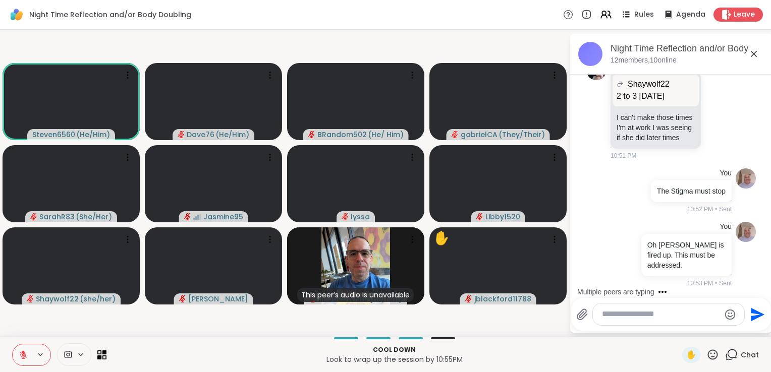
click at [708, 356] on icon at bounding box center [712, 355] width 13 height 13
click at [678, 328] on span "❤️" at bounding box center [683, 328] width 10 height 12
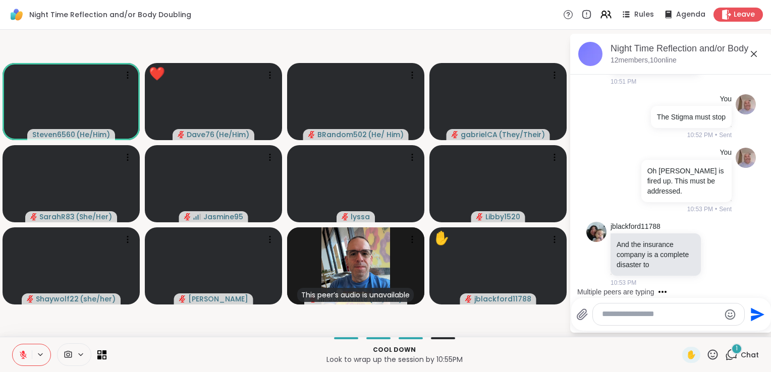
scroll to position [9537, 0]
click at [725, 257] on icon at bounding box center [729, 254] width 9 height 12
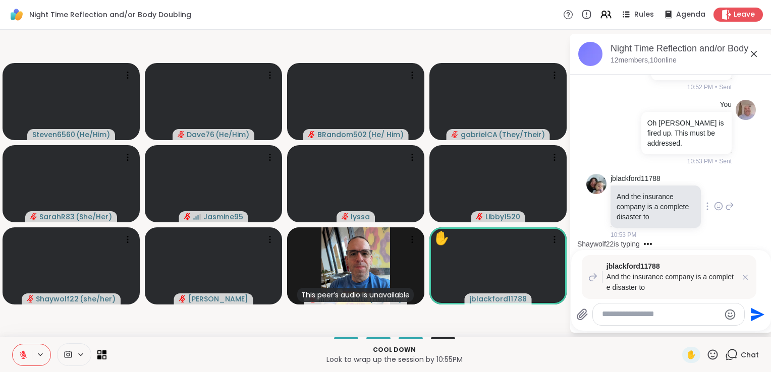
scroll to position [9659, 0]
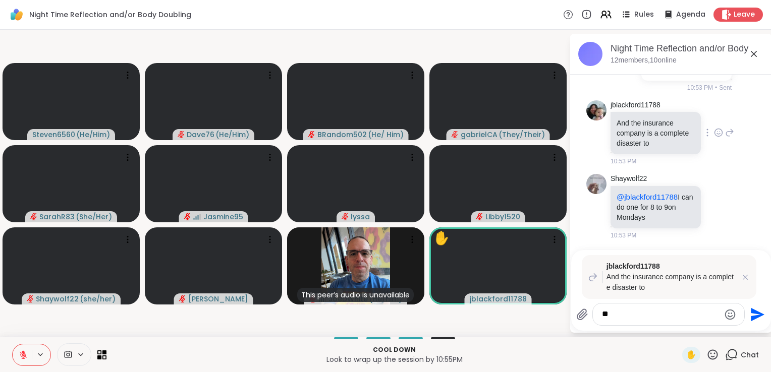
type textarea "*"
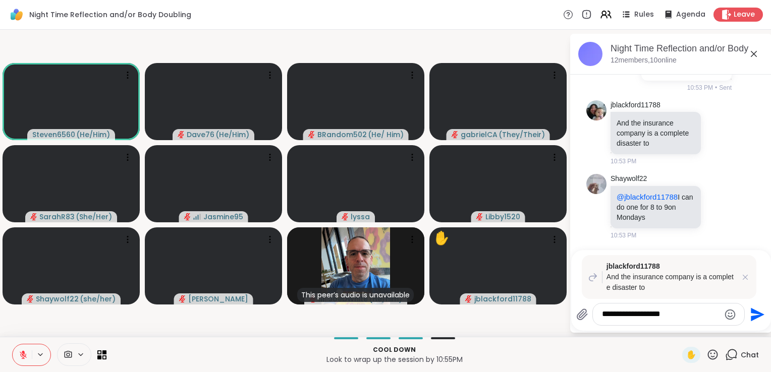
type textarea "**********"
click at [759, 315] on icon "Send" at bounding box center [758, 315] width 14 height 14
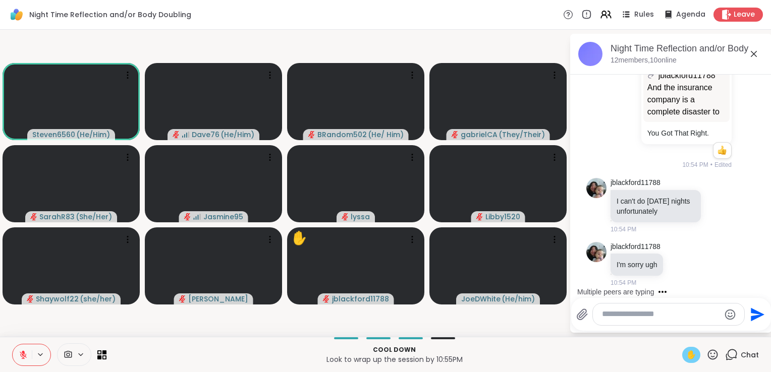
scroll to position [9976, 0]
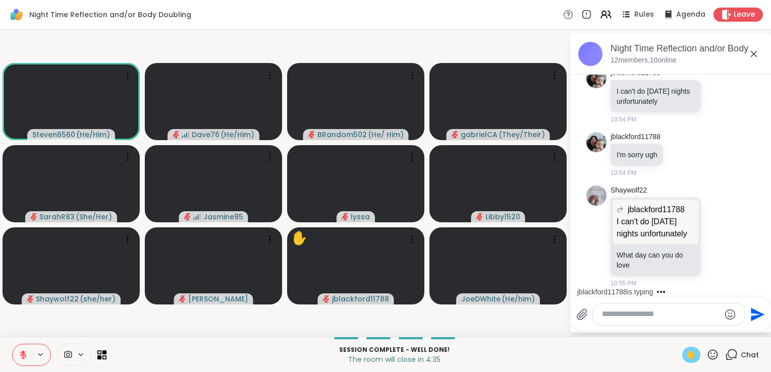
click at [686, 354] on span "✋" at bounding box center [691, 355] width 10 height 12
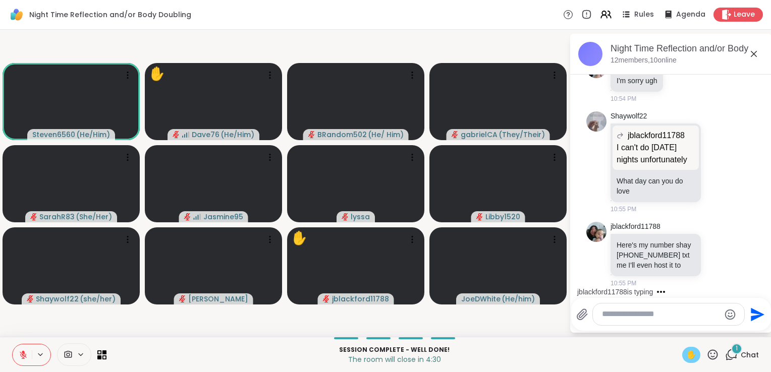
scroll to position [10060, 0]
click at [27, 352] on icon at bounding box center [23, 355] width 9 height 9
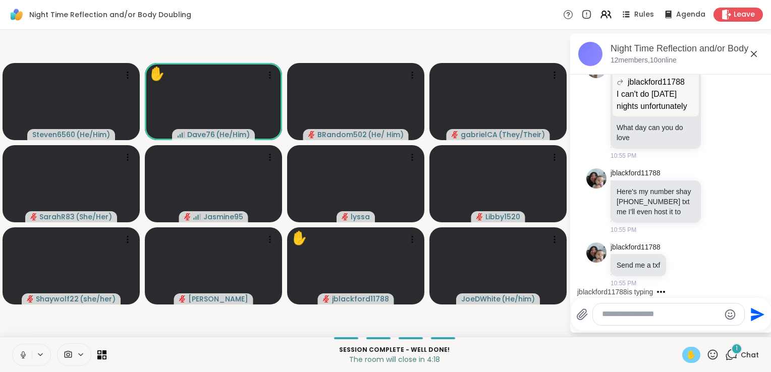
scroll to position [10114, 0]
click at [27, 352] on button at bounding box center [21, 355] width 21 height 21
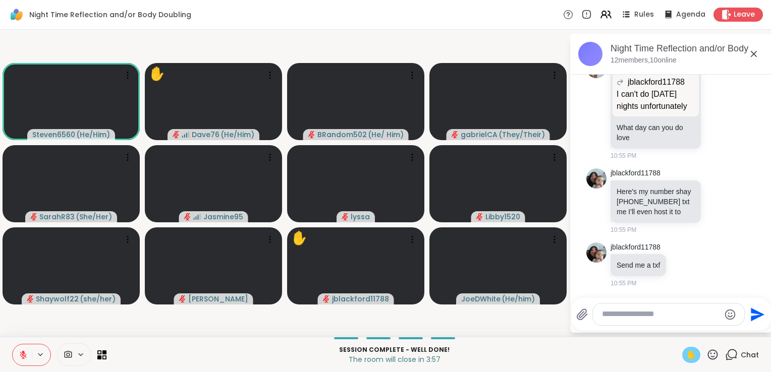
click at [686, 356] on span "✋" at bounding box center [691, 355] width 10 height 12
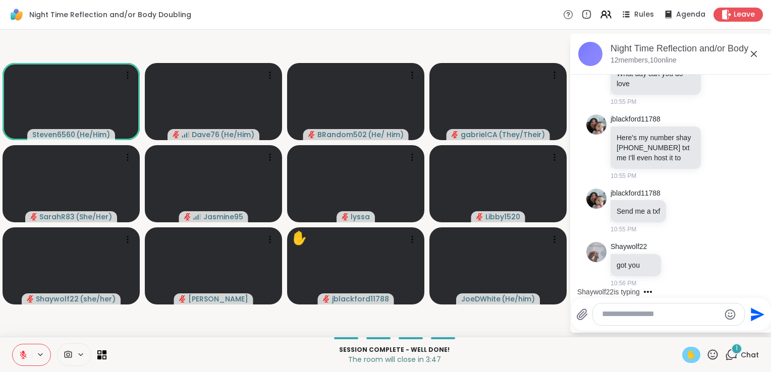
scroll to position [10167, 0]
click at [706, 356] on icon at bounding box center [712, 355] width 13 height 13
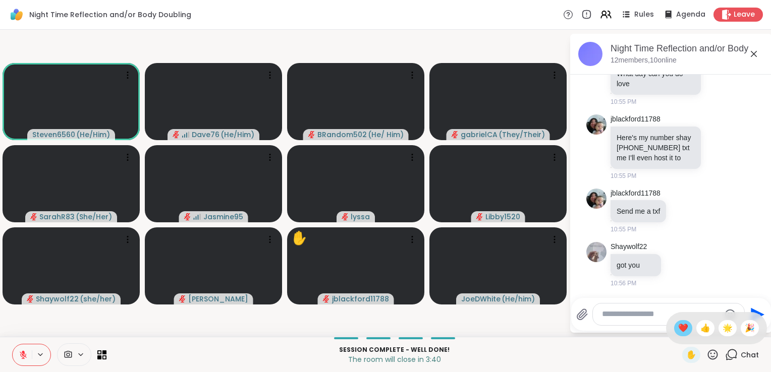
click at [677, 335] on div "❤️" at bounding box center [683, 328] width 18 height 16
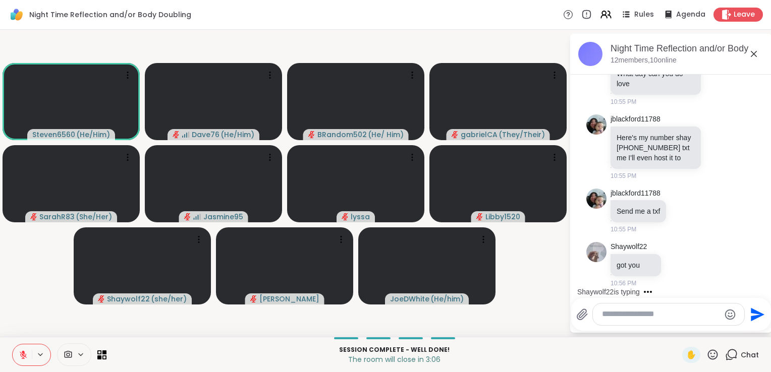
click at [618, 318] on textarea "Type your message" at bounding box center [661, 314] width 118 height 11
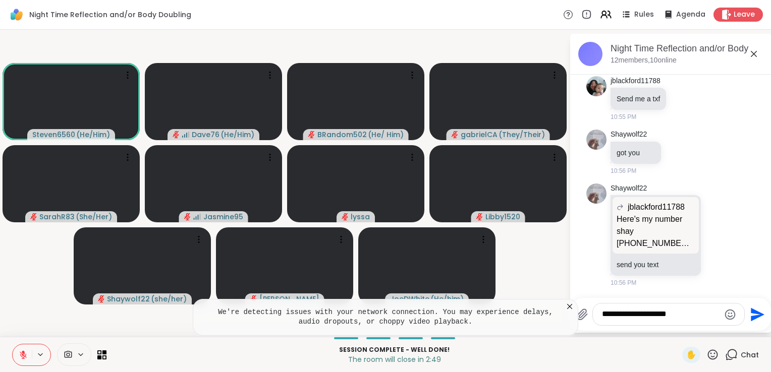
type textarea "**********"
click at [753, 318] on icon "Send" at bounding box center [758, 315] width 14 height 14
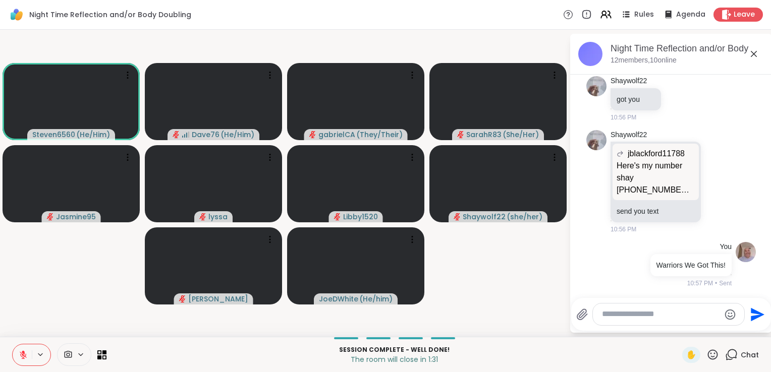
click at [663, 314] on textarea "Type your message" at bounding box center [661, 314] width 118 height 11
type textarea "**********"
click at [752, 318] on icon "Send" at bounding box center [758, 315] width 14 height 14
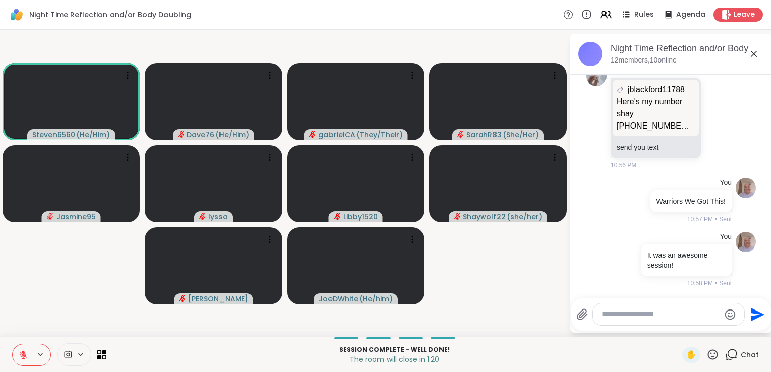
scroll to position [10397, 0]
click at [706, 354] on icon at bounding box center [712, 355] width 13 height 13
click at [748, 328] on div "🎉" at bounding box center [749, 328] width 18 height 16
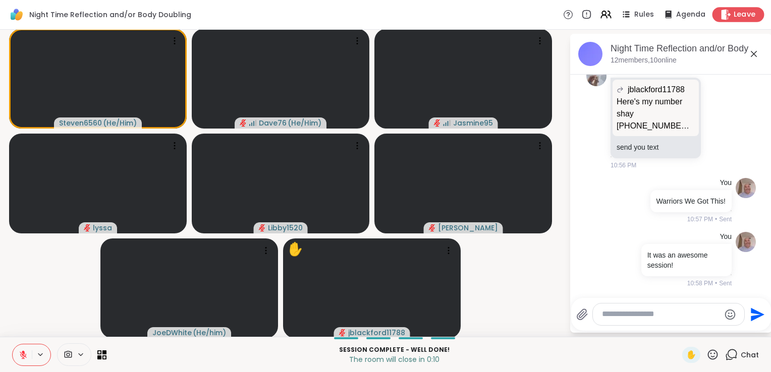
click at [733, 11] on span "Leave" at bounding box center [744, 15] width 22 height 11
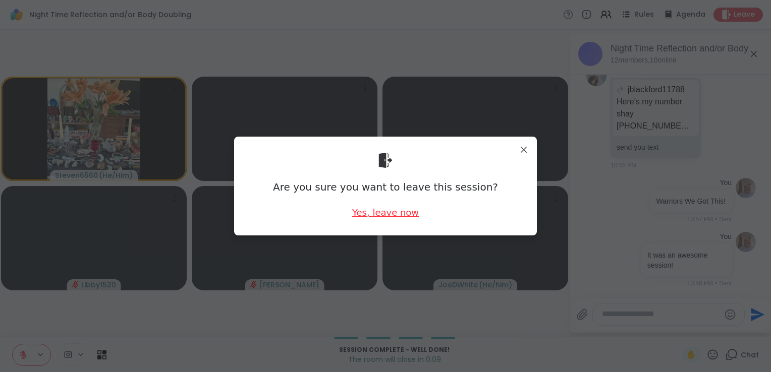
click at [391, 215] on div "Yes, leave now" at bounding box center [385, 212] width 67 height 13
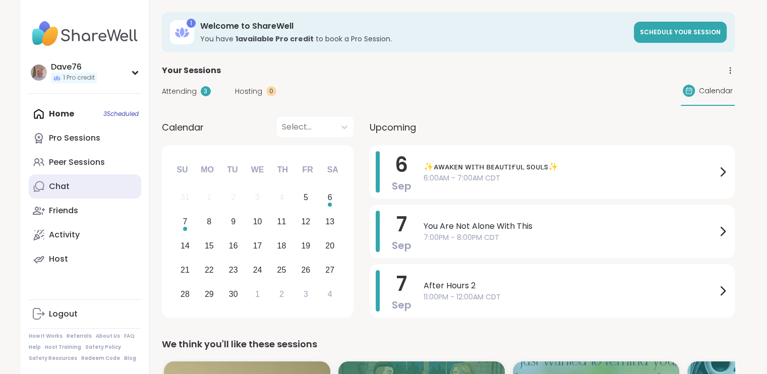
click at [86, 185] on link "Chat" at bounding box center [85, 187] width 112 height 24
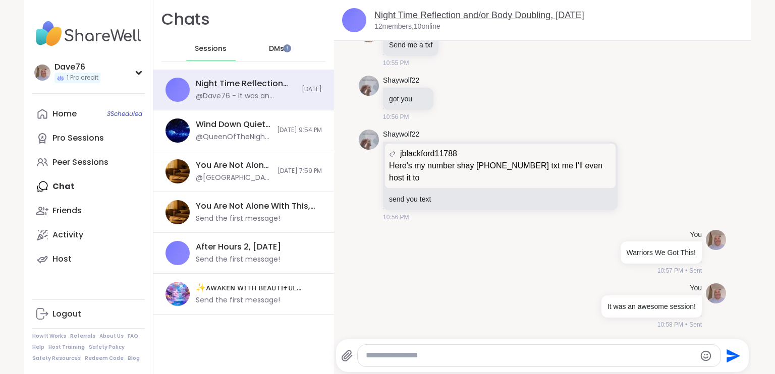
click at [445, 14] on link "Night Time Reflection and/or Body Doubling, [DATE]" at bounding box center [479, 15] width 210 height 10
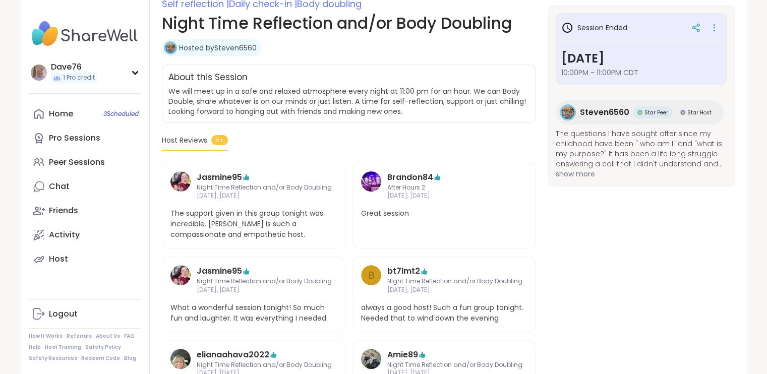
scroll to position [154, 0]
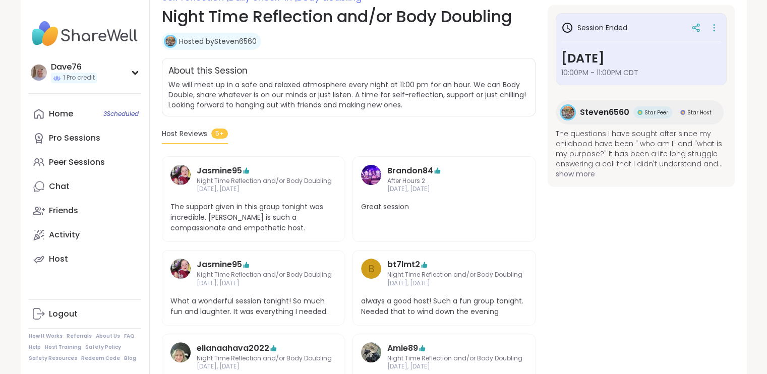
click at [199, 134] on span "Host Reviews" at bounding box center [184, 134] width 45 height 11
drag, startPoint x: 199, startPoint y: 134, endPoint x: 218, endPoint y: 134, distance: 18.7
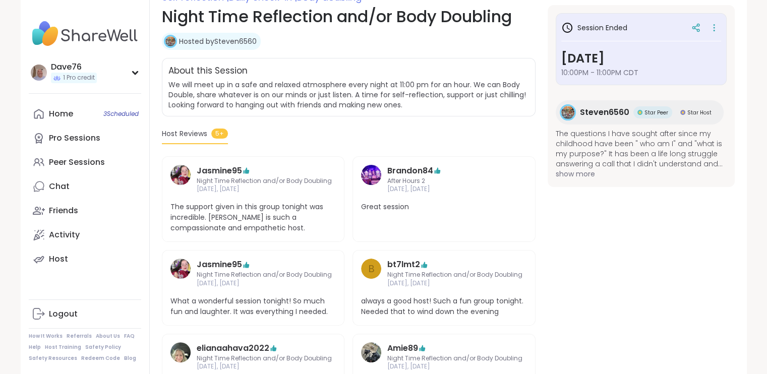
click at [218, 134] on span "5+" at bounding box center [219, 134] width 17 height 10
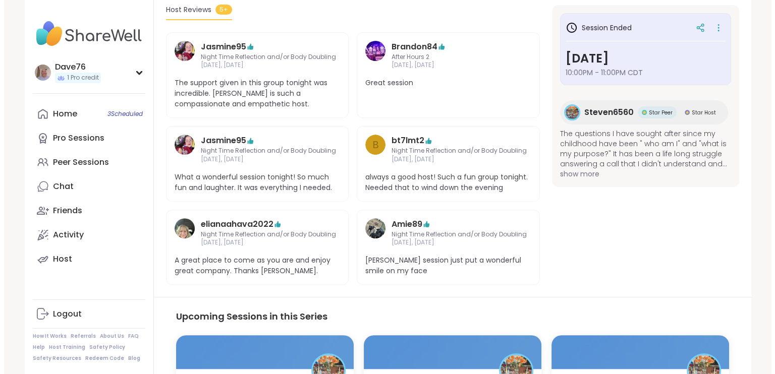
scroll to position [0, 0]
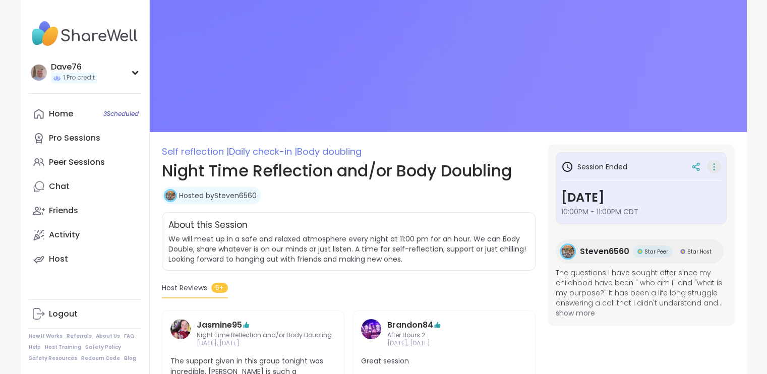
click at [715, 168] on icon at bounding box center [714, 167] width 10 height 14
click at [236, 191] on link "Hosted by Steven6560" at bounding box center [218, 196] width 78 height 10
click at [97, 192] on link "Chat" at bounding box center [85, 187] width 112 height 24
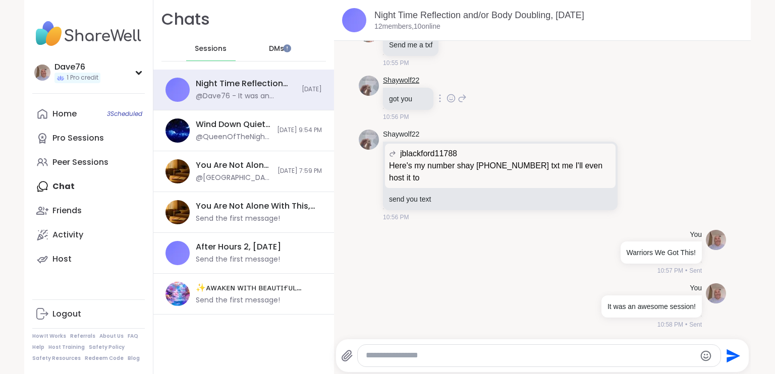
click at [396, 79] on link "Shaywolf22" at bounding box center [401, 81] width 36 height 10
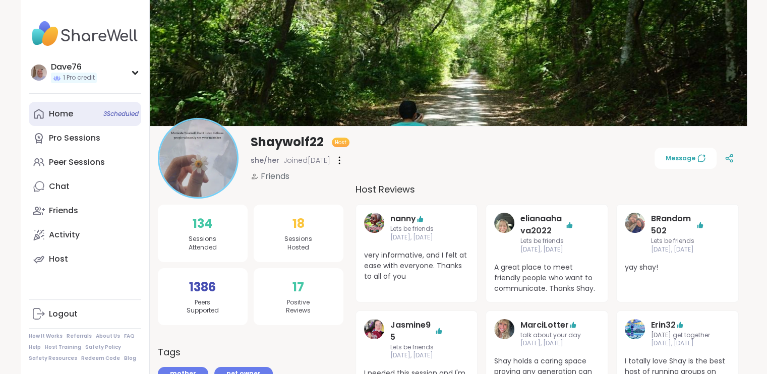
click at [70, 113] on div "Home 3 Scheduled" at bounding box center [61, 113] width 24 height 11
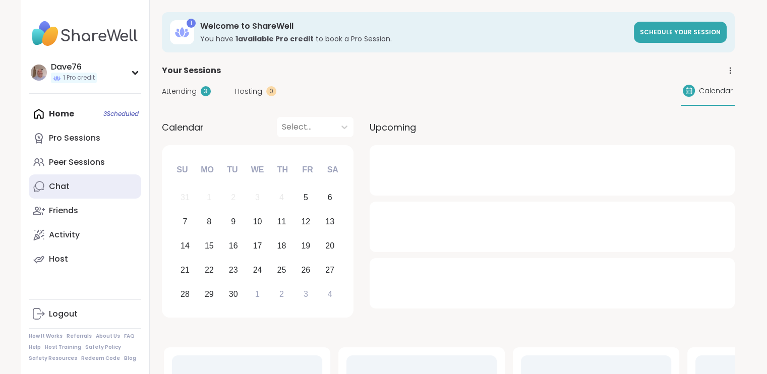
click at [65, 183] on div "Chat" at bounding box center [59, 186] width 21 height 11
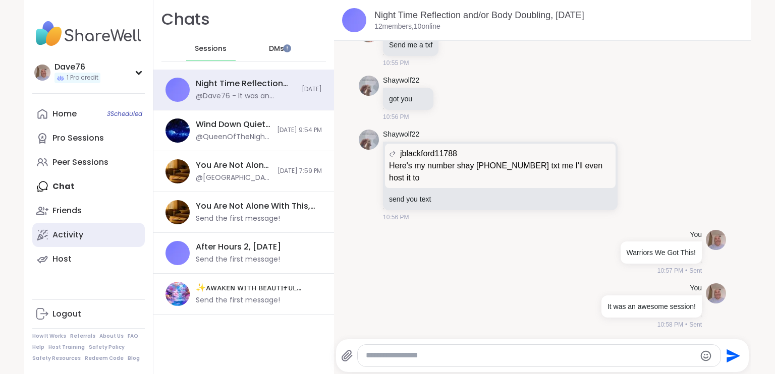
click at [59, 238] on div "Activity" at bounding box center [67, 235] width 31 height 11
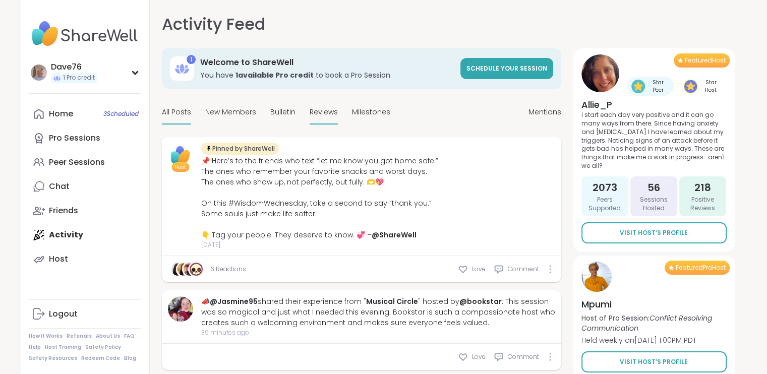
click at [316, 113] on span "Reviews" at bounding box center [324, 112] width 28 height 11
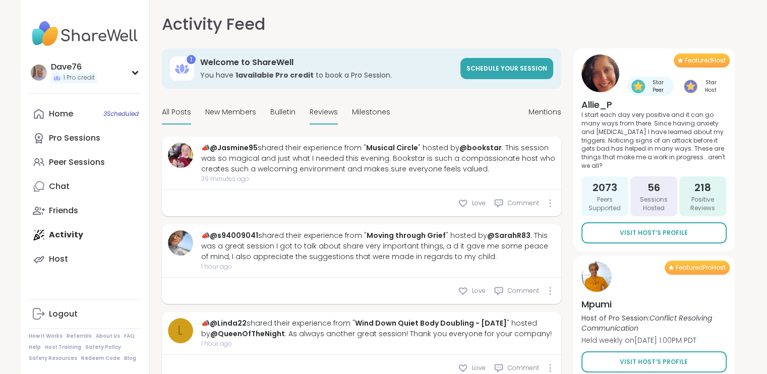
click at [182, 115] on span "All Posts" at bounding box center [176, 112] width 29 height 11
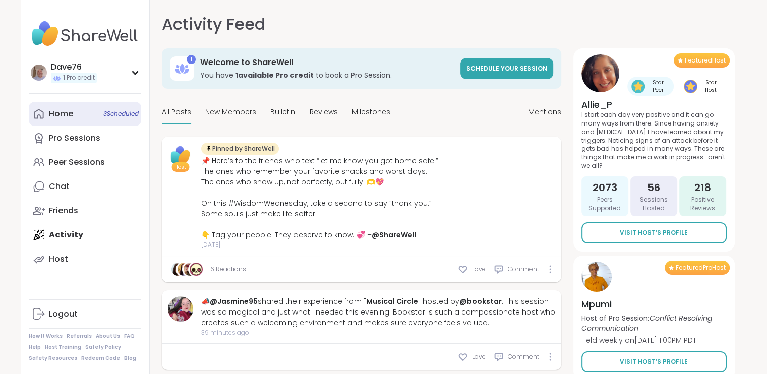
click at [71, 118] on div "Home 3 Scheduled" at bounding box center [61, 113] width 24 height 11
